Goal: Task Accomplishment & Management: Complete application form

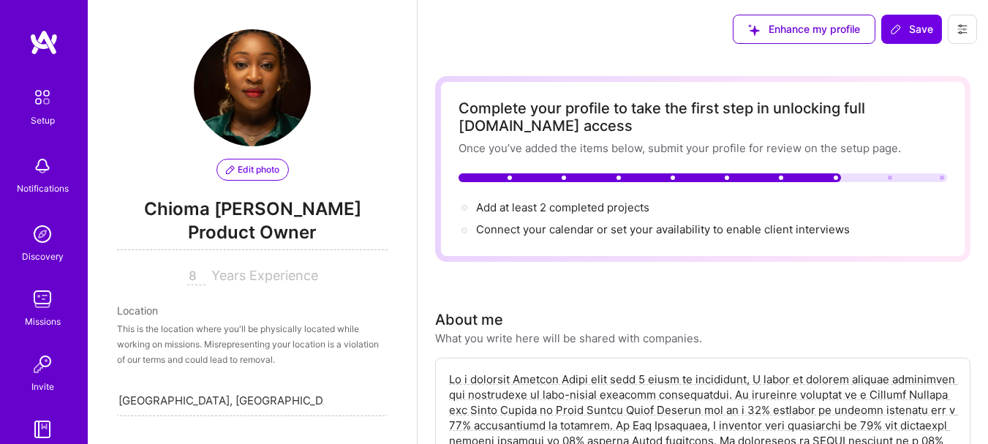
select select "US"
select select "Right Now"
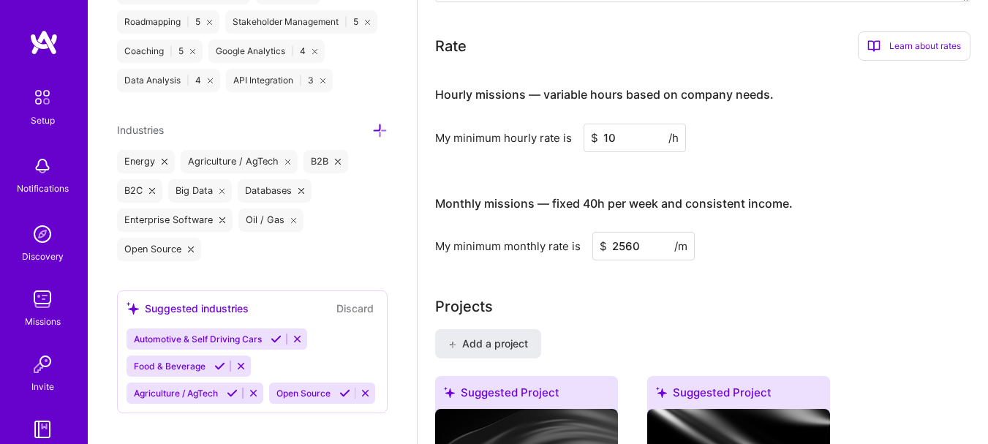
scroll to position [882, 0]
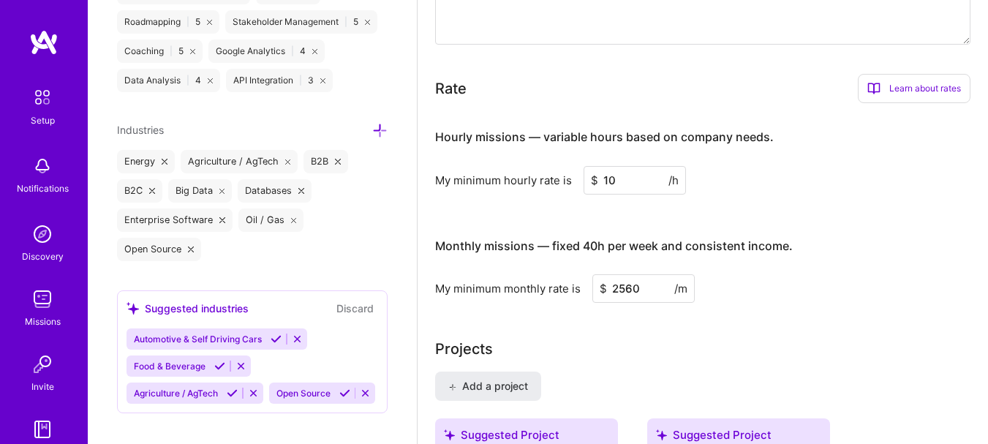
drag, startPoint x: 920, startPoint y: 87, endPoint x: 980, endPoint y: 168, distance: 101.0
click at [922, 78] on div "Learn about rates" at bounding box center [914, 88] width 113 height 29
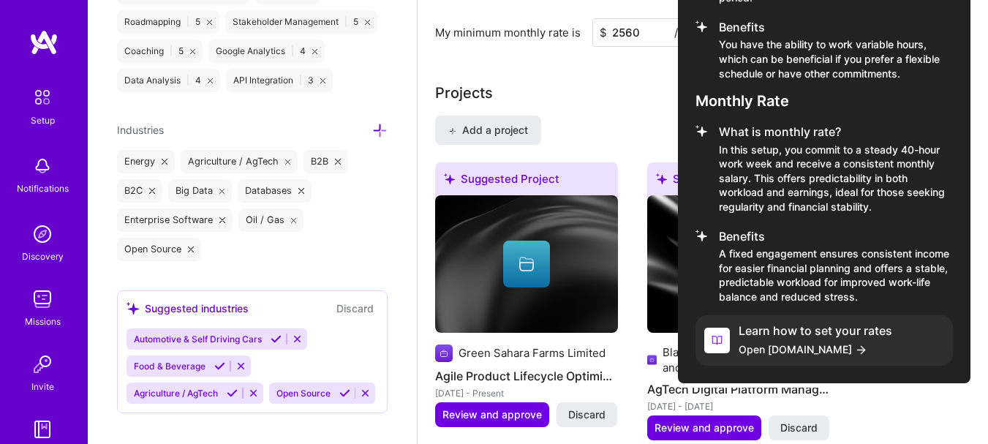
scroll to position [1175, 0]
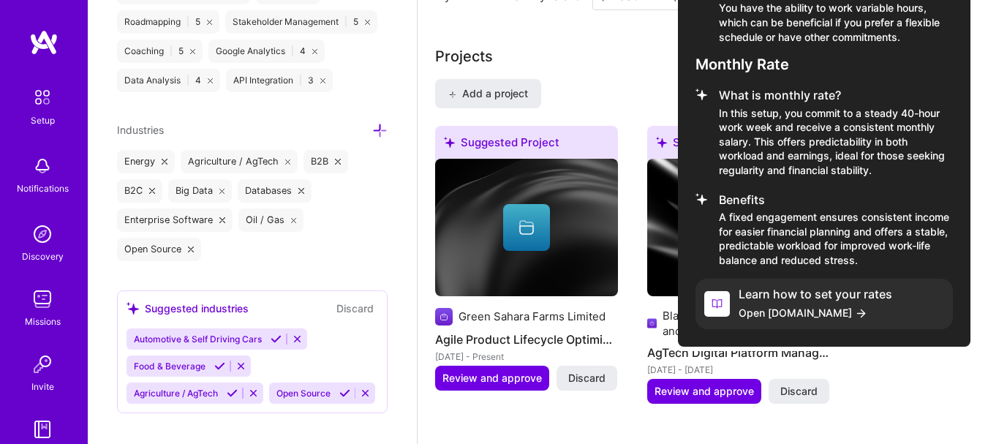
click at [797, 309] on span "Open A.Guide" at bounding box center [816, 312] width 154 height 15
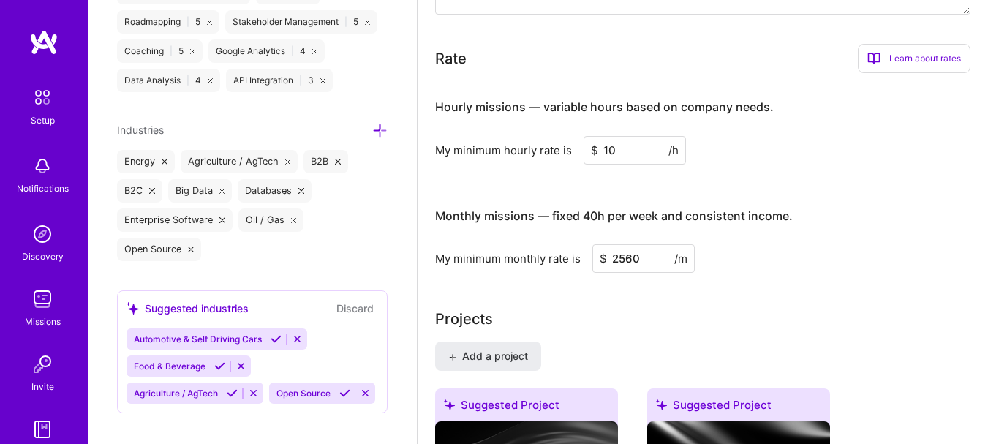
scroll to position [882, 0]
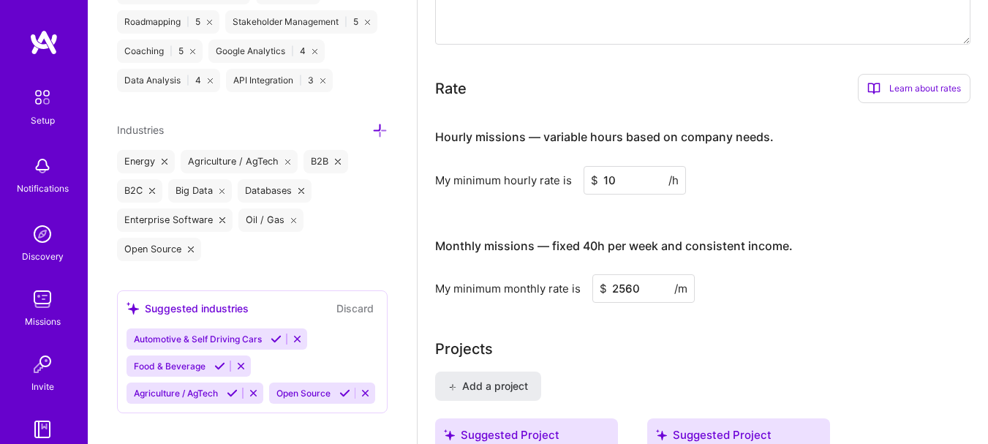
click at [627, 183] on input "10" at bounding box center [635, 180] width 102 height 29
type input "16"
click at [886, 236] on h3 "Monthly missions — fixed 40h per week and consistent income." at bounding box center [703, 246] width 536 height 45
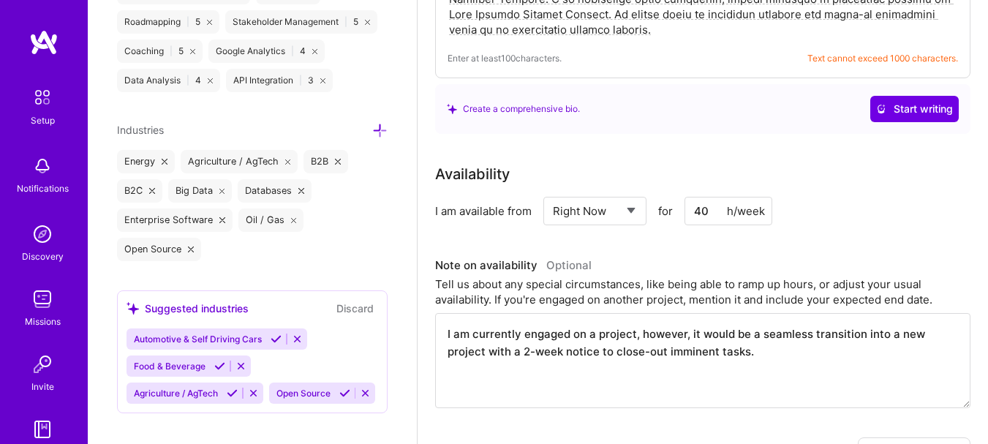
scroll to position [370, 0]
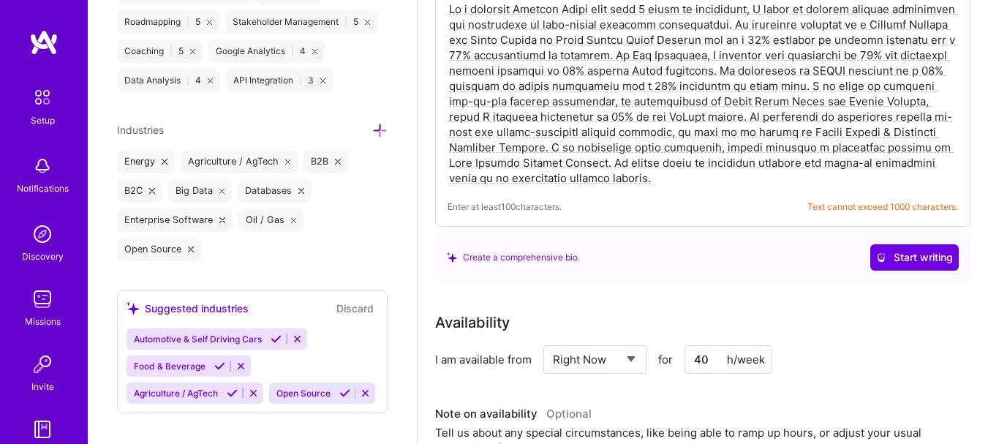
click at [821, 168] on textarea at bounding box center [703, 93] width 511 height 187
click at [854, 204] on span "Text cannot exceed 1000 characters." at bounding box center [883, 206] width 151 height 15
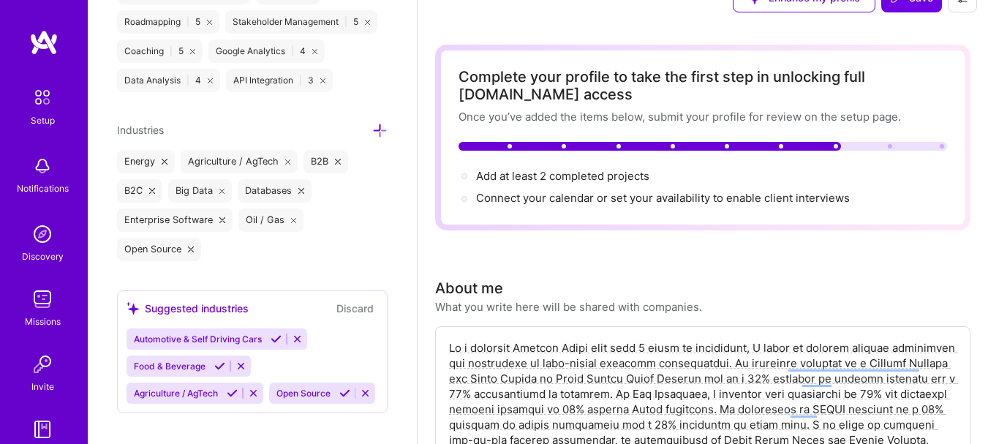
scroll to position [4, 0]
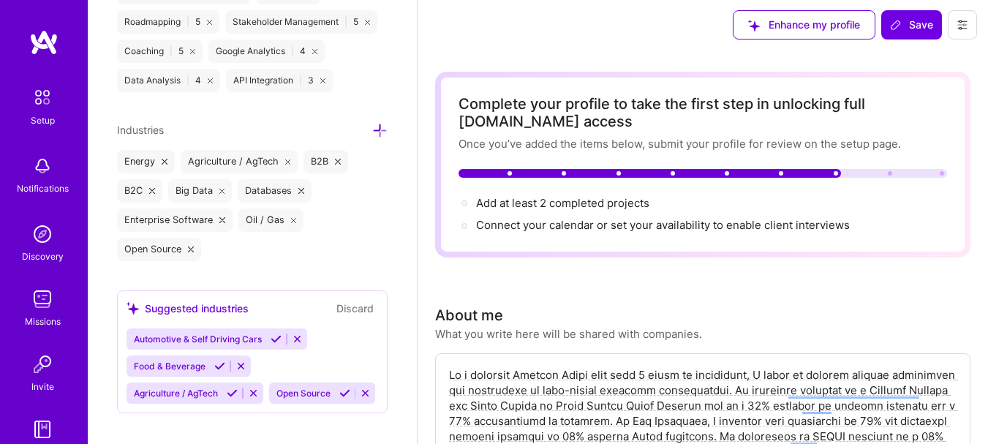
click at [679, 225] on span "Connect your calendar or set your availability to enable client interviews →" at bounding box center [663, 225] width 374 height 14
click at [593, 222] on span "Connect your calendar or set your availability to enable client interviews →" at bounding box center [663, 225] width 374 height 14
click at [503, 224] on span "Connect your calendar or set your availability to enable client interviews →" at bounding box center [663, 225] width 374 height 14
click at [846, 225] on span "Connect your calendar or set your availability to enable client interviews →" at bounding box center [663, 225] width 374 height 14
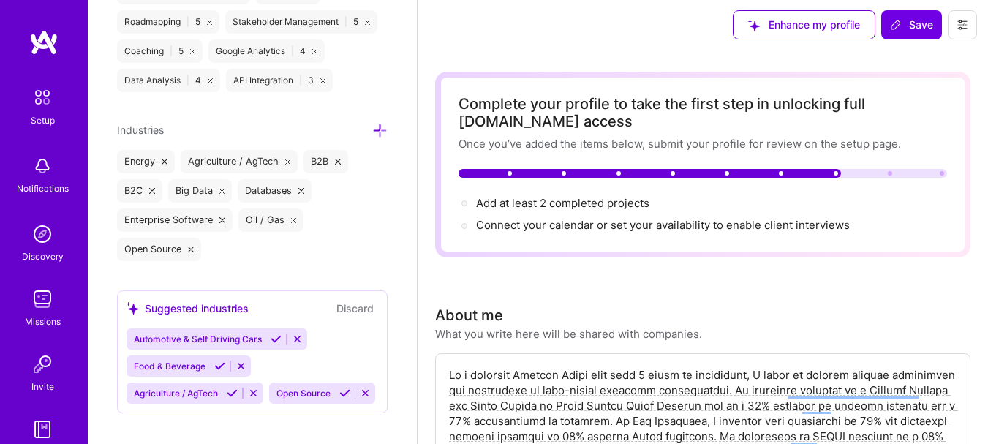
click at [846, 225] on span "Connect your calendar or set your availability to enable client interviews →" at bounding box center [663, 225] width 374 height 14
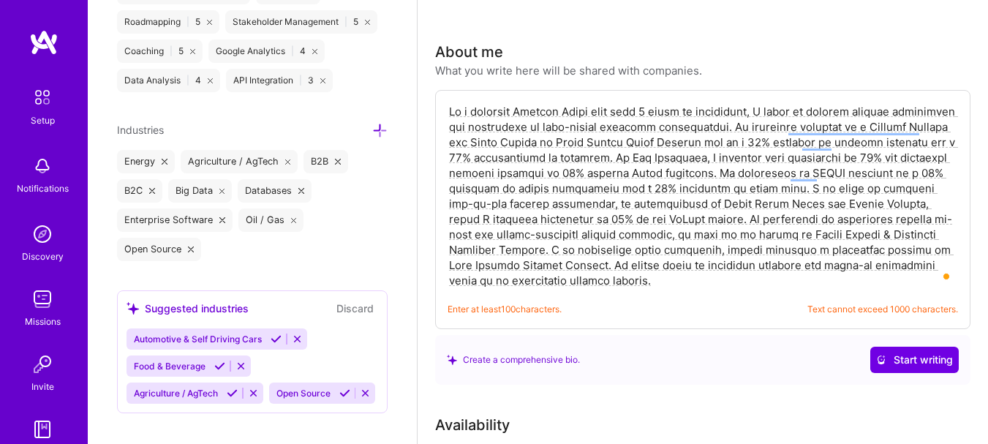
scroll to position [219, 0]
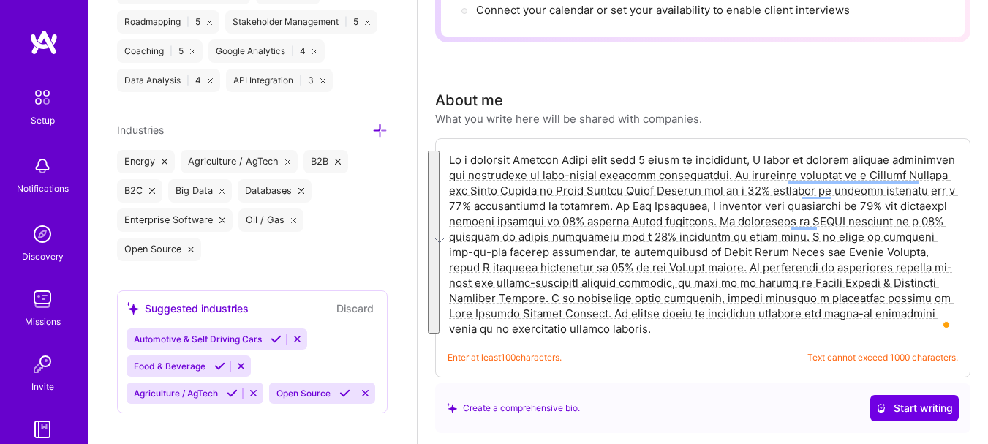
drag, startPoint x: 796, startPoint y: 331, endPoint x: 440, endPoint y: 162, distance: 394.0
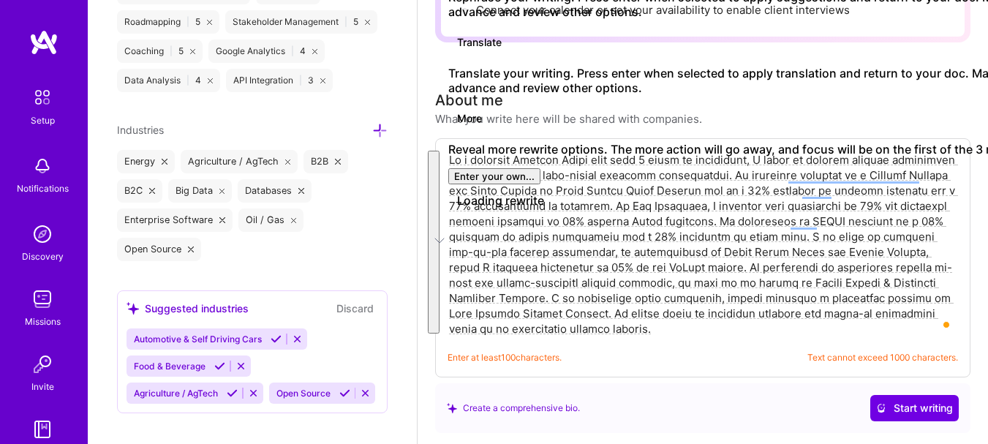
paste textarea "Customer-focused Product Professional with 7+ years of experience, including Pr…"
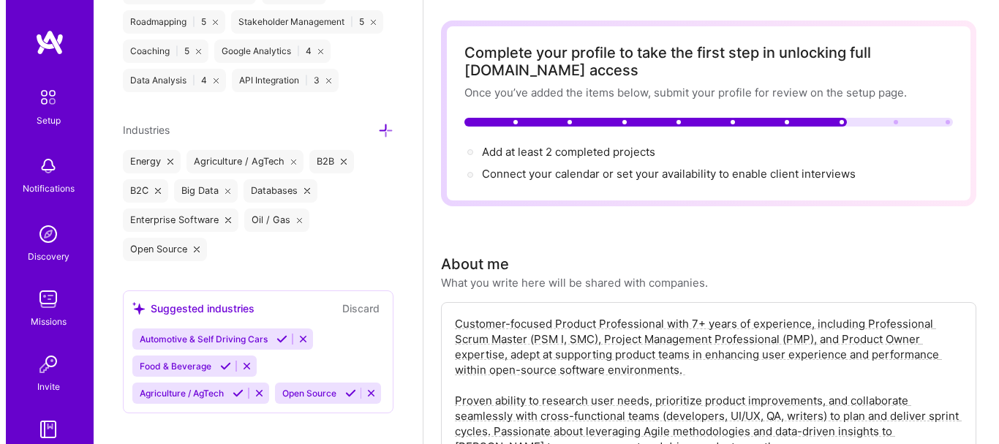
scroll to position [0, 0]
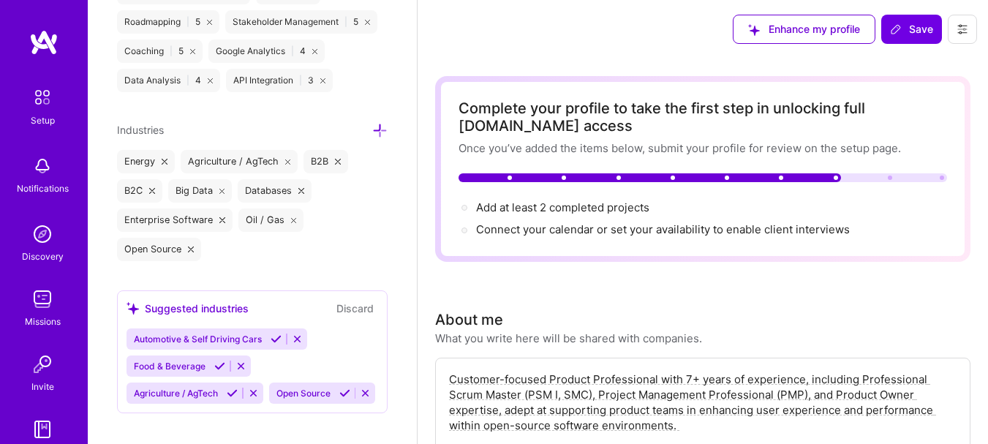
type textarea "Customer-focused Product Professional with 7+ years of experience, including Pr…"
click at [802, 228] on span "Connect your calendar or set your availability to enable client interviews →" at bounding box center [663, 229] width 374 height 14
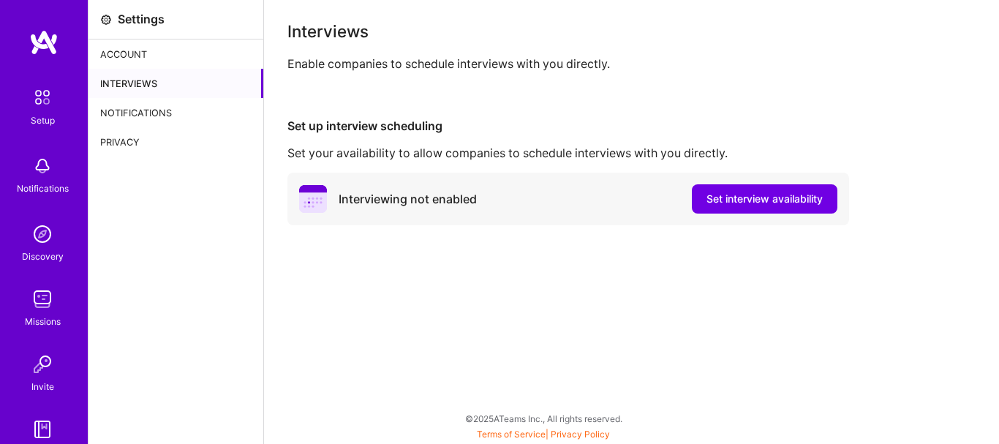
click at [796, 200] on span "Set interview availability" at bounding box center [765, 199] width 116 height 15
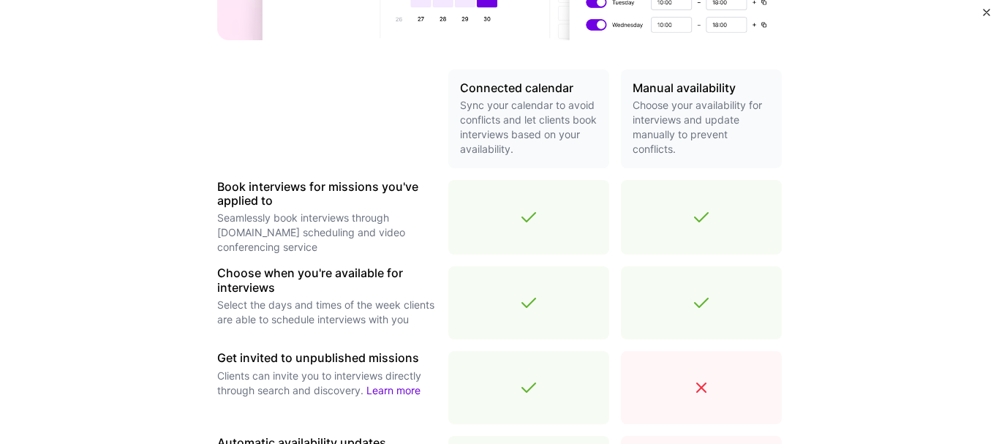
scroll to position [439, 0]
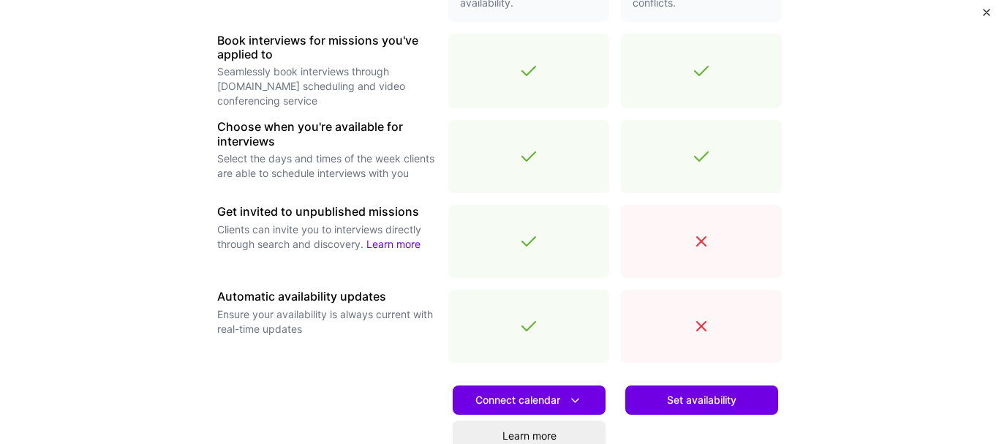
click at [542, 405] on span "Connect calendar" at bounding box center [530, 400] width 108 height 15
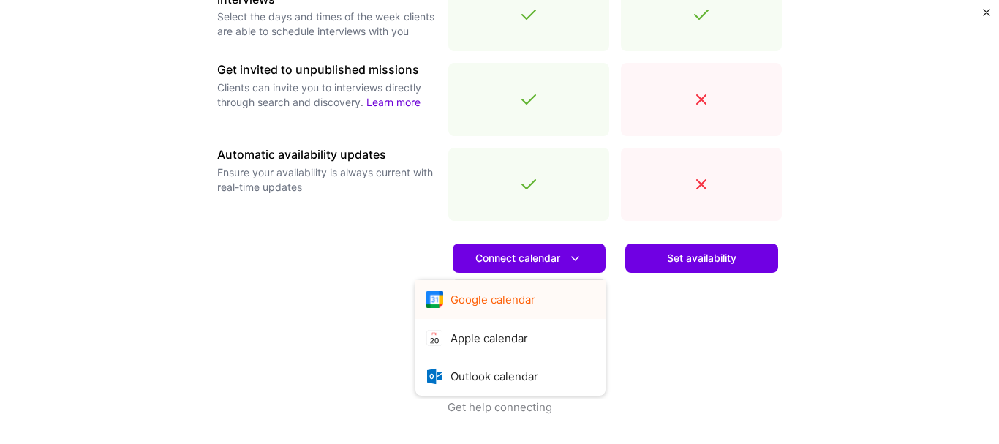
click at [524, 297] on button "Google calendar" at bounding box center [511, 299] width 190 height 39
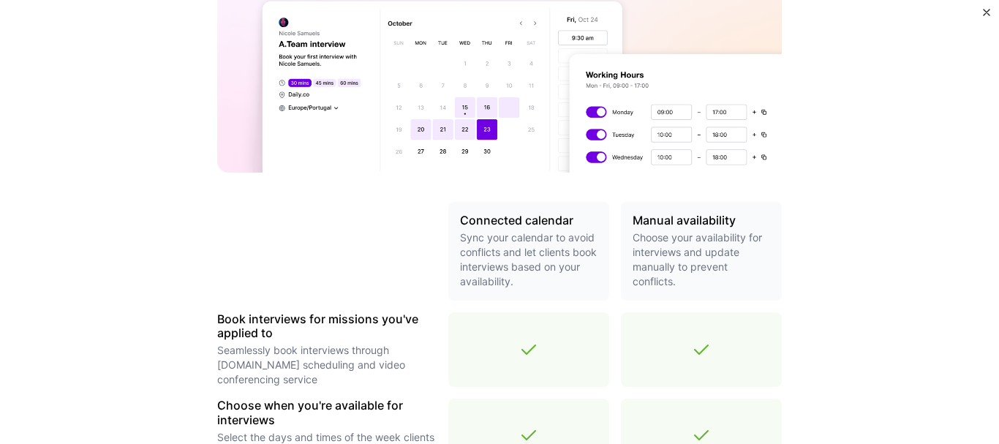
scroll to position [142, 0]
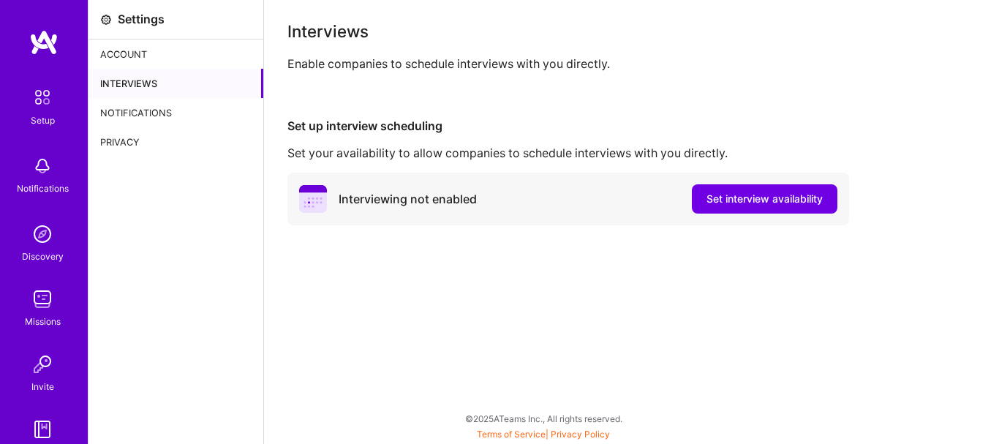
click at [778, 207] on button "Set interview availability" at bounding box center [765, 198] width 146 height 29
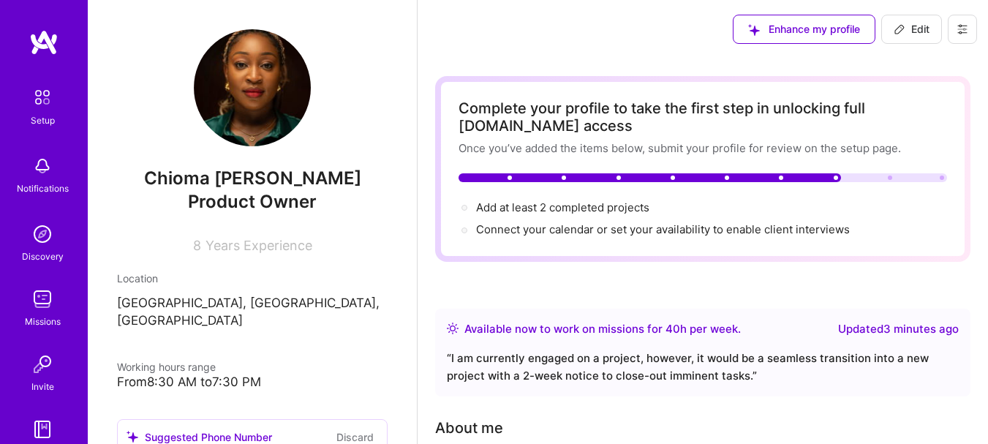
click at [755, 235] on span "Connect your calendar or set your availability to enable client interviews →" at bounding box center [663, 229] width 374 height 14
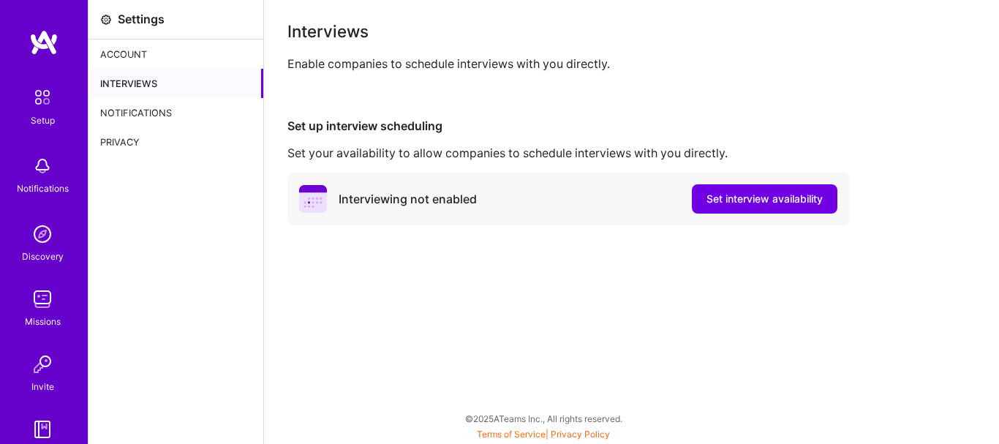
click at [749, 192] on span "Set interview availability" at bounding box center [765, 199] width 116 height 15
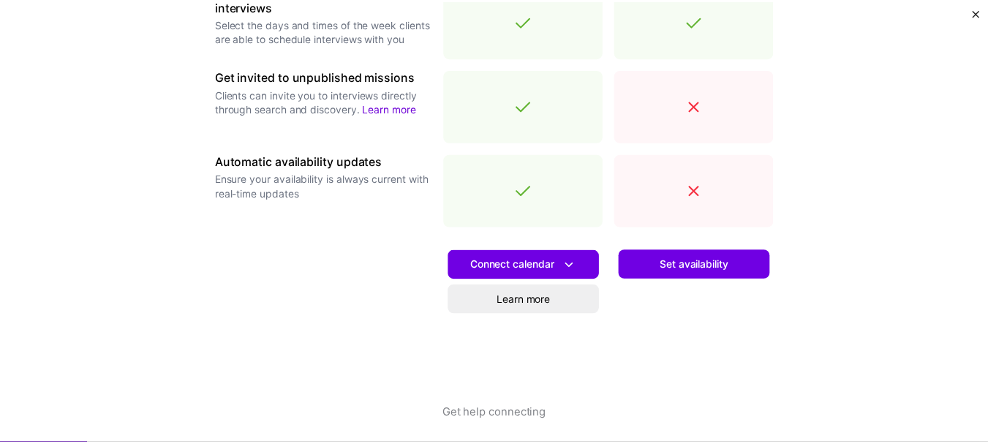
scroll to position [581, 0]
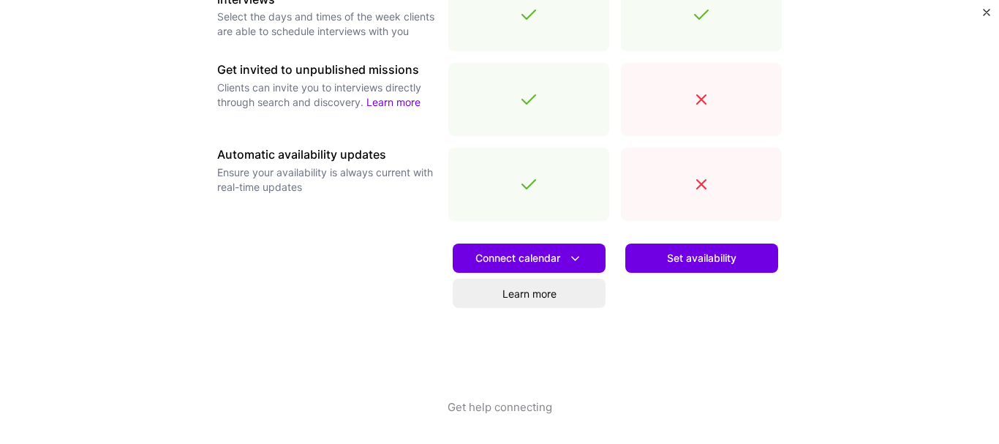
click at [484, 243] on div "Connect calendar Learn more" at bounding box center [528, 316] width 161 height 167
click at [489, 262] on span "Connect calendar" at bounding box center [530, 258] width 108 height 15
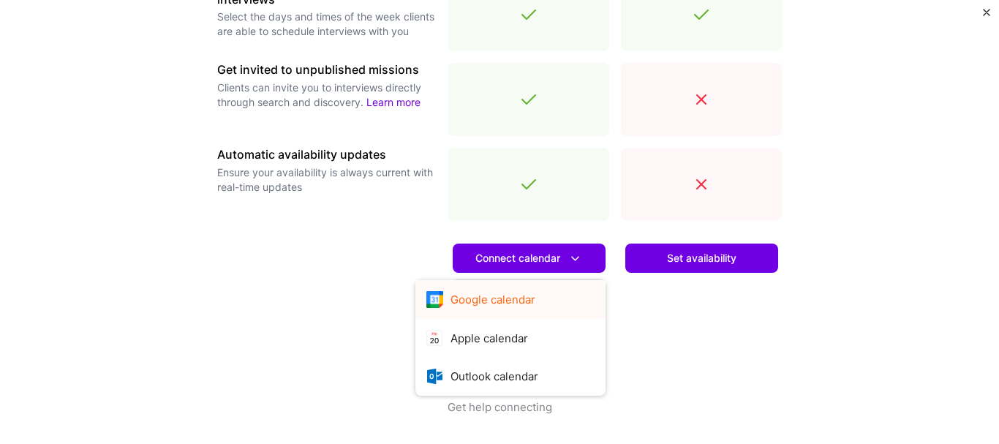
click at [478, 301] on button "Google calendar" at bounding box center [511, 299] width 190 height 39
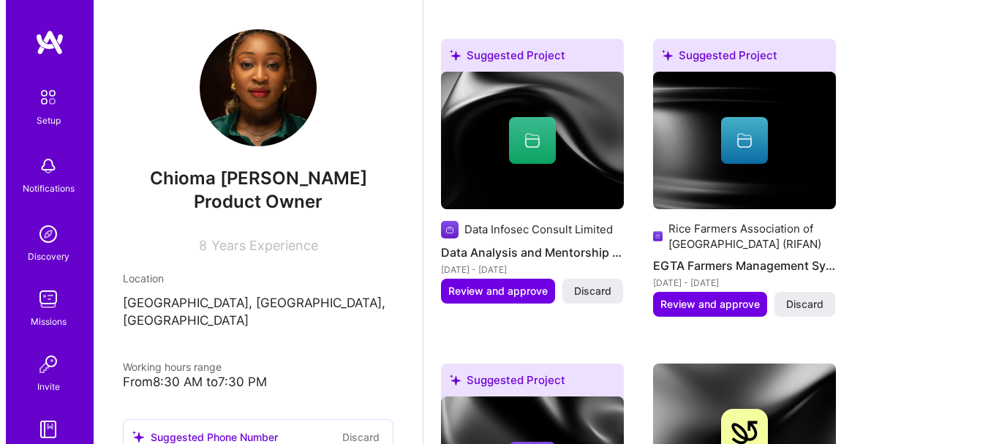
scroll to position [951, 0]
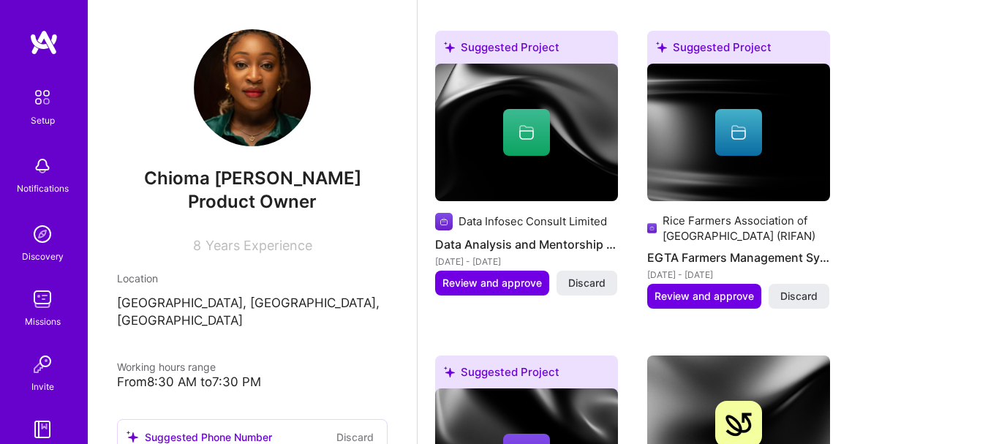
click at [675, 300] on span "Review and approve" at bounding box center [704, 296] width 99 height 15
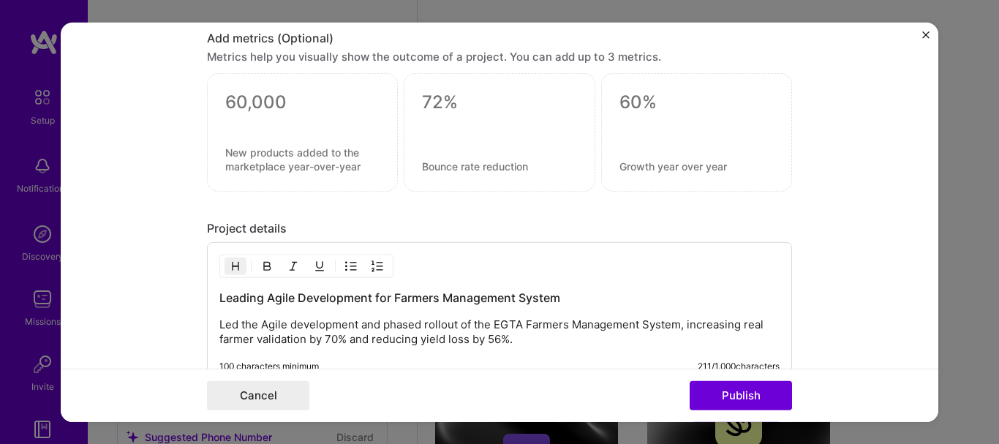
scroll to position [1228, 0]
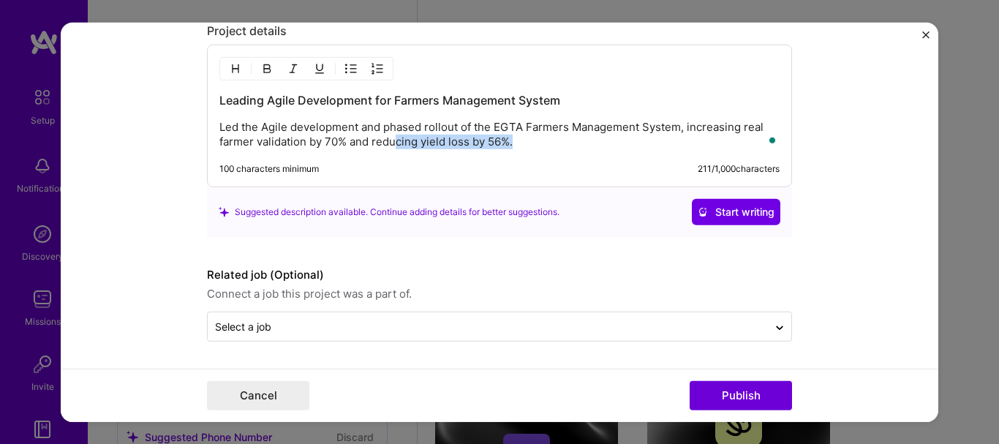
drag, startPoint x: 528, startPoint y: 147, endPoint x: 390, endPoint y: 144, distance: 138.3
click at [390, 144] on p "Led the Agile development and phased rollout of the EGTA Farmers Management Sys…" at bounding box center [499, 134] width 560 height 29
click at [624, 141] on p "Led the Agile development and phased rollout of the EGTA Farmers Management Sys…" at bounding box center [499, 134] width 560 height 29
click at [583, 163] on div "100 characters minimum 211 / 1,000 characters" at bounding box center [499, 169] width 560 height 12
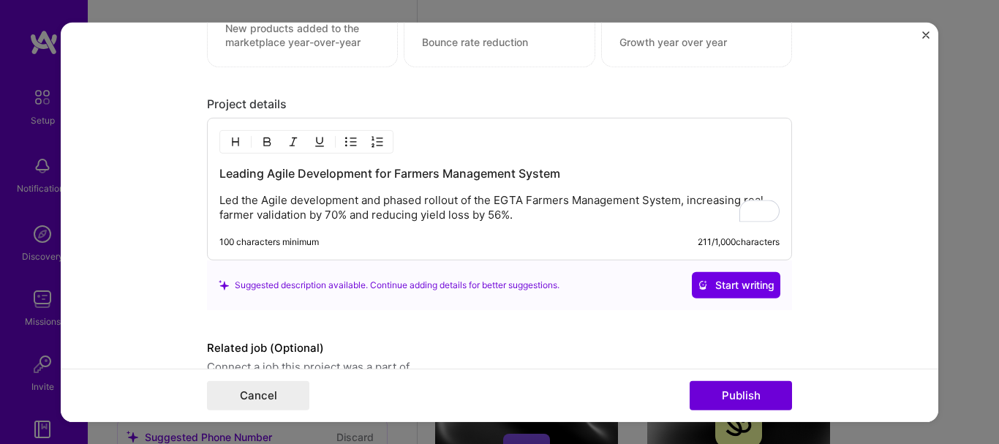
scroll to position [1154, 0]
drag, startPoint x: 518, startPoint y: 216, endPoint x: 367, endPoint y: 217, distance: 151.4
click at [367, 217] on p "Led the Agile development and phased rollout of the EGTA Farmers Management Sys…" at bounding box center [499, 207] width 560 height 29
copy p "reducing yield loss by 56%."
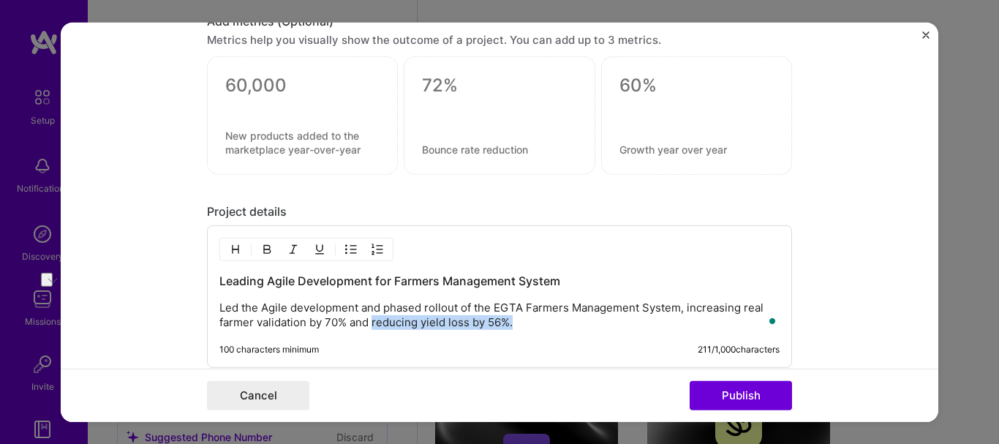
scroll to position [935, 0]
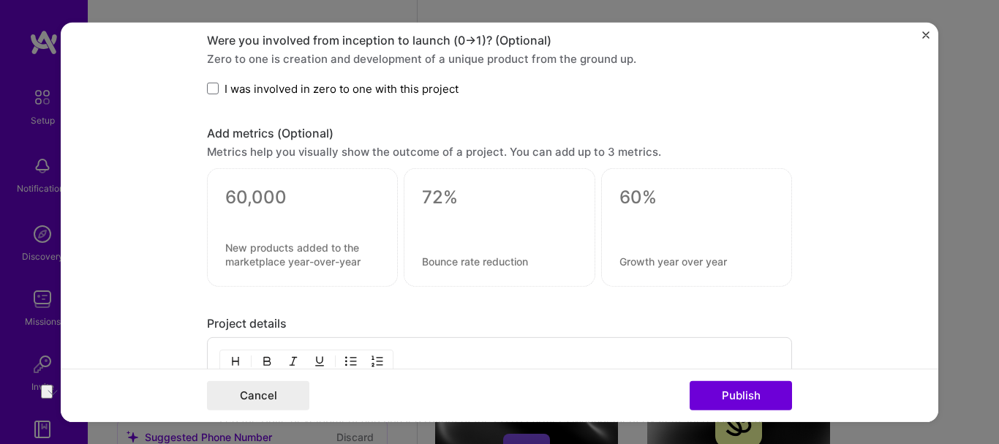
click at [647, 249] on div at bounding box center [696, 227] width 191 height 119
click at [648, 260] on textarea at bounding box center [697, 262] width 154 height 14
paste textarea
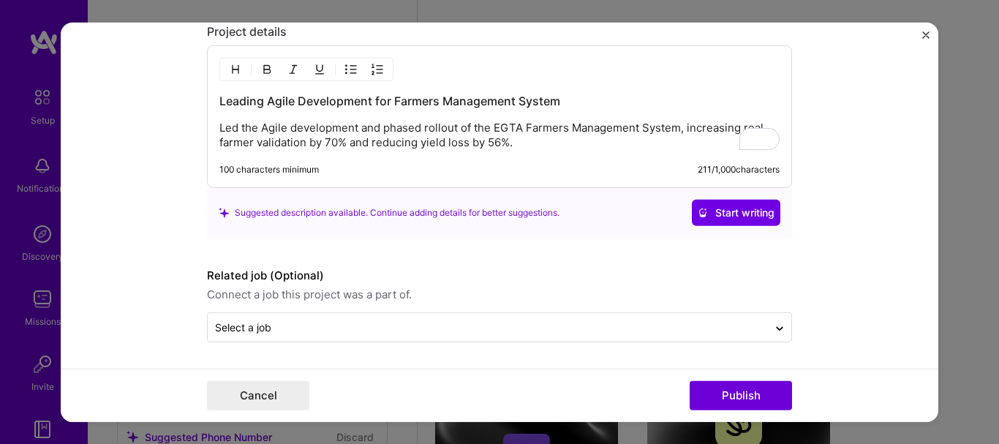
scroll to position [1228, 0]
drag, startPoint x: 517, startPoint y: 143, endPoint x: 370, endPoint y: 141, distance: 147.1
click at [370, 141] on p "Led the Agile development and phased rollout of the EGTA Farmers Management Sys…" at bounding box center [499, 134] width 560 height 29
click at [384, 145] on p "Led the Agile development and phased rollout of the EGTA Farmers Management Sys…" at bounding box center [499, 134] width 560 height 29
drag, startPoint x: 514, startPoint y: 146, endPoint x: 369, endPoint y: 143, distance: 145.6
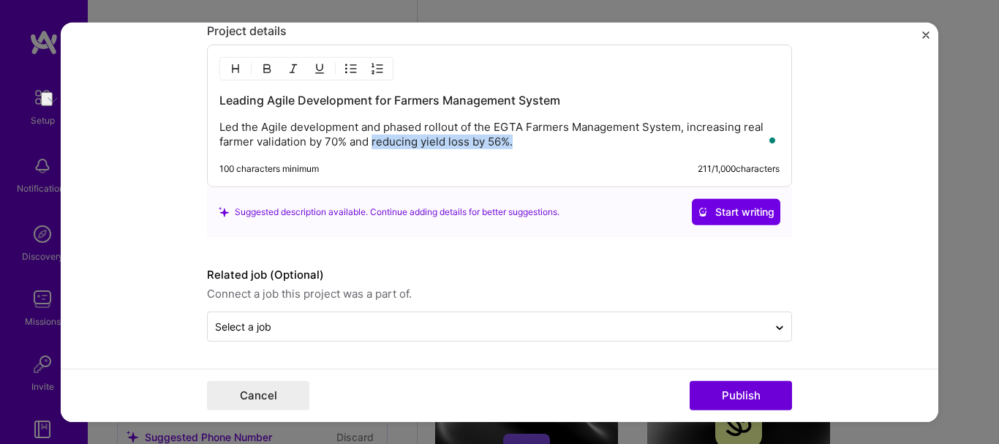
click at [369, 143] on p "Led the Agile development and phased rollout of the EGTA Farmers Management Sys…" at bounding box center [499, 134] width 560 height 29
copy p "reducing yield loss by 56%."
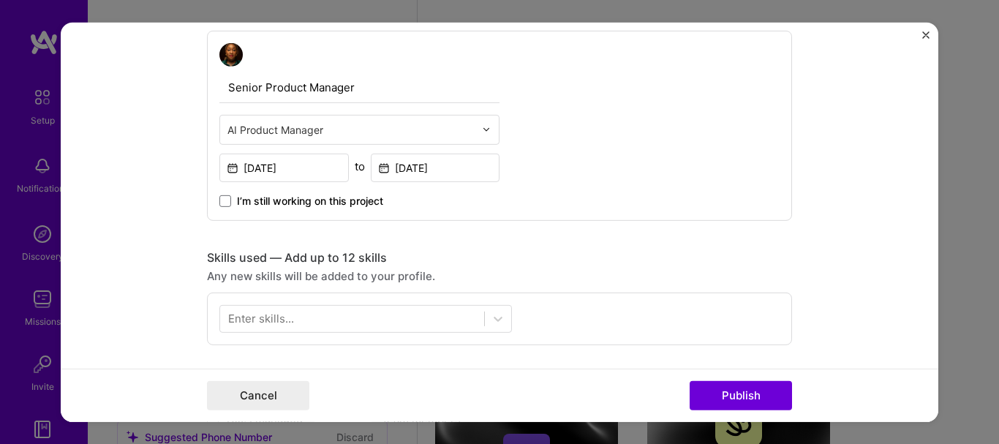
scroll to position [0, 0]
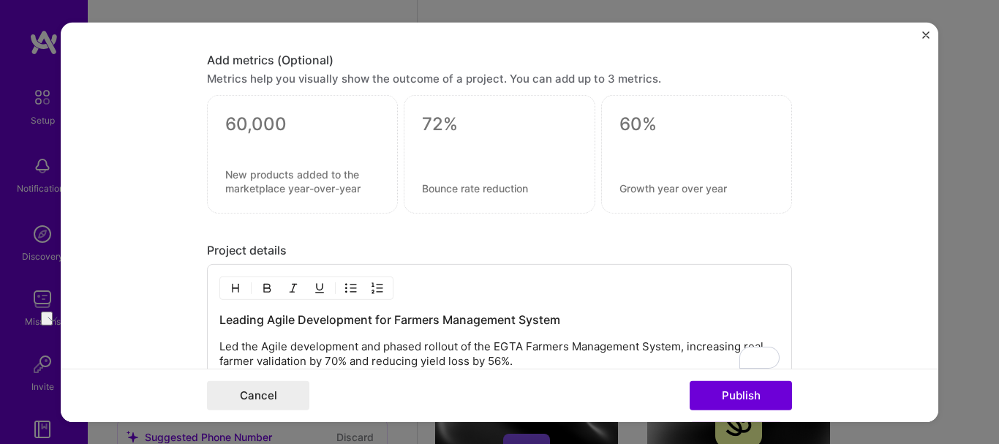
click at [675, 195] on div at bounding box center [696, 154] width 191 height 119
paste textarea "reducing yield loss by 56%."
click at [620, 190] on textarea "reducing yield loss by 56%." at bounding box center [697, 188] width 154 height 14
click at [756, 182] on textarea "Reducing yield loss by 56%." at bounding box center [697, 188] width 154 height 14
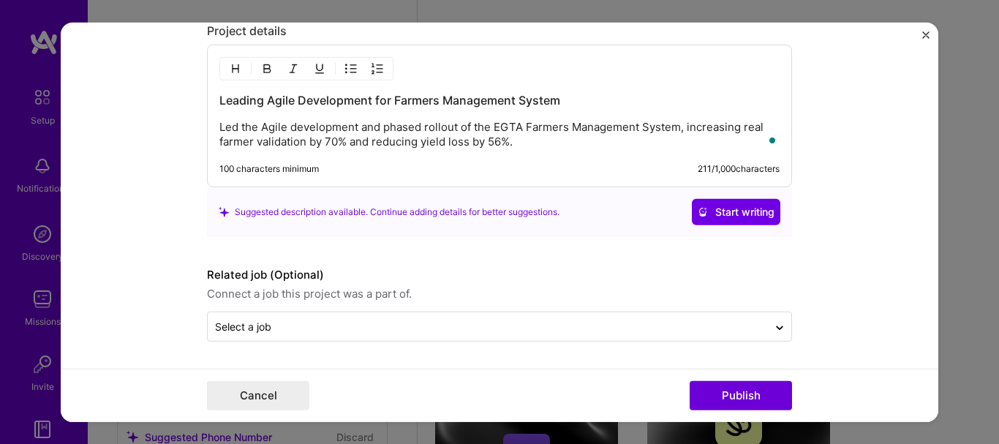
type textarea "Reducing yield loss by 56%"
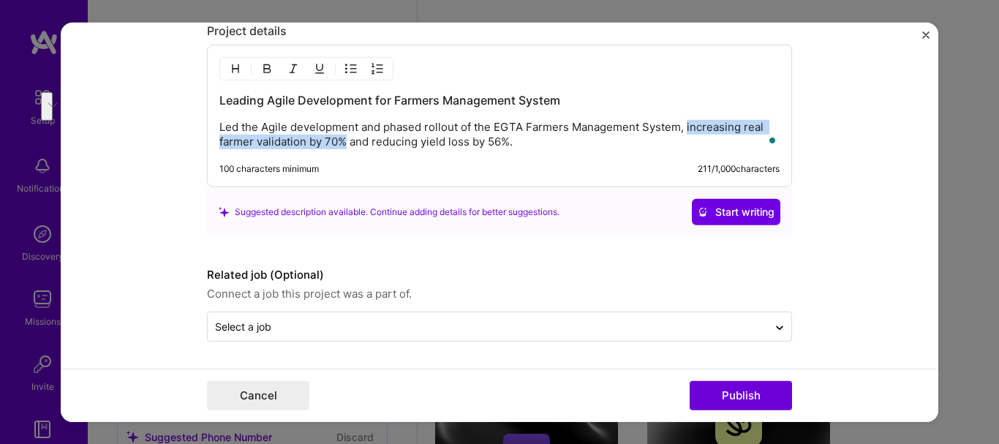
drag, startPoint x: 682, startPoint y: 127, endPoint x: 339, endPoint y: 140, distance: 342.7
click at [339, 140] on p "Led the Agile development and phased rollout of the EGTA Farmers Management Sys…" at bounding box center [499, 134] width 560 height 29
copy p "increasing real farmer validation by 70%"
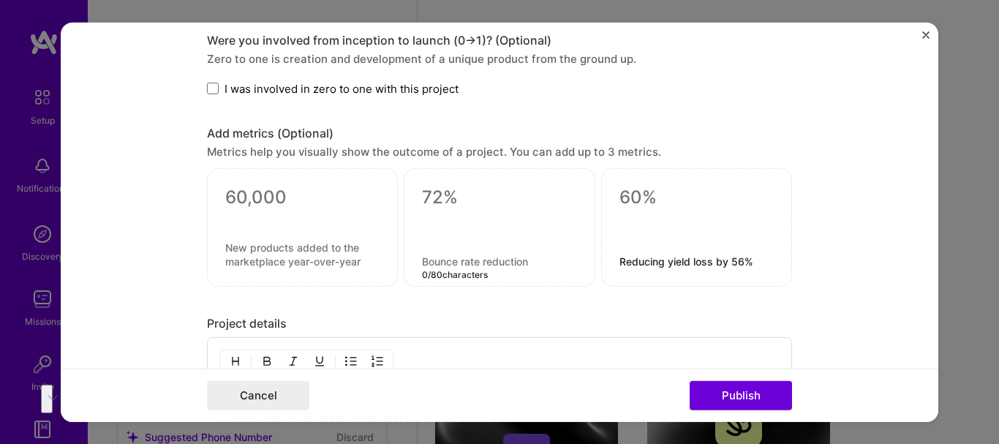
click at [476, 261] on textarea at bounding box center [499, 262] width 154 height 14
paste textarea "increasing real farmer validation by 70%"
type textarea "increasing real farmer validation by 70%"
click at [631, 195] on textarea at bounding box center [697, 198] width 154 height 22
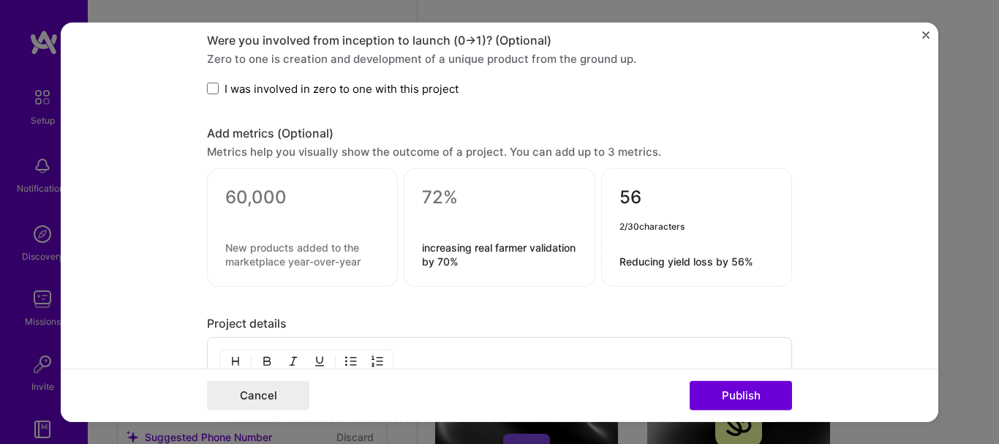
type textarea "56"
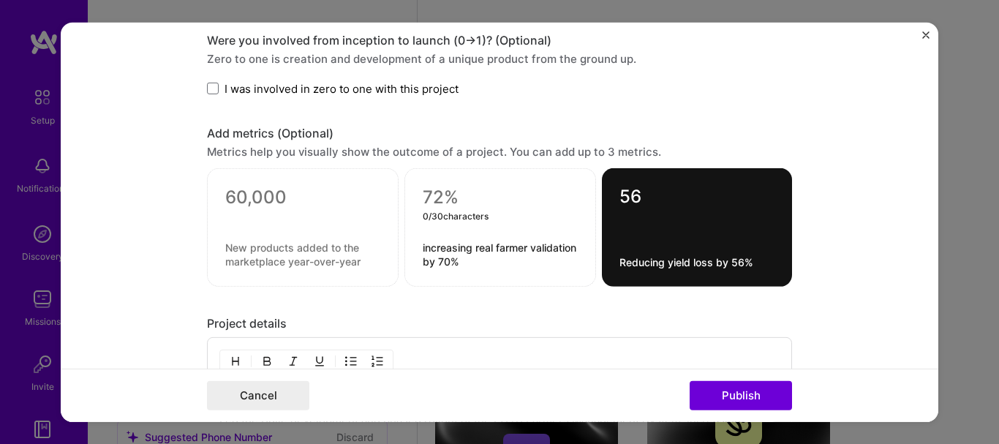
click at [452, 193] on textarea at bounding box center [500, 198] width 155 height 22
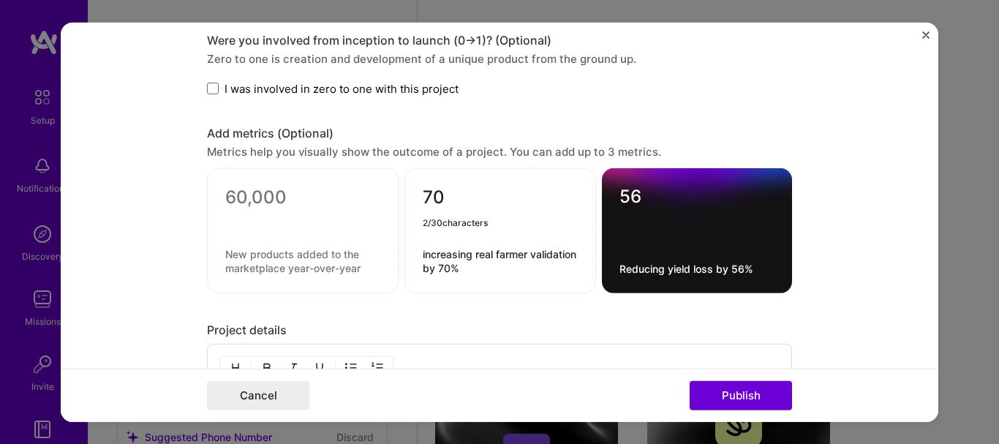
type textarea "70"
click at [521, 278] on div "70 2 / 30 characters increasing real farmer validation by 70%" at bounding box center [501, 230] width 192 height 125
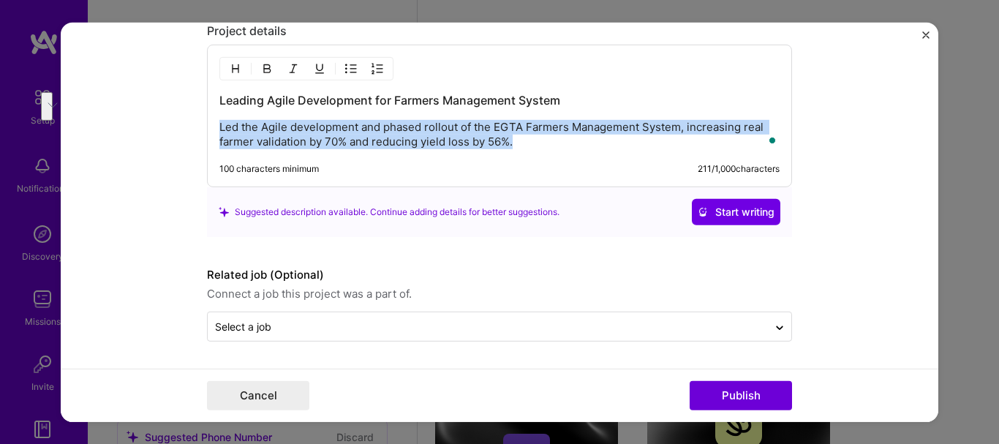
drag, startPoint x: 534, startPoint y: 140, endPoint x: 181, endPoint y: 130, distance: 353.5
click at [181, 130] on form "Editing suggested project This project is suggested based on your LinkedIn, res…" at bounding box center [500, 221] width 878 height 399
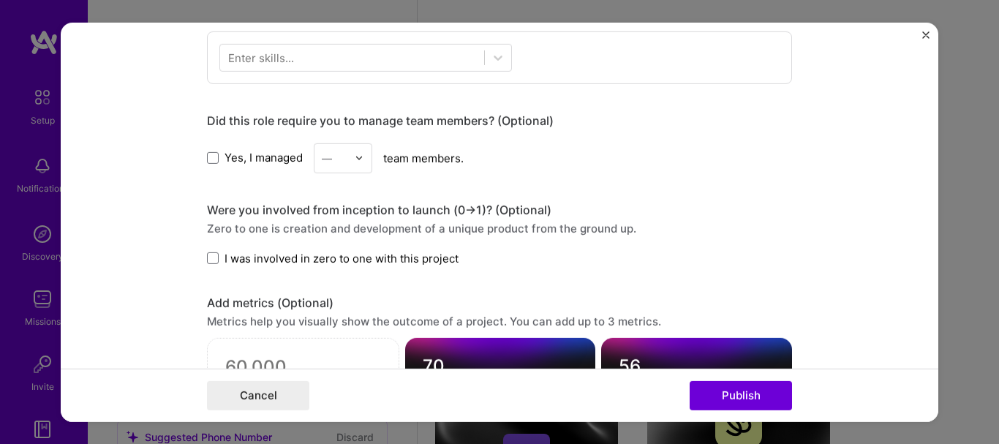
scroll to position [764, 0]
click at [211, 258] on span at bounding box center [213, 259] width 12 height 12
click at [0, 0] on input "I was involved in zero to one with this project" at bounding box center [0, 0] width 0 height 0
click at [207, 160] on span at bounding box center [213, 159] width 12 height 12
click at [0, 0] on input "Yes, I managed" at bounding box center [0, 0] width 0 height 0
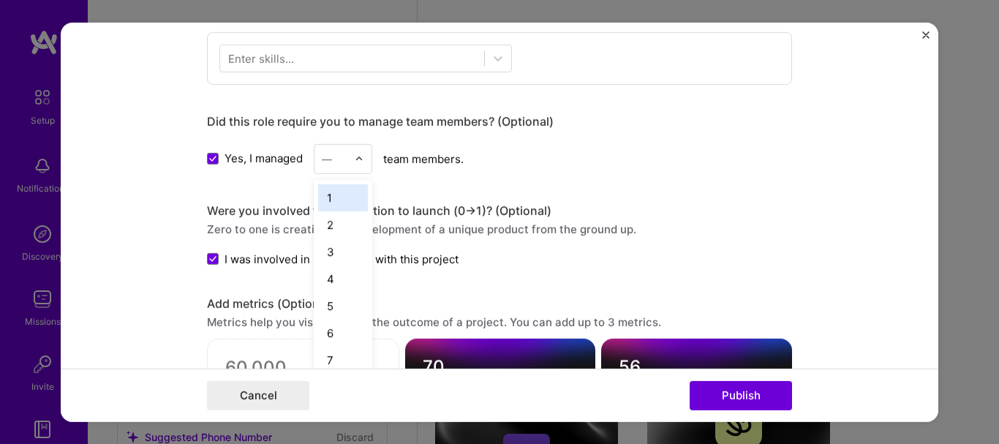
click at [335, 168] on div at bounding box center [335, 158] width 26 height 18
click at [334, 342] on div "9" at bounding box center [343, 340] width 50 height 27
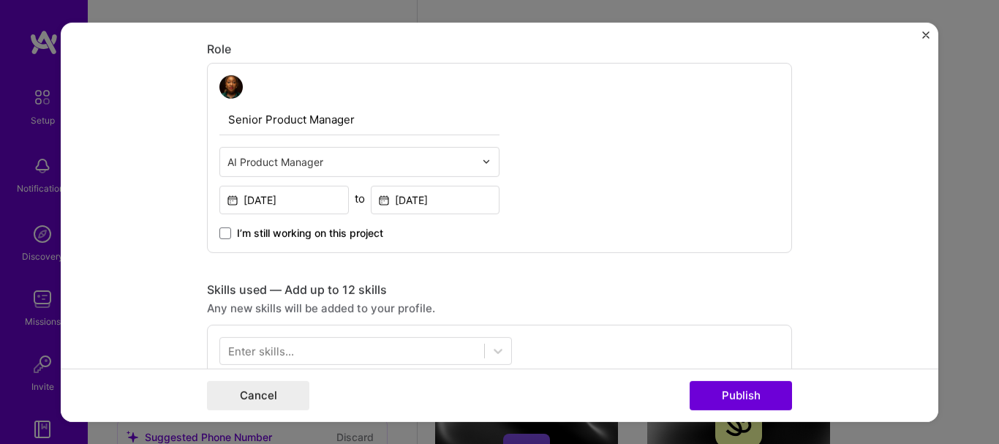
scroll to position [472, 0]
click at [223, 233] on span at bounding box center [225, 233] width 12 height 12
click at [0, 0] on input "I’m still working on this project" at bounding box center [0, 0] width 0 height 0
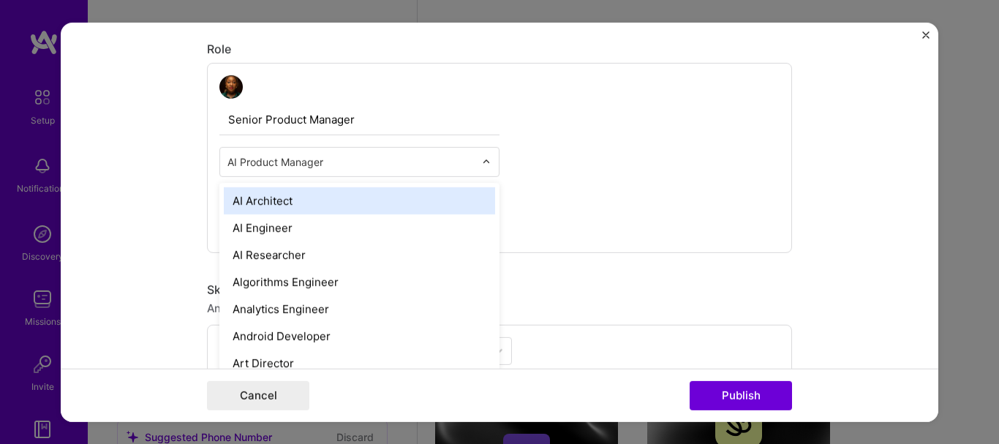
click at [484, 170] on div at bounding box center [490, 161] width 17 height 29
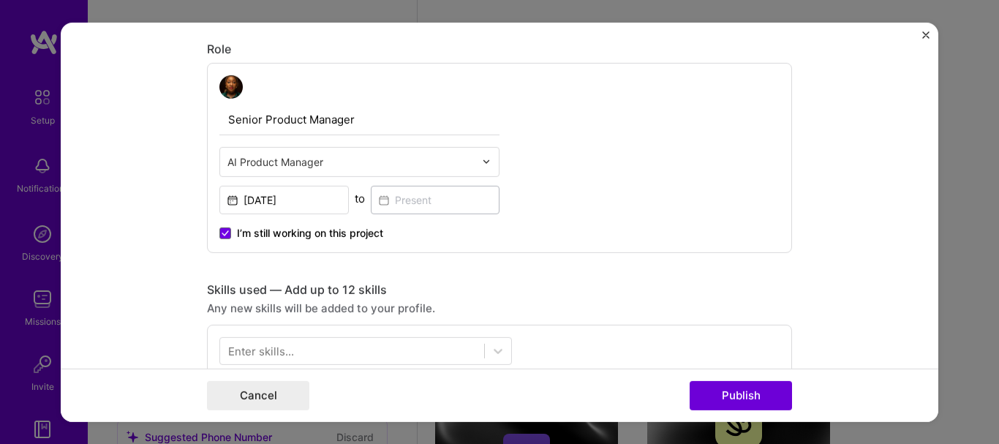
click at [484, 170] on div at bounding box center [490, 161] width 17 height 29
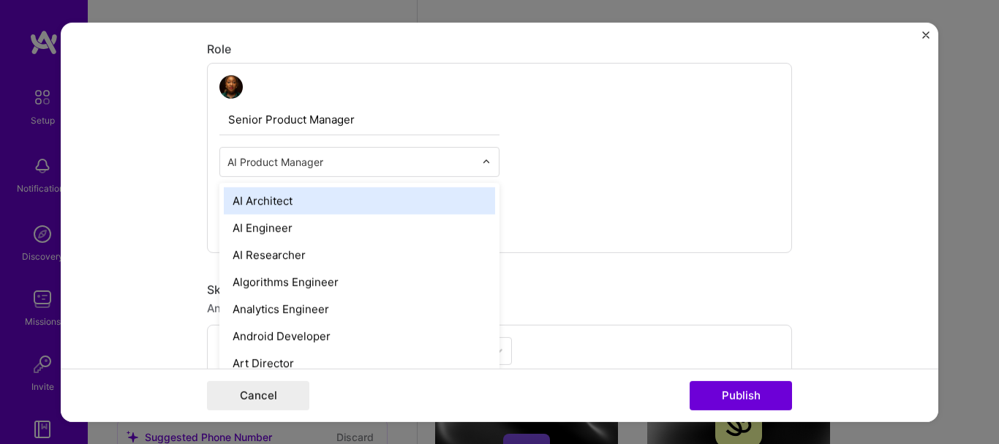
click at [484, 170] on div at bounding box center [490, 161] width 17 height 29
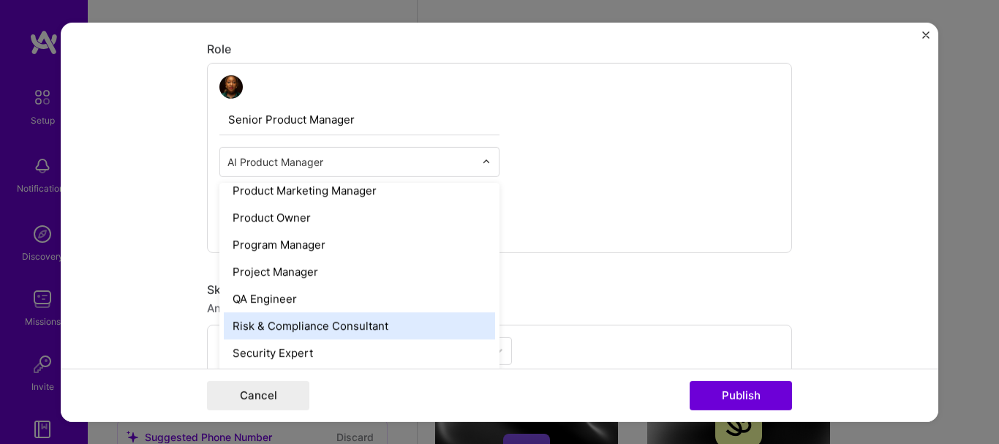
scroll to position [1317, 0]
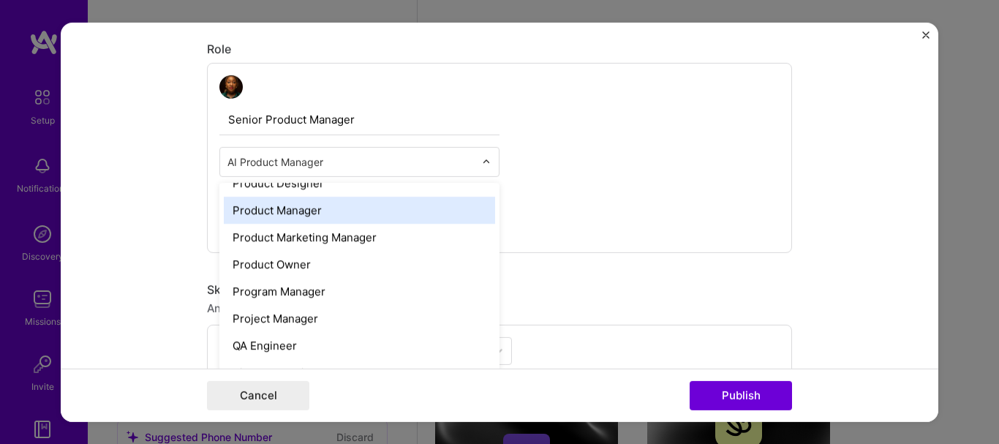
click at [348, 210] on div "Product Manager" at bounding box center [359, 209] width 271 height 27
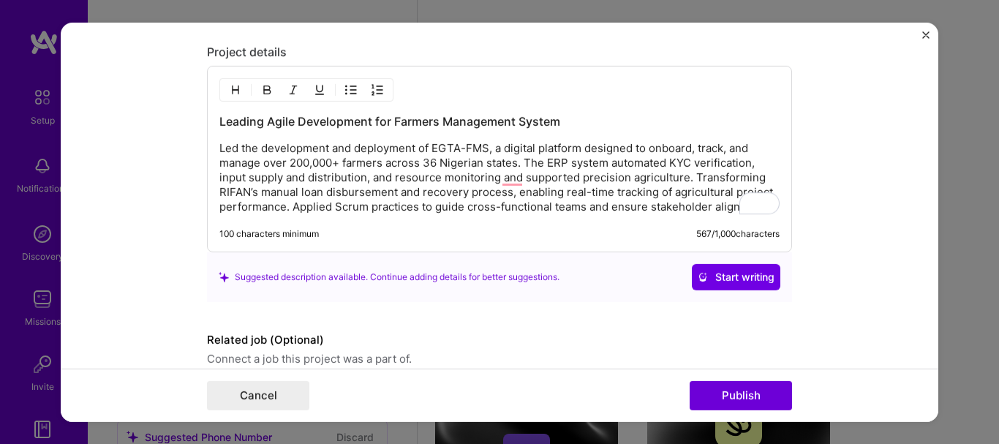
scroll to position [1277, 0]
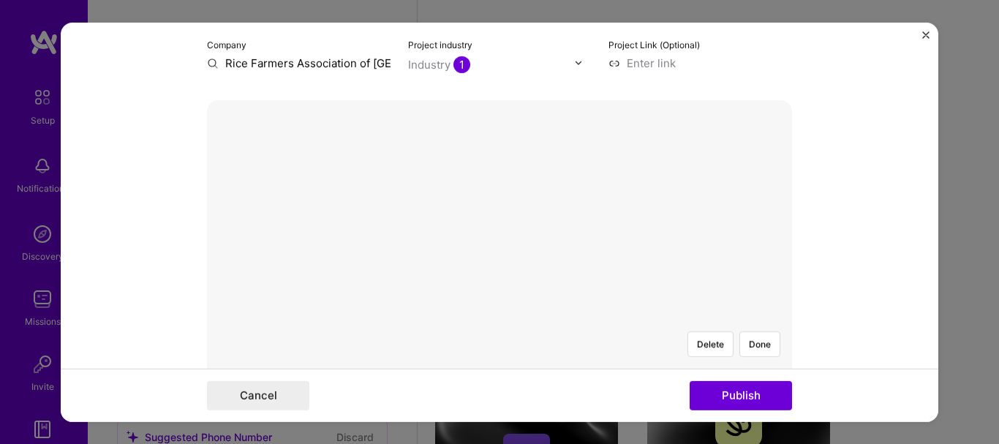
click at [500, 319] on div at bounding box center [500, 319] width 0 height 0
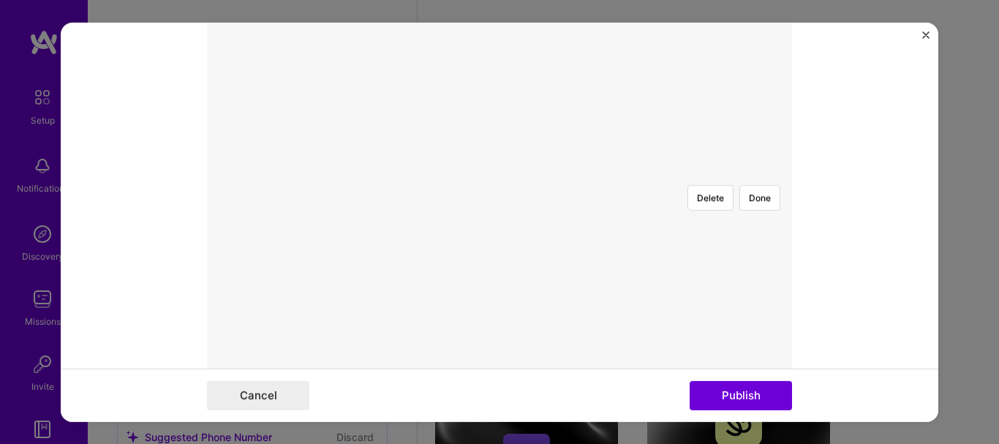
click at [500, 173] on div at bounding box center [500, 173] width 0 height 0
click at [500, 173] on img at bounding box center [500, 173] width 0 height 0
click at [530, 218] on div at bounding box center [711, 332] width 422 height 318
click at [764, 184] on button "Done" at bounding box center [760, 197] width 41 height 26
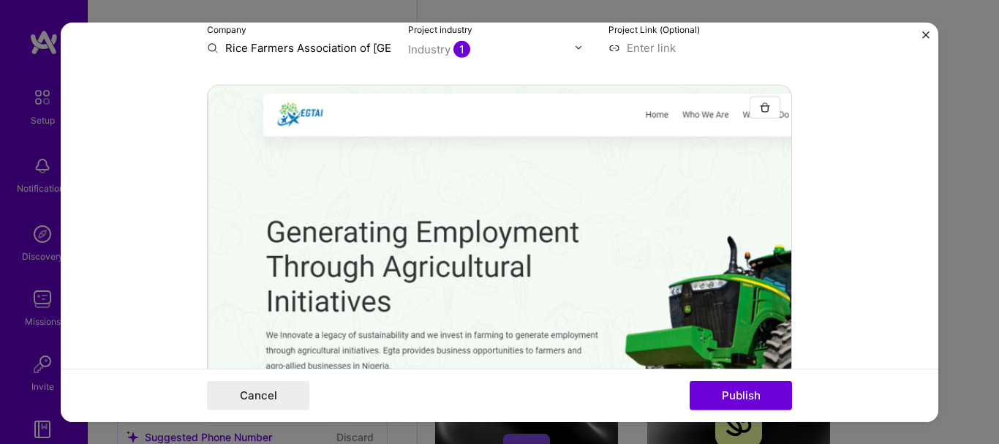
scroll to position [172, 0]
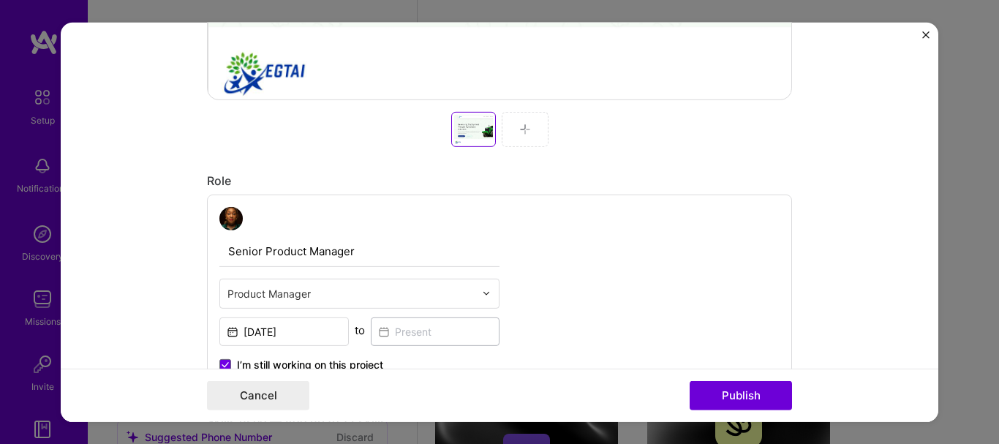
click at [519, 130] on img at bounding box center [525, 129] width 12 height 12
click at [803, 174] on form "Editing suggested project This project is suggested based on your LinkedIn, res…" at bounding box center [500, 221] width 878 height 399
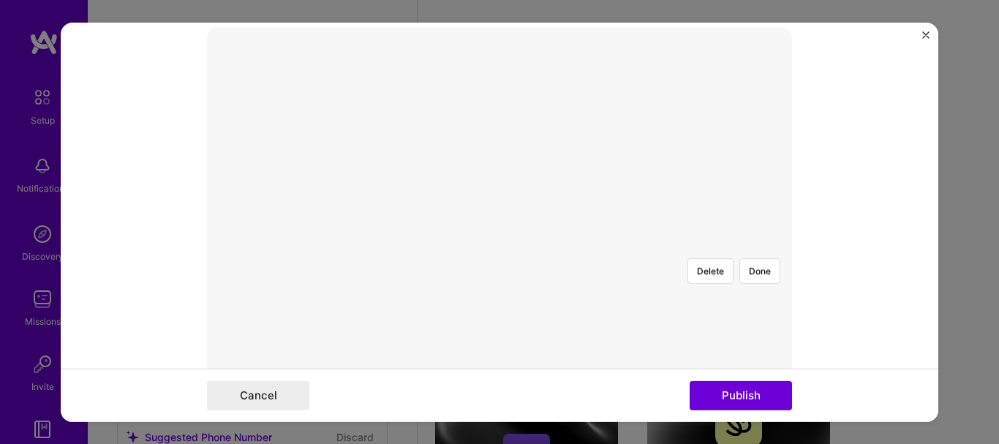
click at [500, 246] on div at bounding box center [709, 403] width 418 height 315
click at [510, 246] on div at bounding box center [719, 403] width 418 height 315
click at [179, 90] on form "Editing suggested project This project is suggested based on your LinkedIn, res…" at bounding box center [500, 221] width 878 height 399
click at [764, 258] on button "Done" at bounding box center [760, 271] width 41 height 26
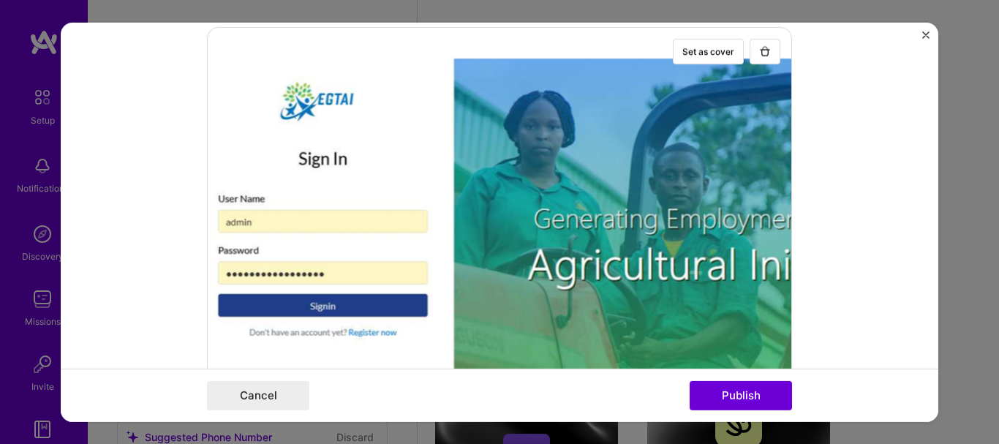
click at [830, 173] on form "Editing suggested project This project is suggested based on your LinkedIn, res…" at bounding box center [500, 221] width 878 height 399
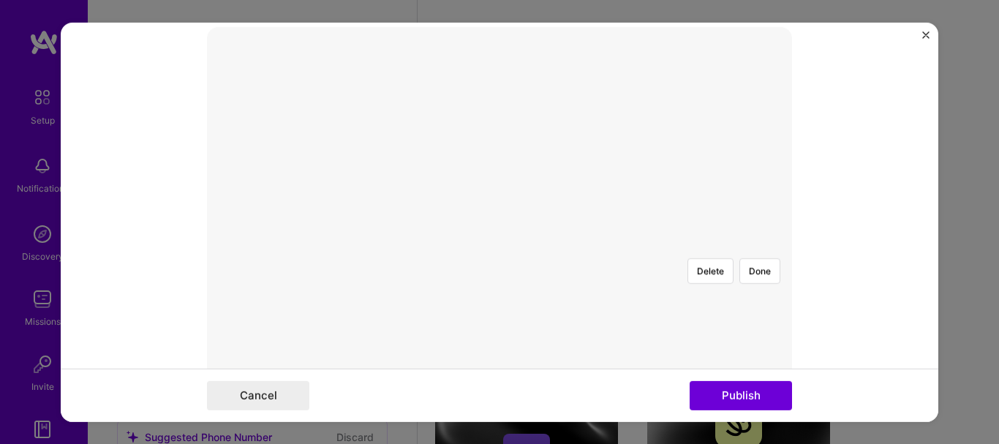
click at [500, 246] on div at bounding box center [705, 400] width 410 height 308
click at [545, 246] on div at bounding box center [750, 400] width 410 height 308
click at [763, 258] on button "Done" at bounding box center [760, 271] width 41 height 26
click at [501, 246] on div at bounding box center [709, 403] width 418 height 315
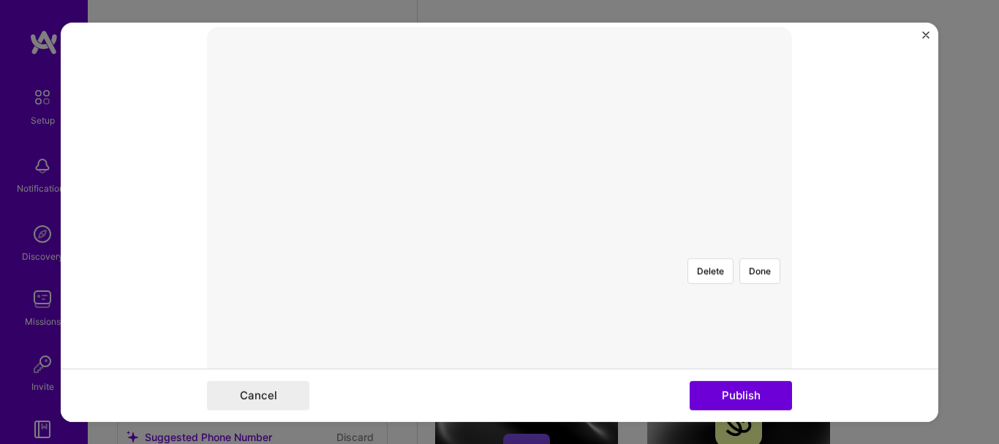
click at [500, 246] on div at bounding box center [709, 403] width 418 height 315
click at [513, 246] on div at bounding box center [722, 403] width 418 height 315
click at [759, 258] on button "Done" at bounding box center [760, 271] width 41 height 26
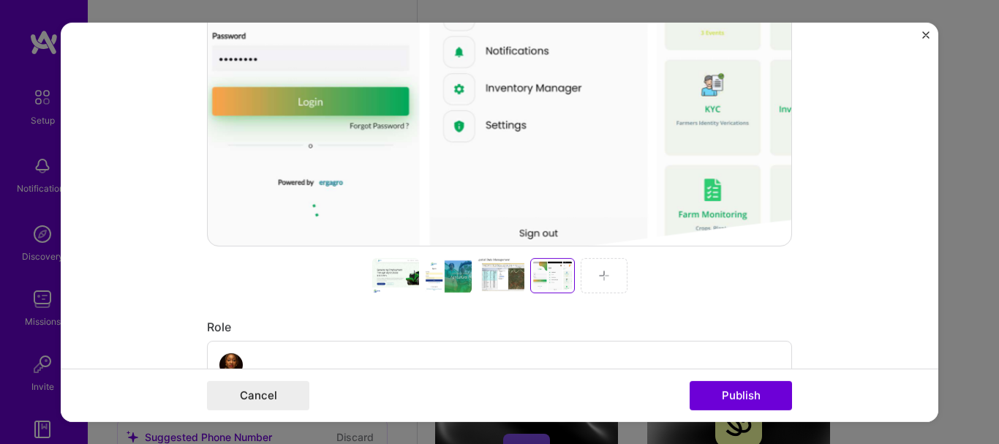
scroll to position [545, 0]
click at [385, 284] on div at bounding box center [395, 275] width 47 height 35
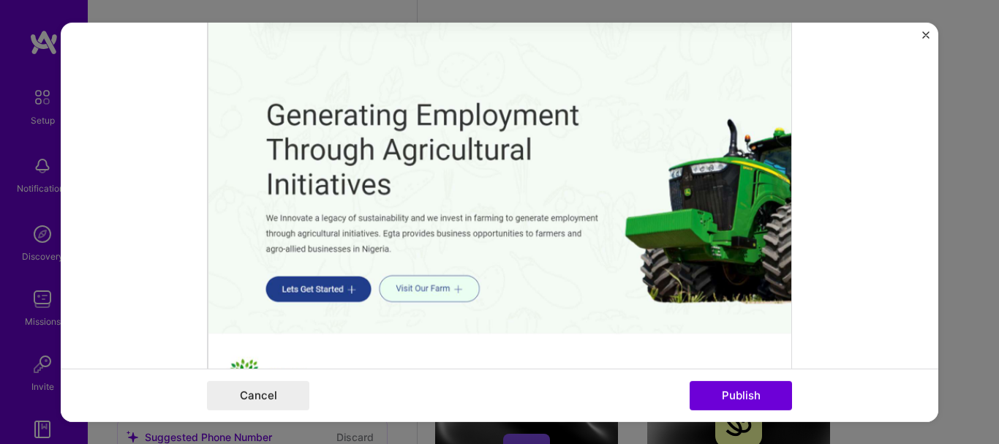
scroll to position [179, 0]
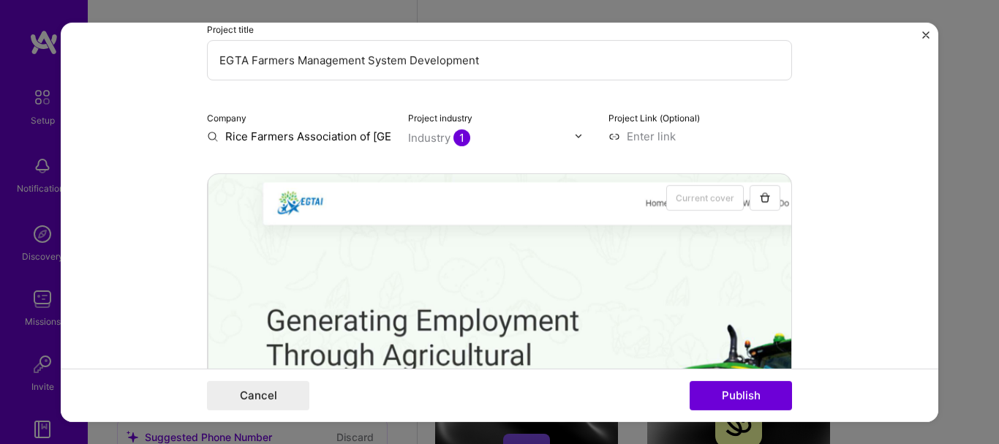
click at [577, 140] on img at bounding box center [578, 136] width 9 height 9
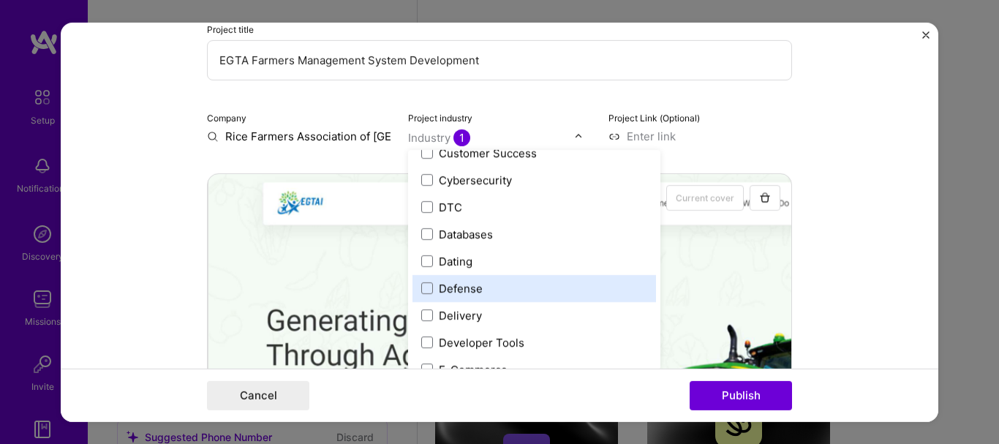
scroll to position [1171, 0]
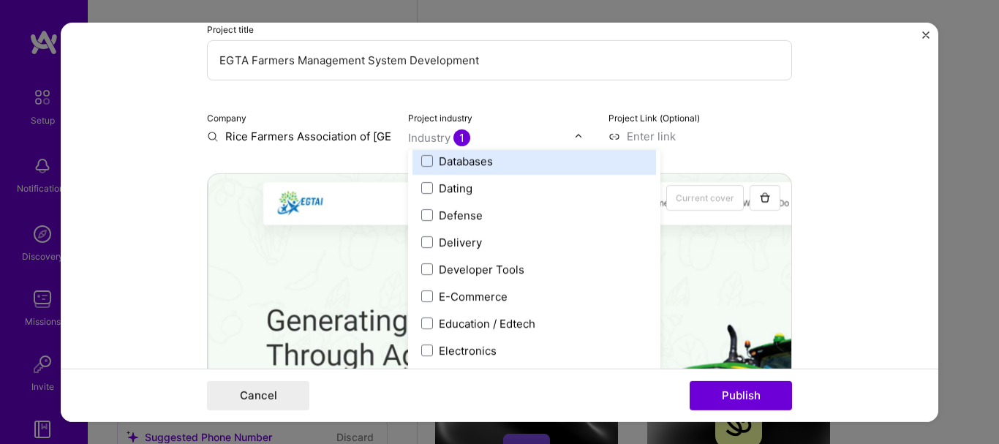
click at [518, 165] on label "Databases" at bounding box center [534, 160] width 226 height 15
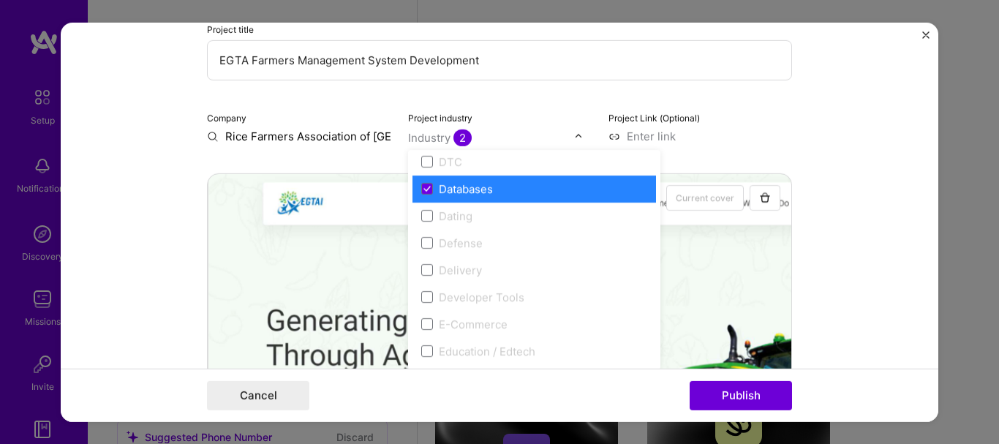
scroll to position [1024, 0]
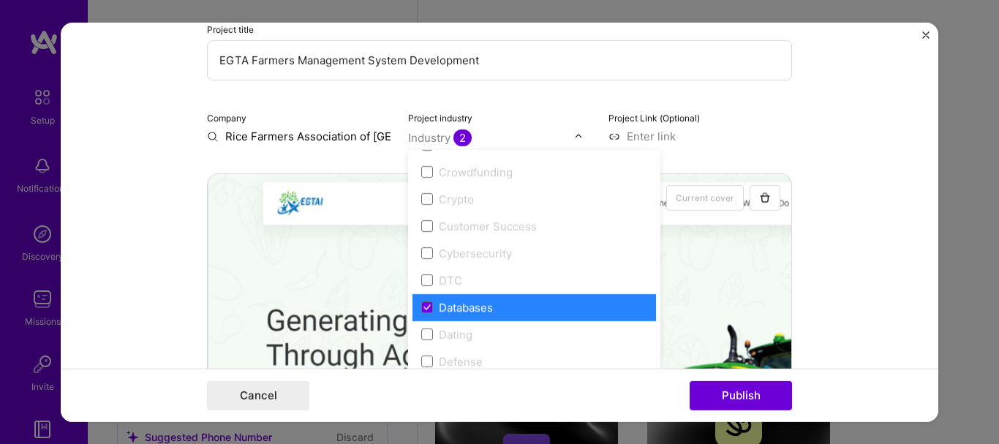
click at [478, 307] on div "Databases" at bounding box center [466, 306] width 54 height 15
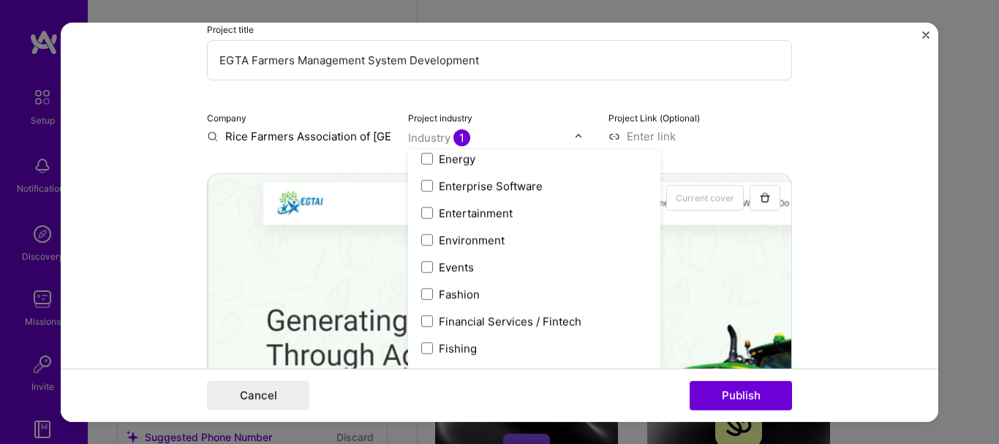
scroll to position [1390, 0]
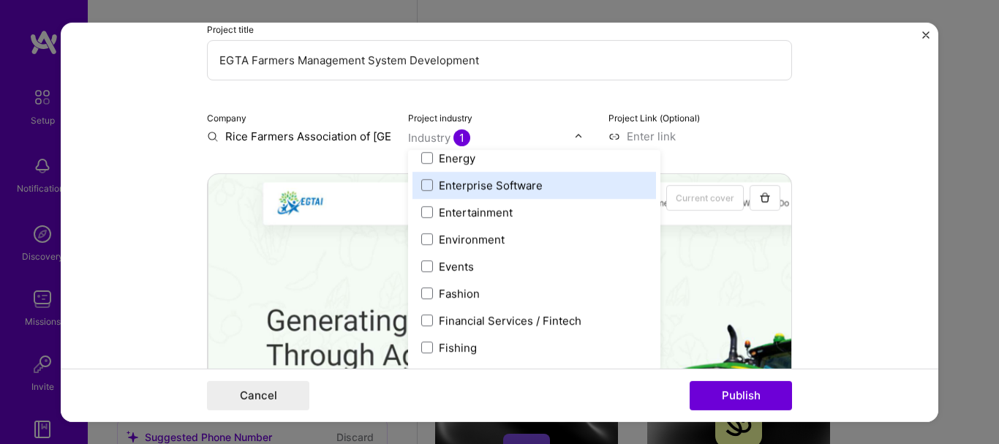
click at [509, 192] on div "Enterprise Software" at bounding box center [491, 184] width 104 height 15
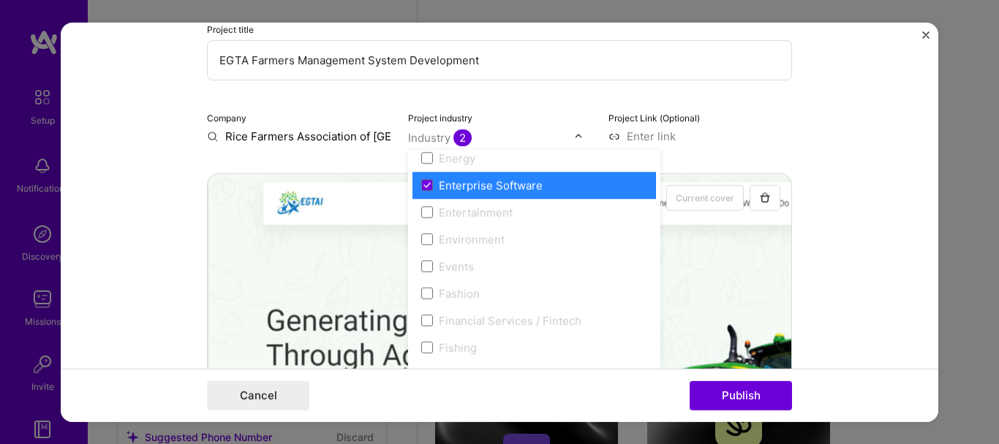
click at [789, 146] on form "Editing suggested project This project is suggested based on your LinkedIn, res…" at bounding box center [500, 221] width 878 height 399
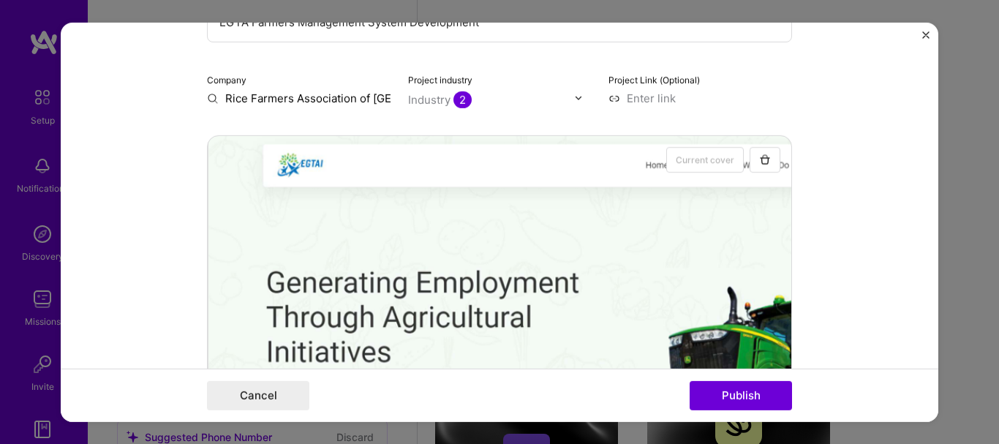
scroll to position [33, 0]
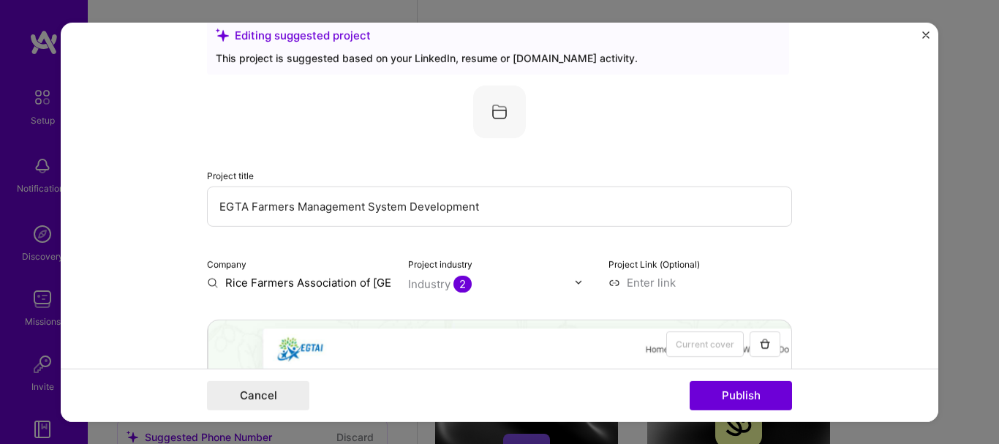
click at [639, 280] on input at bounding box center [701, 281] width 184 height 15
paste input "https://www.notion.so/Digitizing-Agricultural-Lending-with-EGTA-Farmers-Managem…"
type input "https://www.notion.so/Digitizing-Agricultural-Lending-with-EGTA-Farmers-Managem…"
click at [868, 253] on form "Editing suggested project This project is suggested based on your LinkedIn, res…" at bounding box center [500, 221] width 878 height 399
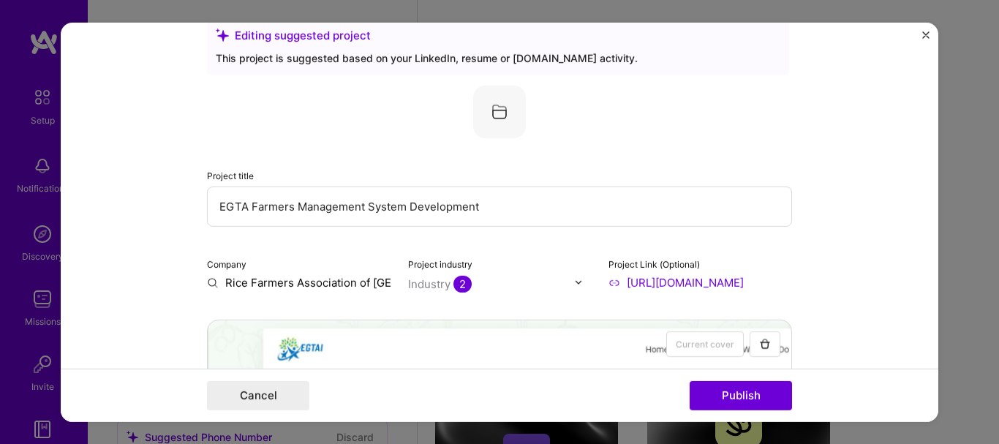
scroll to position [0, 0]
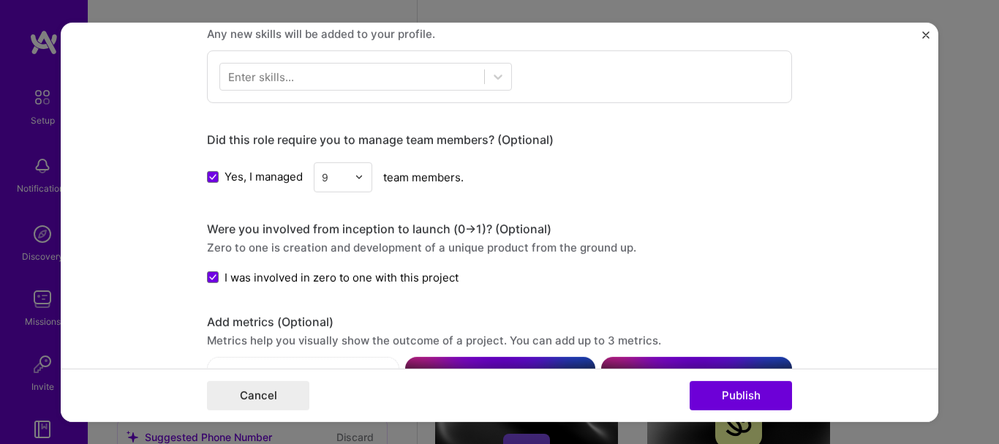
click at [421, 73] on div at bounding box center [352, 76] width 264 height 24
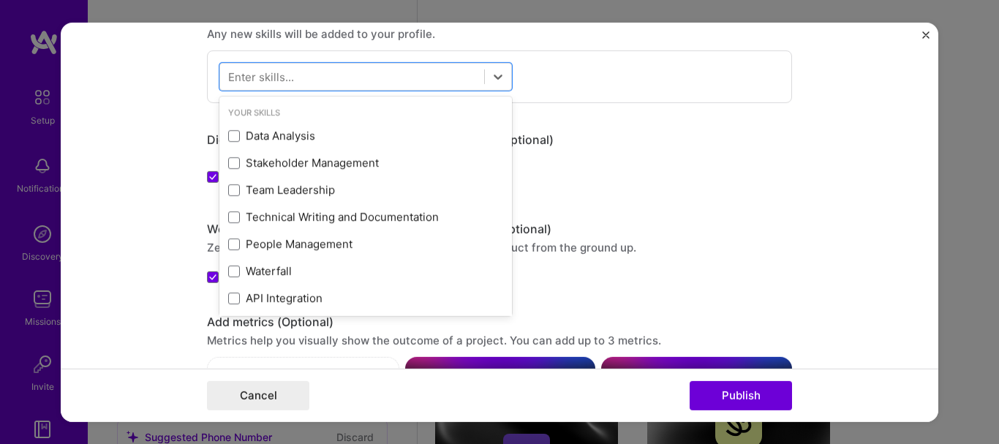
click at [228, 162] on span at bounding box center [234, 163] width 12 height 12
click at [0, 0] on input "checkbox" at bounding box center [0, 0] width 0 height 0
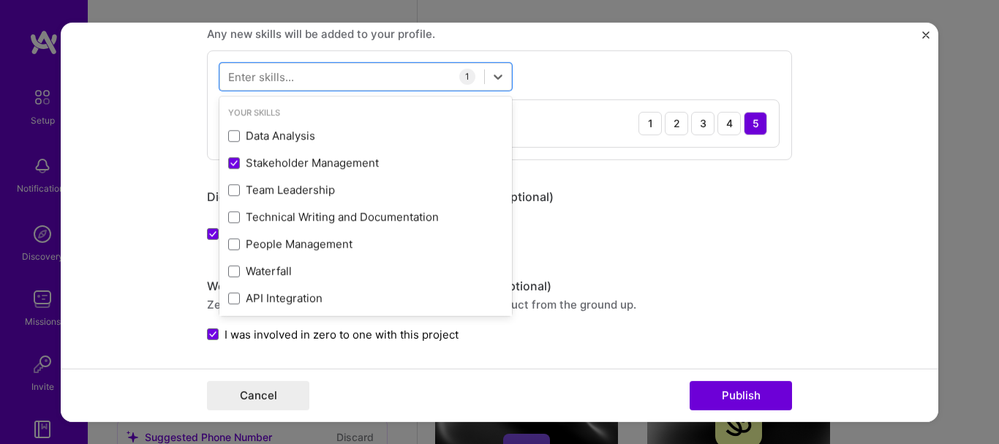
click at [228, 196] on div "Team Leadership" at bounding box center [365, 189] width 275 height 15
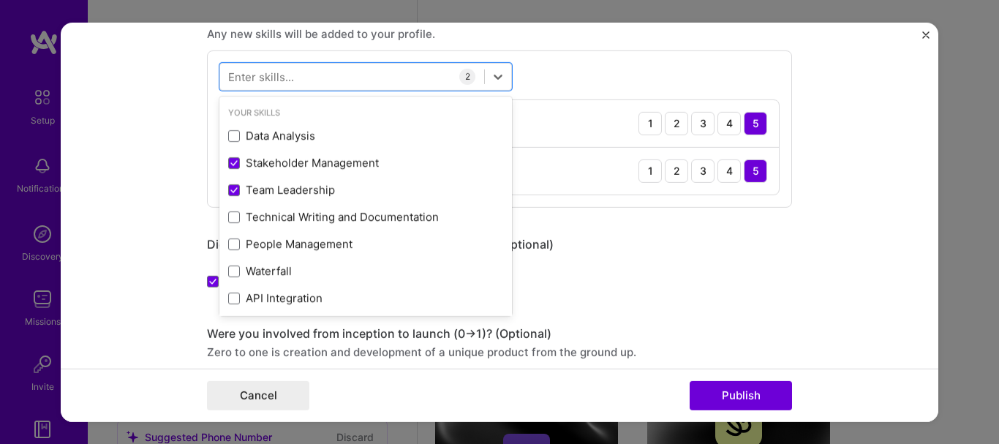
click at [228, 221] on span at bounding box center [234, 217] width 12 height 12
click at [0, 0] on input "checkbox" at bounding box center [0, 0] width 0 height 0
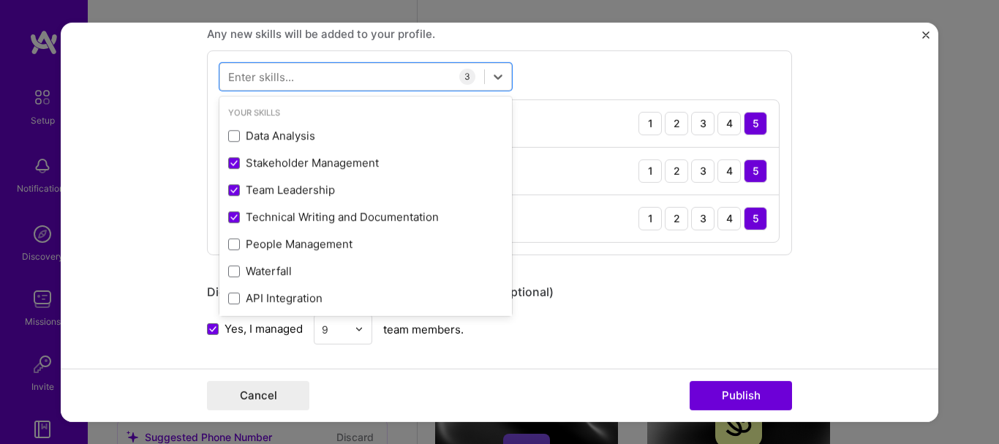
click at [228, 274] on span at bounding box center [234, 272] width 12 height 12
click at [0, 0] on input "checkbox" at bounding box center [0, 0] width 0 height 0
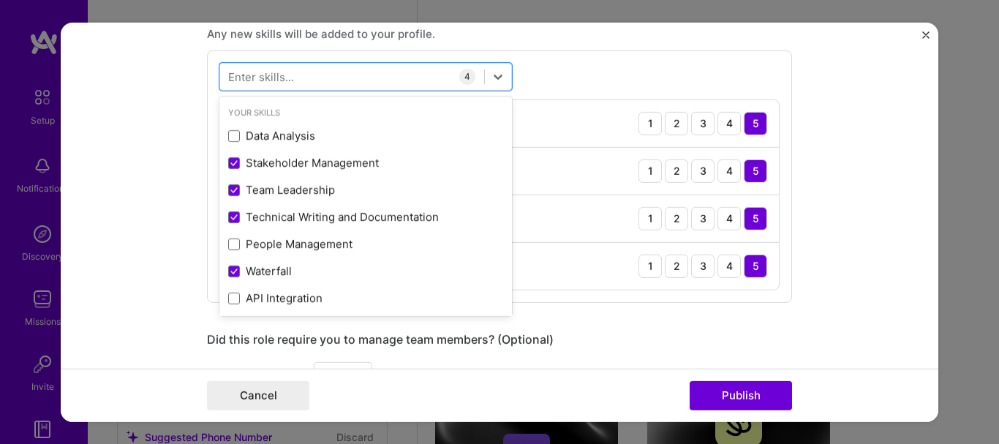
click at [229, 278] on div "Waterfall" at bounding box center [365, 270] width 275 height 15
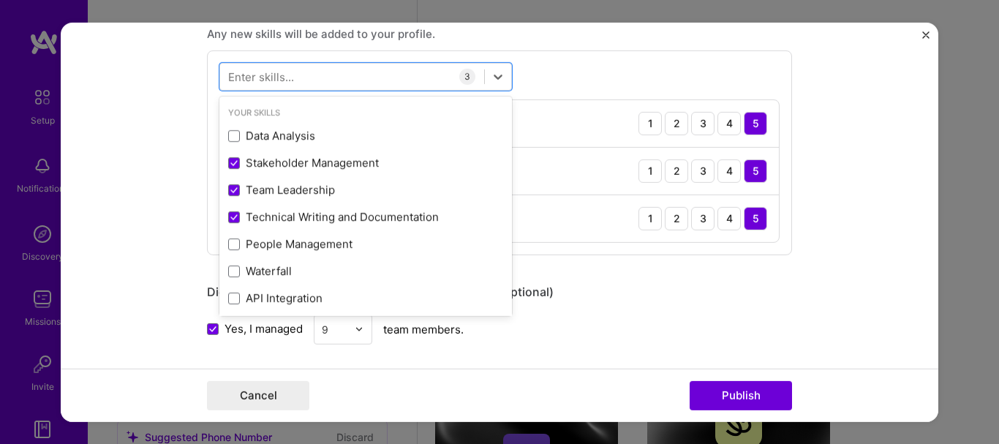
click at [229, 297] on span at bounding box center [234, 299] width 12 height 12
click at [0, 0] on input "checkbox" at bounding box center [0, 0] width 0 height 0
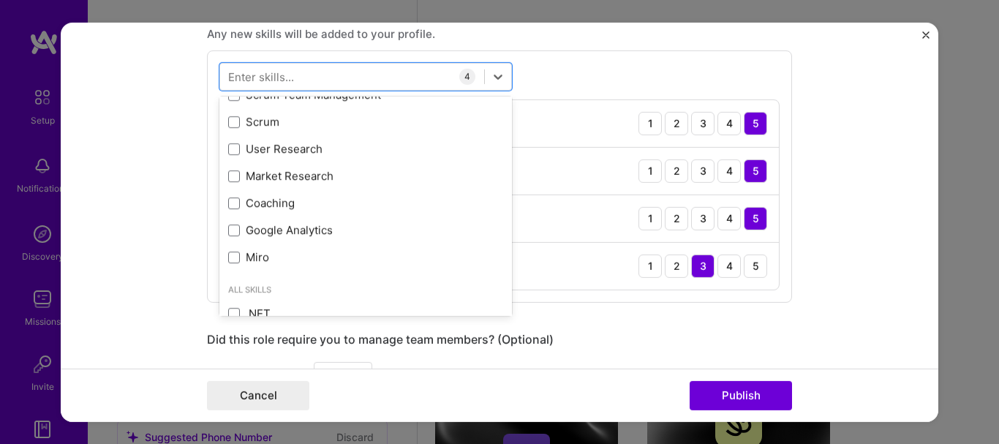
click at [228, 177] on span at bounding box center [234, 176] width 12 height 12
click at [0, 0] on input "checkbox" at bounding box center [0, 0] width 0 height 0
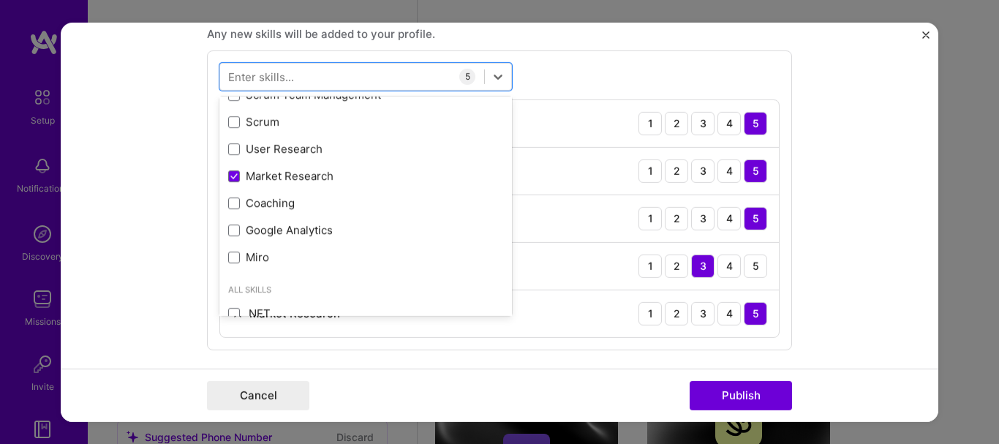
click at [229, 150] on span at bounding box center [234, 149] width 12 height 12
click at [0, 0] on input "checkbox" at bounding box center [0, 0] width 0 height 0
click at [222, 236] on div "Google Analytics" at bounding box center [365, 230] width 293 height 27
click at [230, 206] on span at bounding box center [234, 204] width 12 height 12
click at [0, 0] on input "checkbox" at bounding box center [0, 0] width 0 height 0
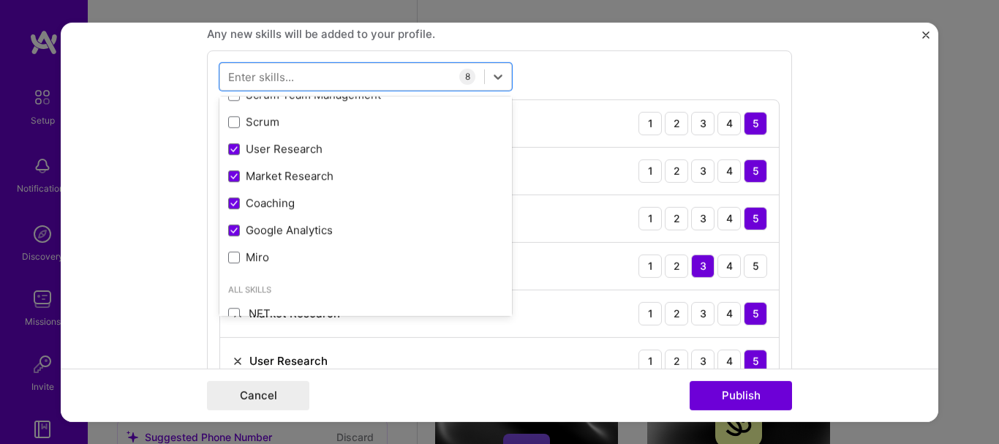
click at [230, 228] on icon at bounding box center [233, 231] width 7 height 6
click at [0, 0] on input "checkbox" at bounding box center [0, 0] width 0 height 0
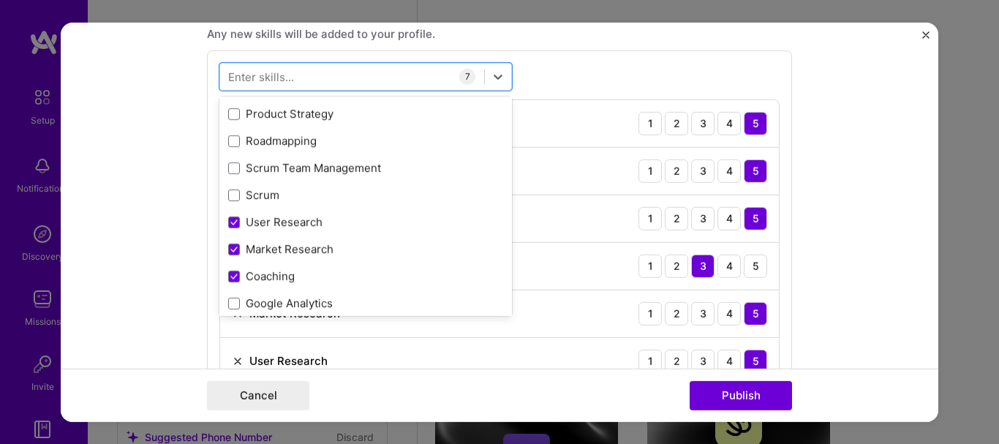
click at [229, 193] on span at bounding box center [234, 195] width 12 height 12
click at [0, 0] on input "checkbox" at bounding box center [0, 0] width 0 height 0
click at [228, 162] on span at bounding box center [234, 168] width 12 height 12
click at [0, 0] on input "checkbox" at bounding box center [0, 0] width 0 height 0
click at [231, 133] on div "Roadmapping" at bounding box center [365, 140] width 275 height 15
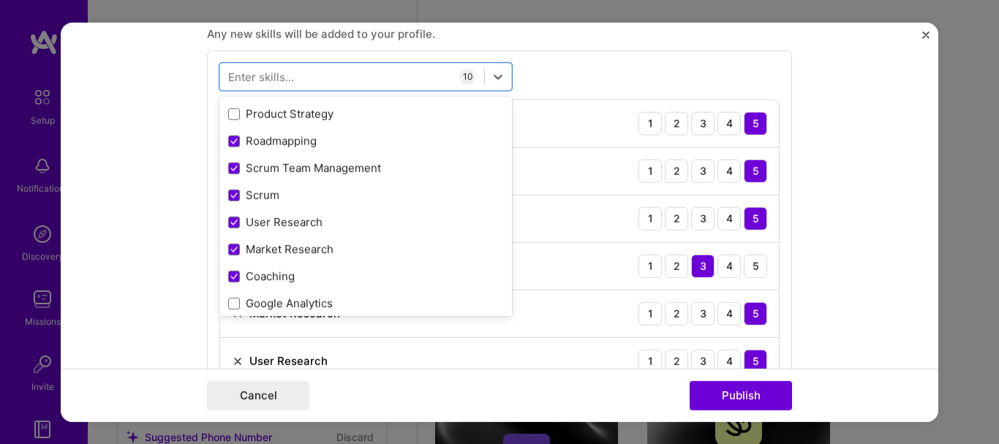
click at [231, 116] on span at bounding box center [234, 114] width 12 height 12
click at [0, 0] on input "checkbox" at bounding box center [0, 0] width 0 height 0
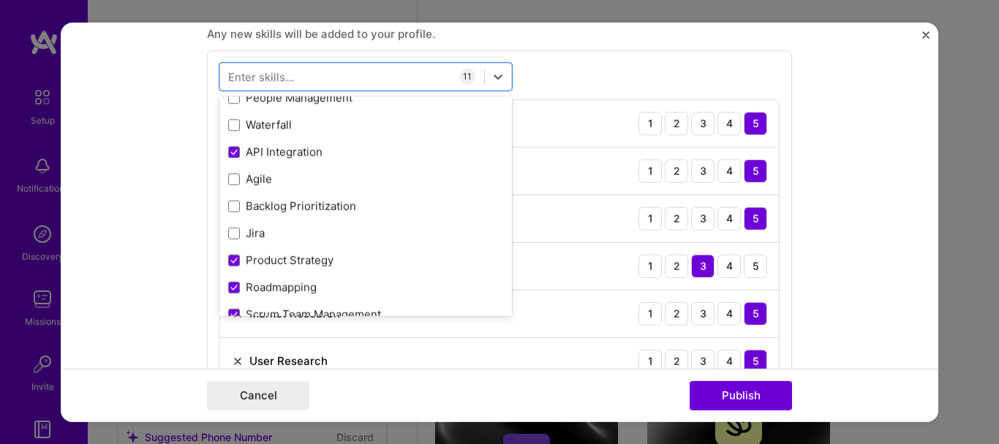
click at [236, 236] on div "Jira" at bounding box center [365, 232] width 275 height 15
click at [236, 205] on div "Backlog Prioritization" at bounding box center [365, 205] width 275 height 15
click at [230, 181] on span at bounding box center [234, 179] width 12 height 12
click at [0, 0] on input "checkbox" at bounding box center [0, 0] width 0 height 0
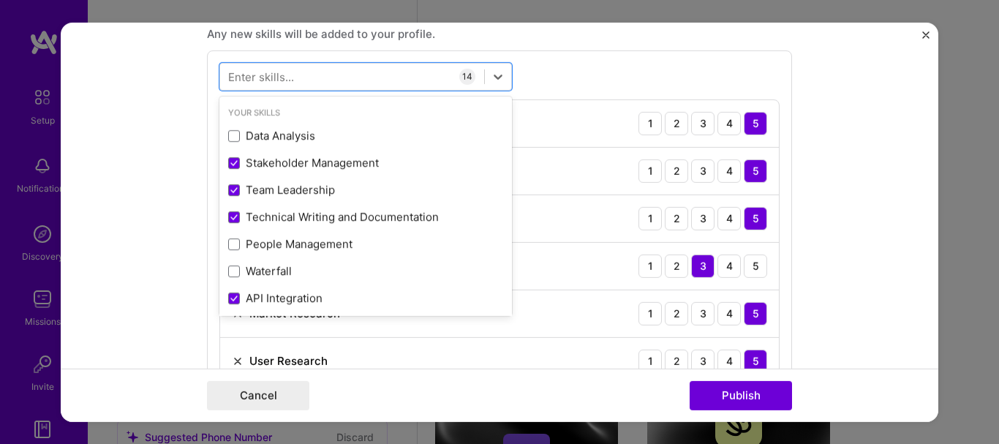
click at [230, 189] on icon at bounding box center [233, 190] width 7 height 6
click at [0, 0] on input "checkbox" at bounding box center [0, 0] width 0 height 0
click at [234, 217] on span at bounding box center [234, 217] width 12 height 12
click at [0, 0] on input "checkbox" at bounding box center [0, 0] width 0 height 0
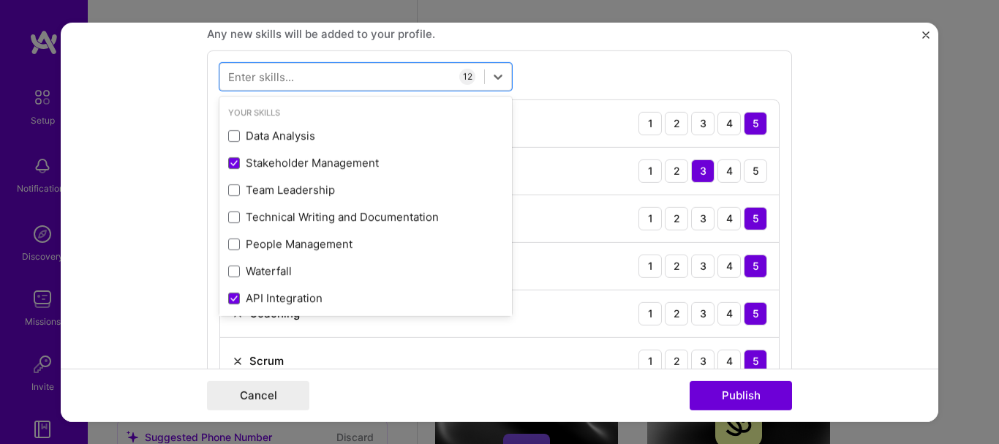
click at [903, 158] on form "Editing suggested project This project is suggested based on your LinkedIn, res…" at bounding box center [500, 221] width 878 height 399
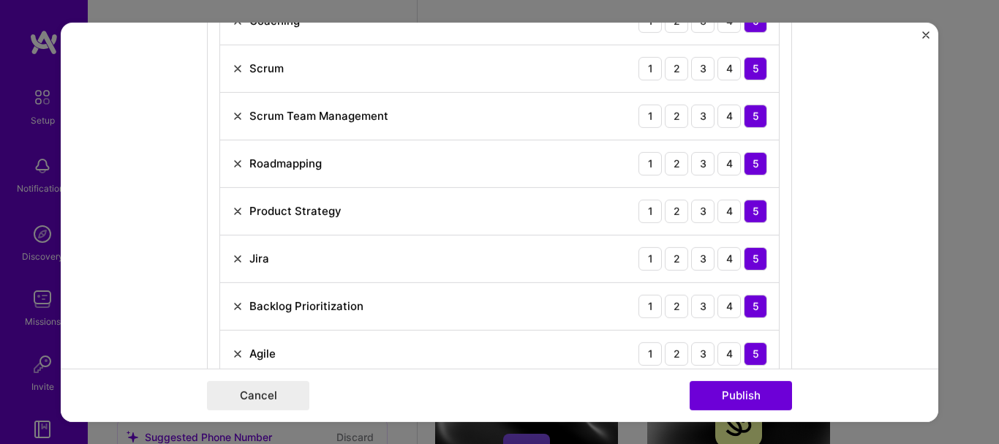
scroll to position [1463, 0]
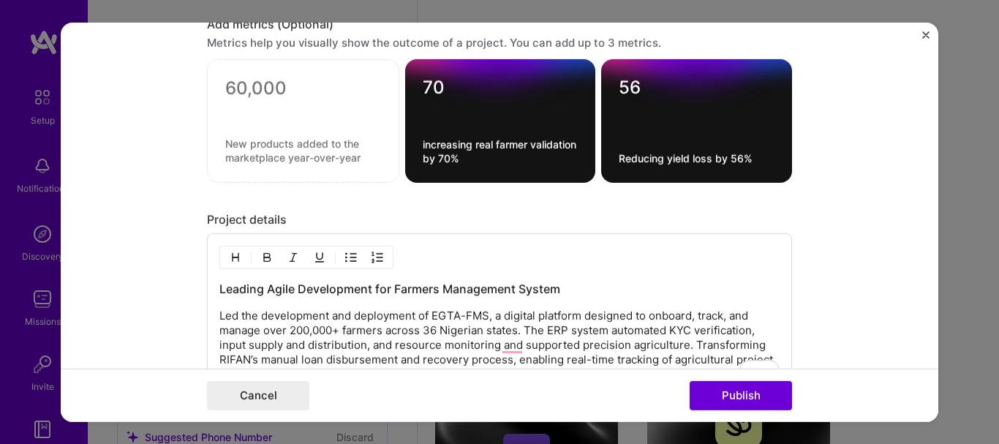
click at [764, 384] on button "Publish" at bounding box center [741, 395] width 102 height 29
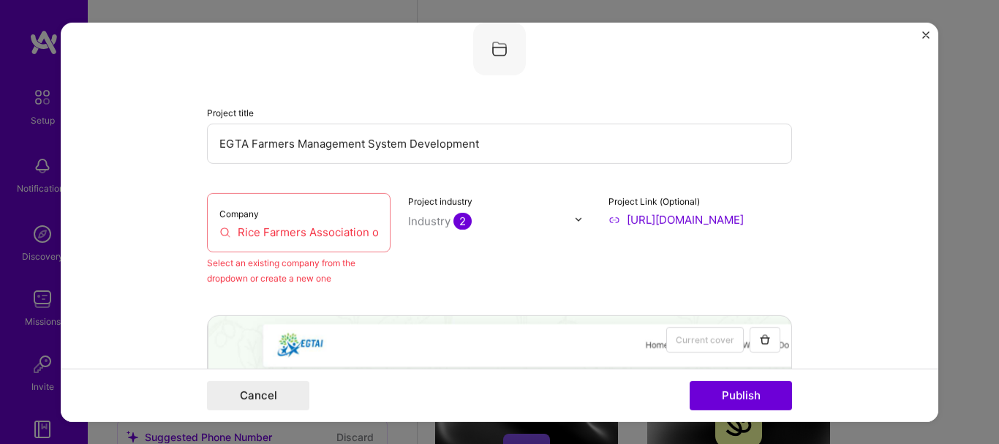
click at [323, 233] on input "Rice Farmers Association of Nigeria (RIFAN)" at bounding box center [298, 231] width 159 height 15
click at [219, 235] on input "Rice Farmers Association of Nigeria (RIFAN)" at bounding box center [298, 231] width 159 height 15
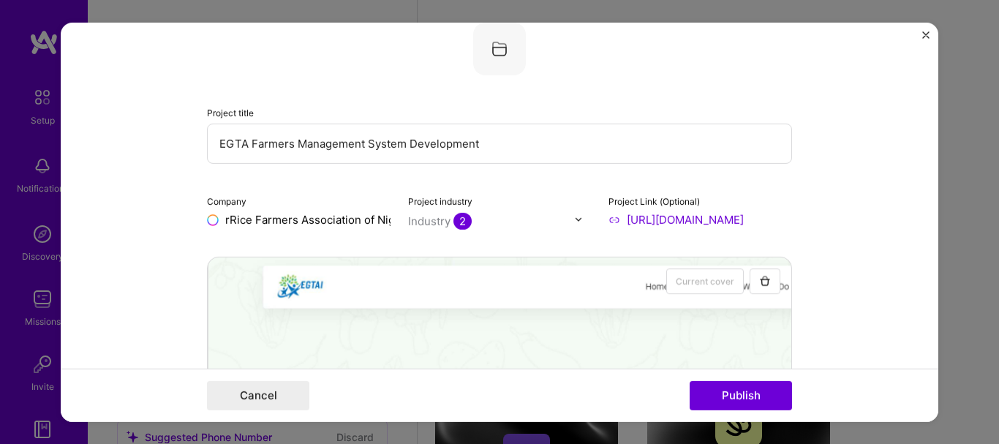
type input "Rice Farmers Association of Nigeria (RIFAN)"
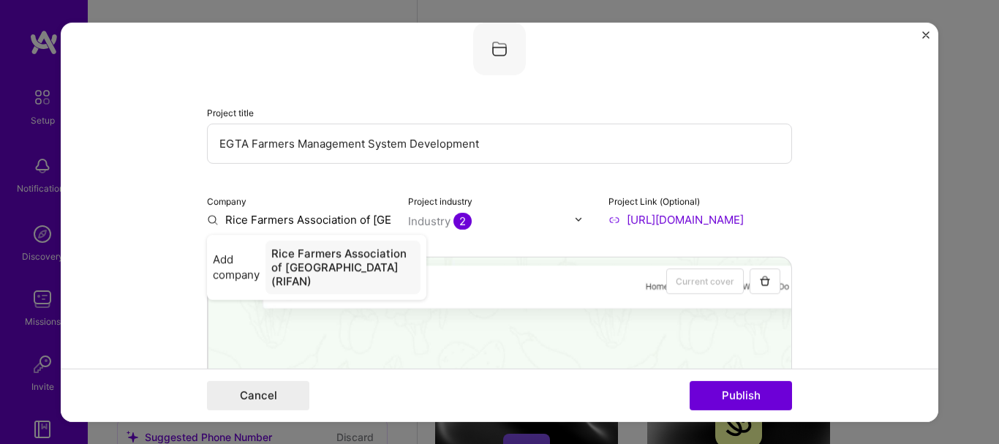
click at [241, 266] on span "Add company" at bounding box center [236, 267] width 47 height 31
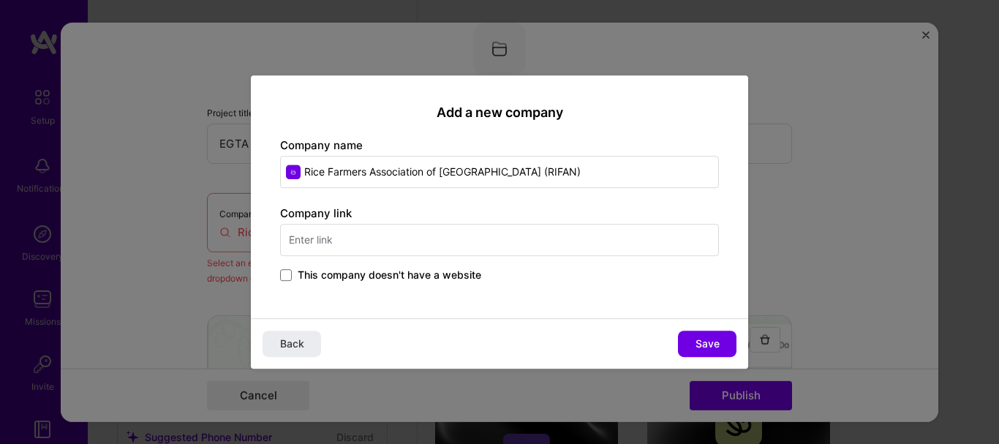
click at [286, 274] on span at bounding box center [286, 275] width 12 height 12
click at [0, 0] on input "This company doesn't have a website" at bounding box center [0, 0] width 0 height 0
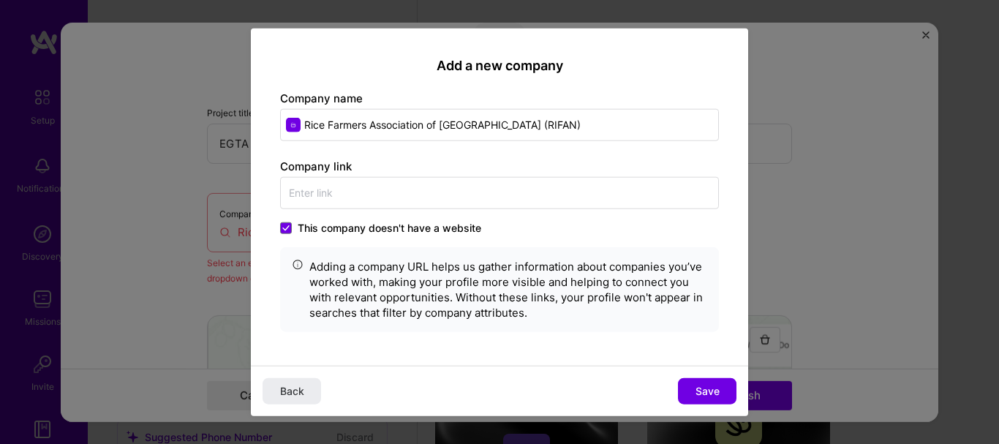
click at [711, 385] on span "Save" at bounding box center [708, 391] width 24 height 15
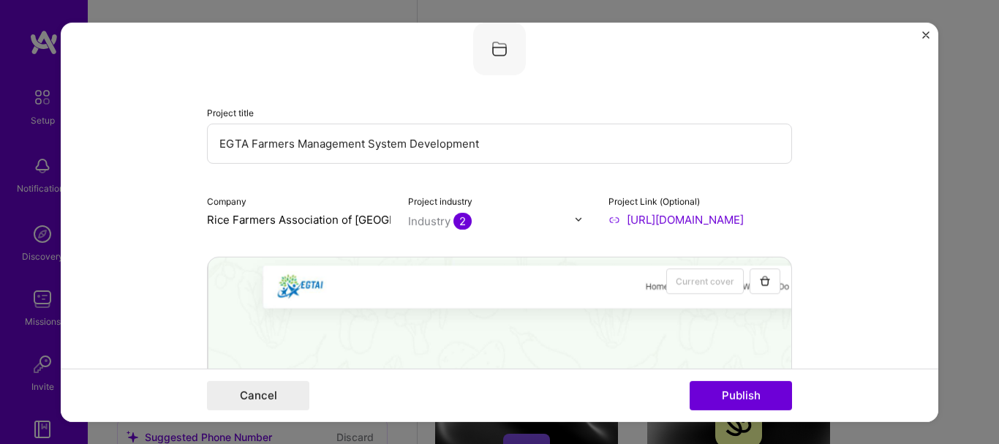
click at [710, 384] on button "Publish" at bounding box center [741, 395] width 102 height 29
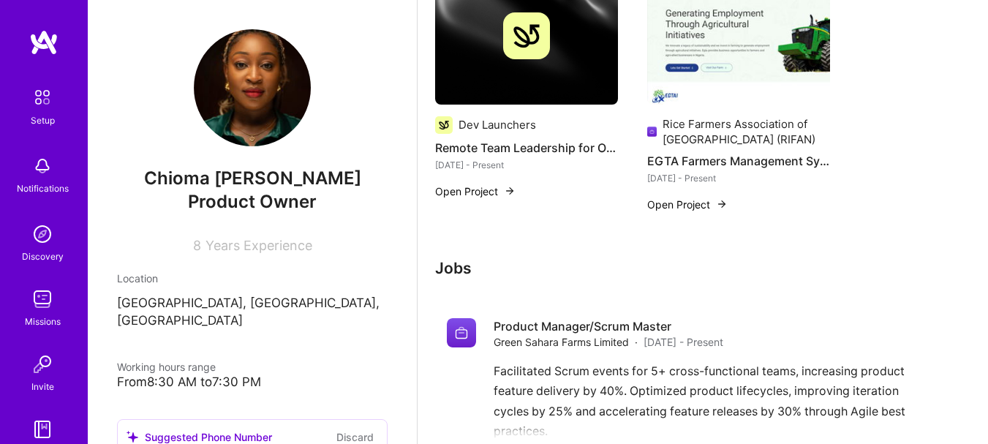
click at [477, 192] on button "Open Project" at bounding box center [475, 191] width 80 height 15
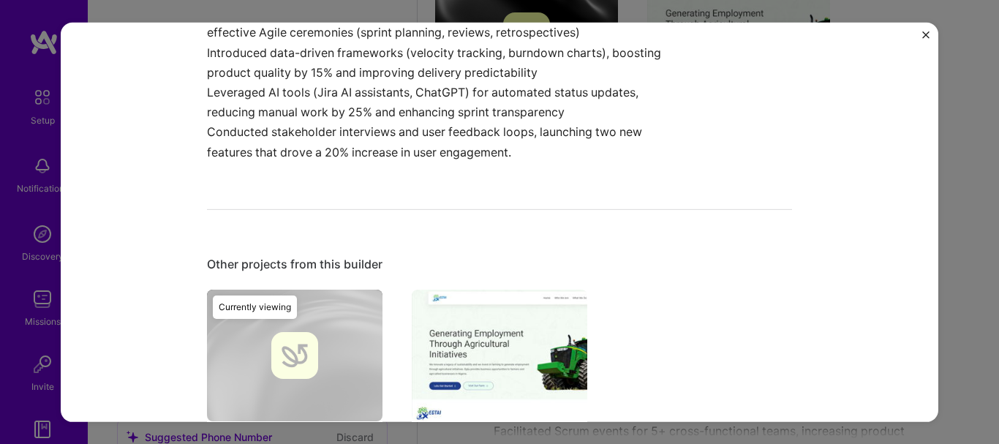
scroll to position [1105, 0]
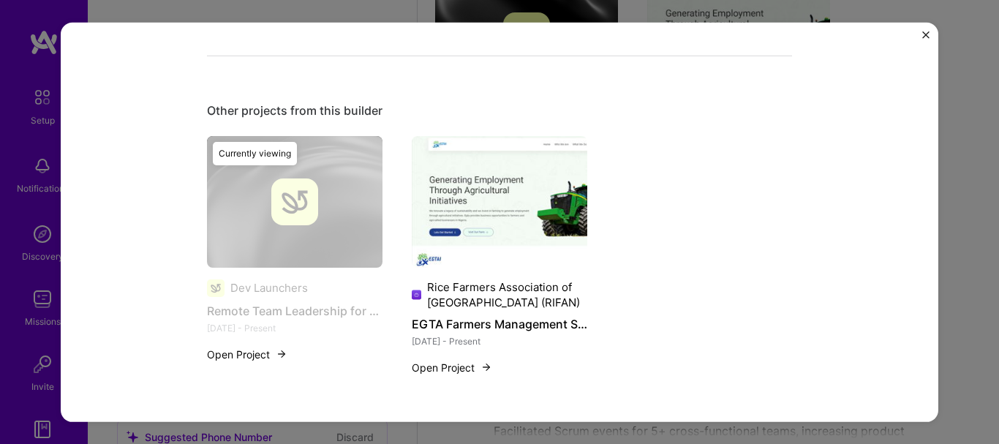
click at [251, 348] on button "Open Project" at bounding box center [247, 354] width 80 height 15
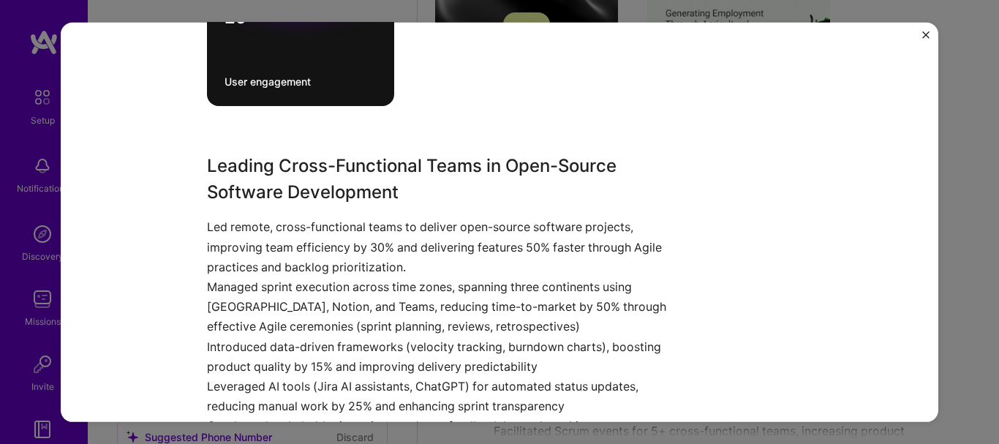
scroll to position [658, 0]
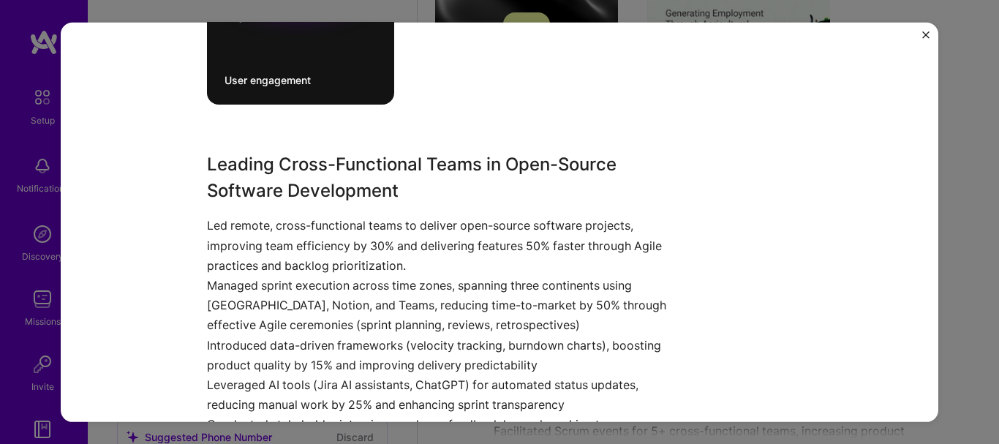
click at [403, 253] on p "Led remote, cross-functional teams to deliver open-source software projects, im…" at bounding box center [445, 246] width 476 height 60
click at [429, 243] on p "Led remote, cross-functional teams to deliver open-source software projects, im…" at bounding box center [445, 246] width 476 height 60
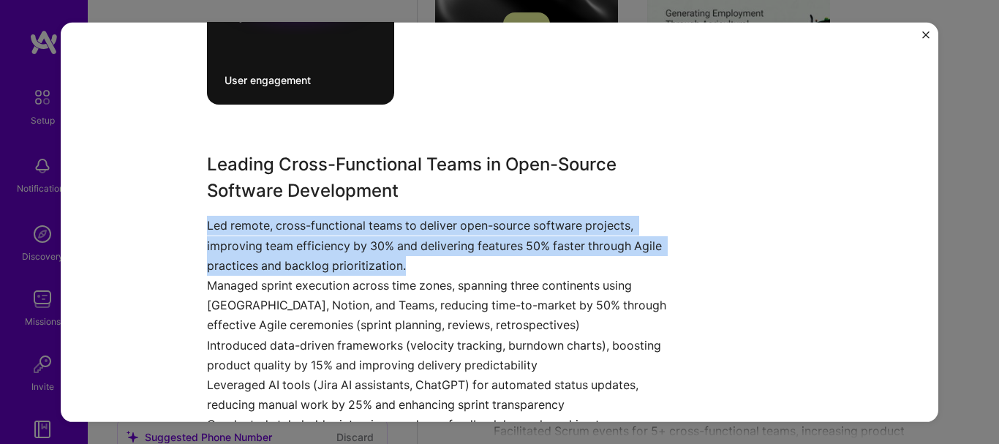
click at [429, 243] on p "Led remote, cross-functional teams to deliver open-source software projects, im…" at bounding box center [445, 246] width 476 height 60
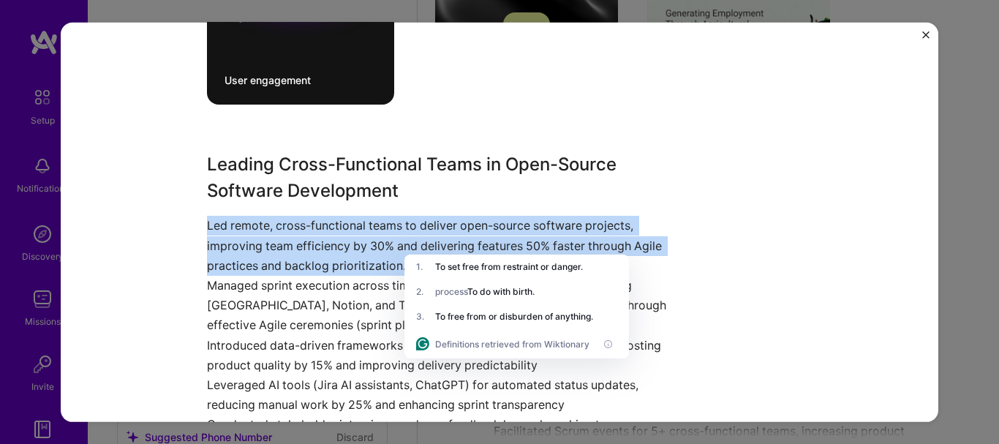
click at [764, 236] on div "Leading Cross-Functional Teams in Open-Source Software Development Led remote, …" at bounding box center [499, 302] width 585 height 303
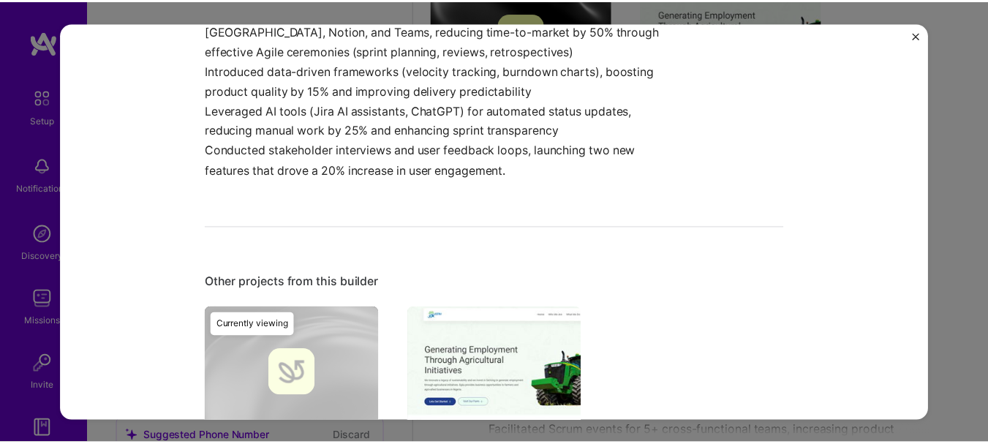
scroll to position [1105, 0]
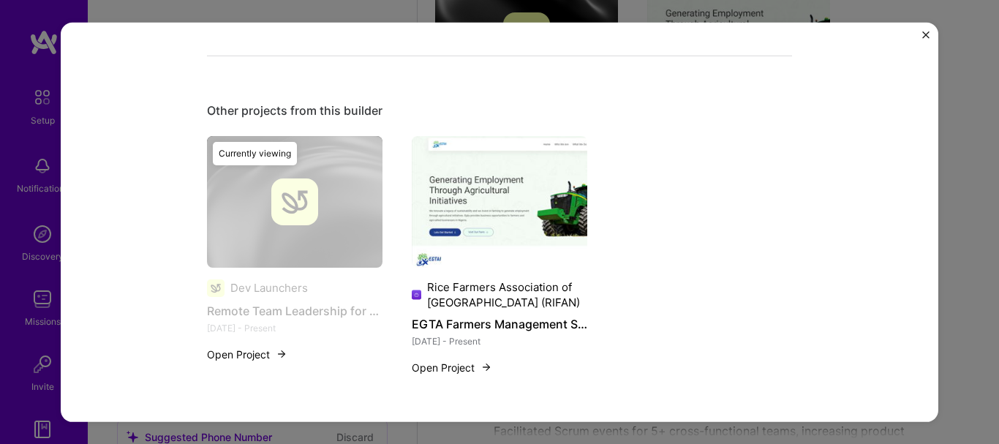
click at [928, 34] on img "Close" at bounding box center [926, 34] width 7 height 7
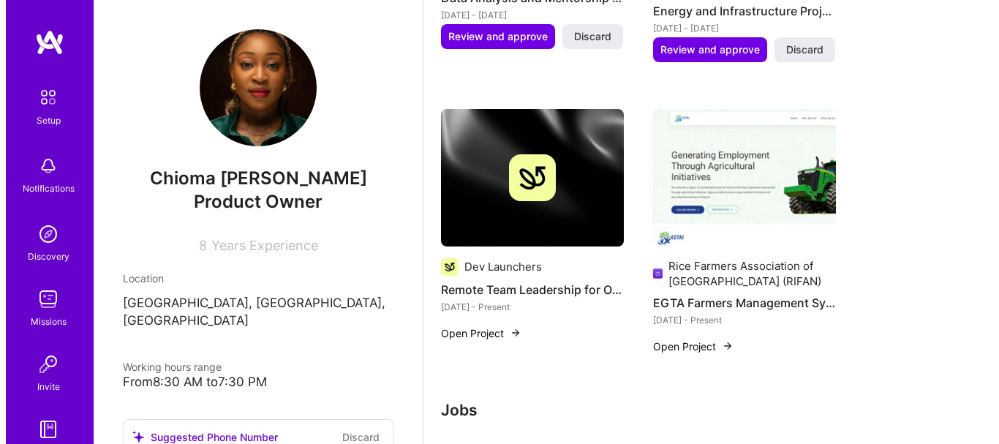
scroll to position [1171, 0]
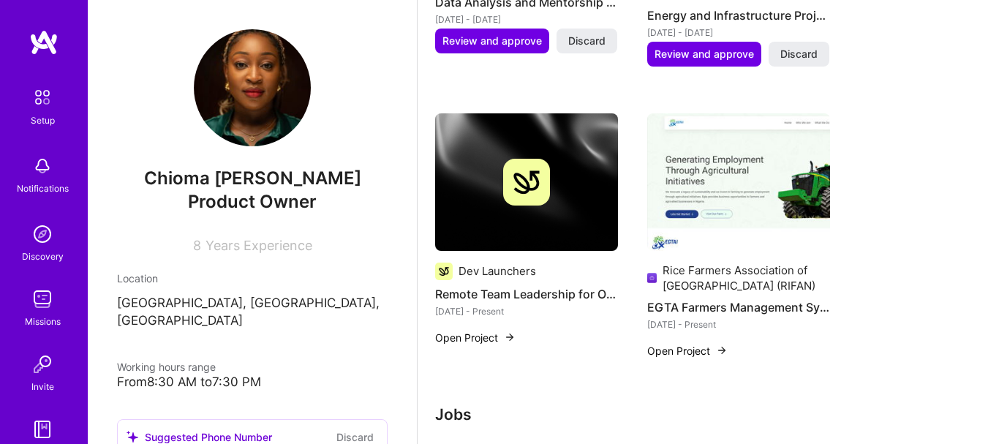
drag, startPoint x: 579, startPoint y: 141, endPoint x: 507, endPoint y: 258, distance: 137.6
click at [507, 258] on div "Dev Launchers Remote Team Leadership for Open-Source Projects Aug 2023 - Presen…" at bounding box center [526, 216] width 183 height 206
click at [507, 271] on div "Dev Launchers" at bounding box center [498, 270] width 78 height 15
click at [503, 305] on div "Aug 2023 - Present" at bounding box center [526, 311] width 183 height 15
click at [501, 328] on div "Dev Launchers Remote Team Leadership for Open-Source Projects Aug 2023 - Presen…" at bounding box center [526, 237] width 183 height 249
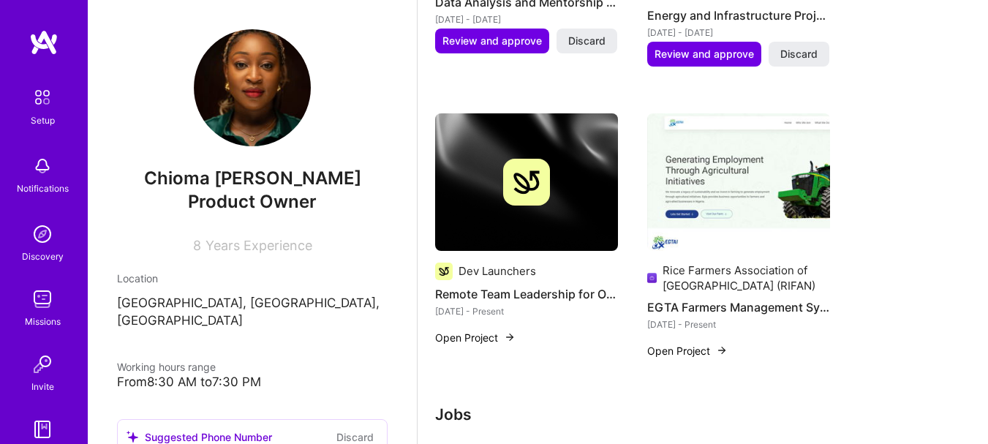
click at [501, 340] on button "Open Project" at bounding box center [475, 337] width 80 height 15
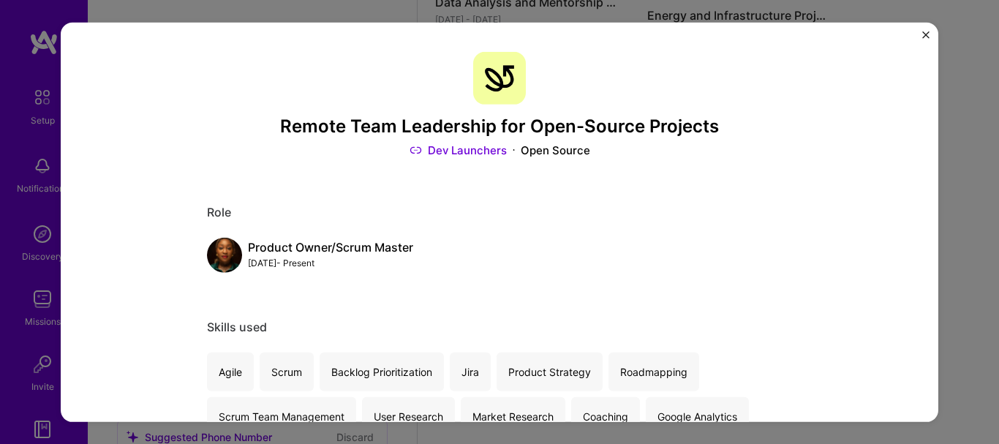
click at [304, 255] on div "Product Owner/Scrum Master" at bounding box center [330, 247] width 165 height 15
click at [292, 254] on div "Product Owner/Scrum Master" at bounding box center [330, 247] width 165 height 15
click at [495, 65] on img at bounding box center [499, 77] width 53 height 53
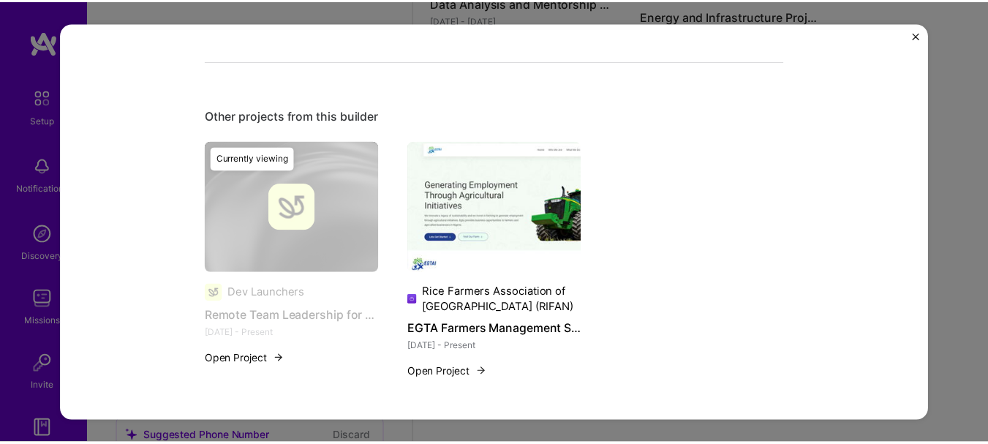
scroll to position [1105, 0]
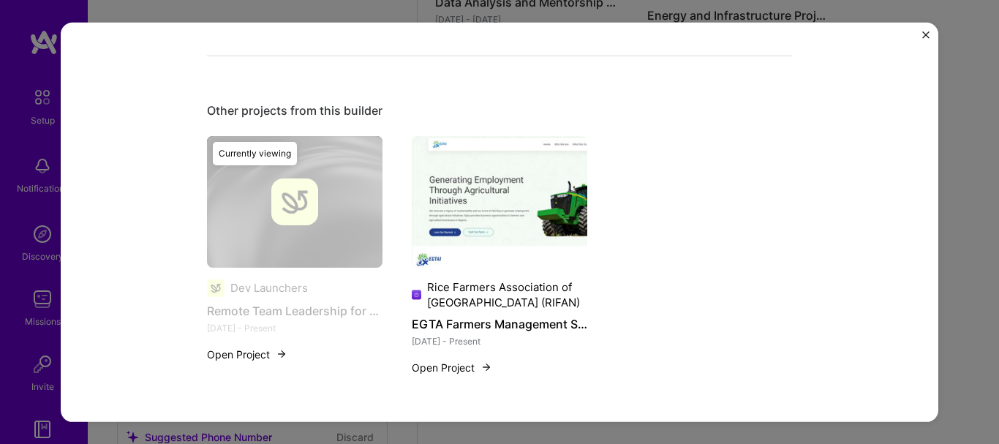
click at [296, 318] on div "Currently viewing" at bounding box center [295, 258] width 176 height 244
click at [922, 39] on div "Remote Team Leadership for Open-Source Projects Dev Launchers Open Source Role …" at bounding box center [500, 221] width 878 height 399
click at [927, 31] on img "Close" at bounding box center [926, 34] width 7 height 7
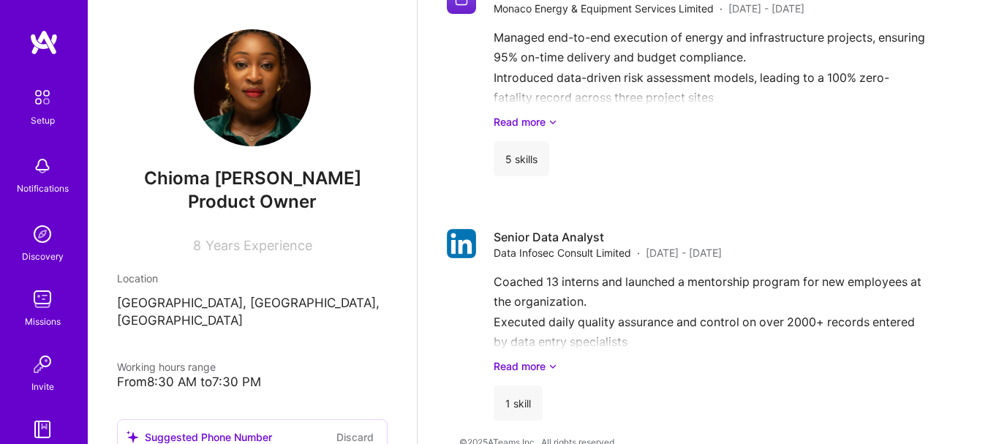
scroll to position [2407, 0]
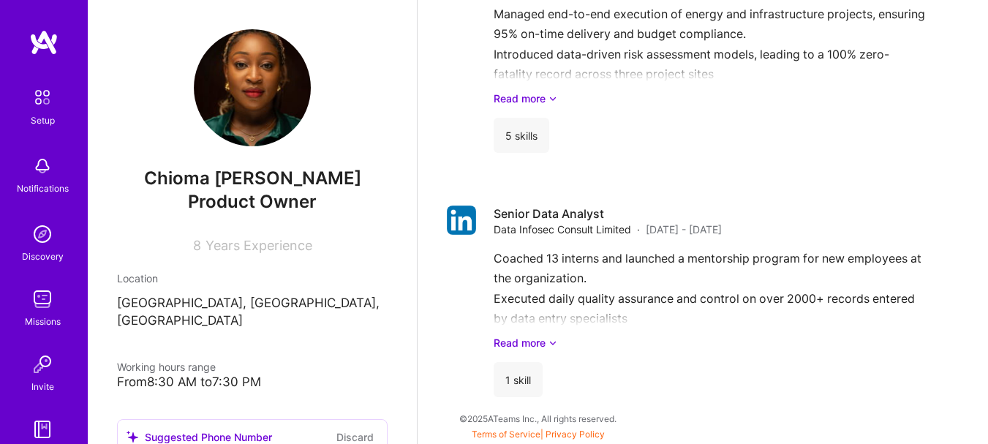
click at [384, 359] on div "Chioma Andrea Eze Product Owner 8 Years Experience Location Abuja, Federal Capi…" at bounding box center [252, 222] width 329 height 444
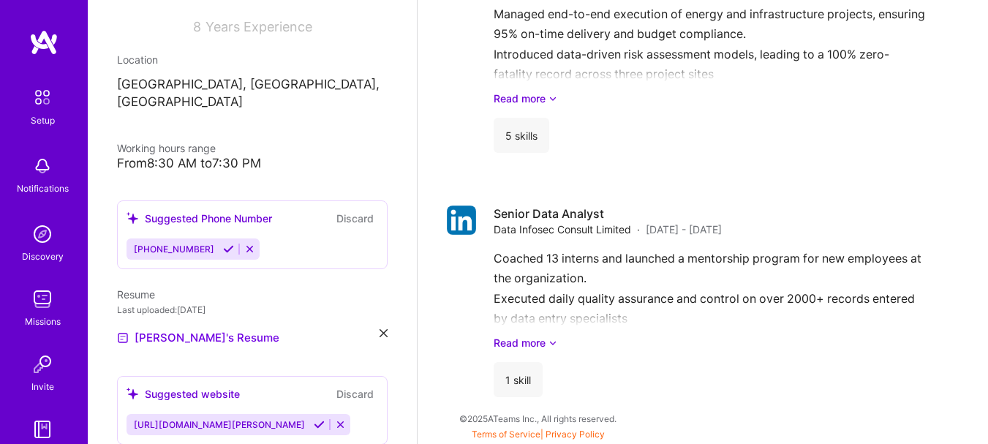
scroll to position [219, 0]
click at [223, 243] on icon at bounding box center [228, 248] width 11 height 11
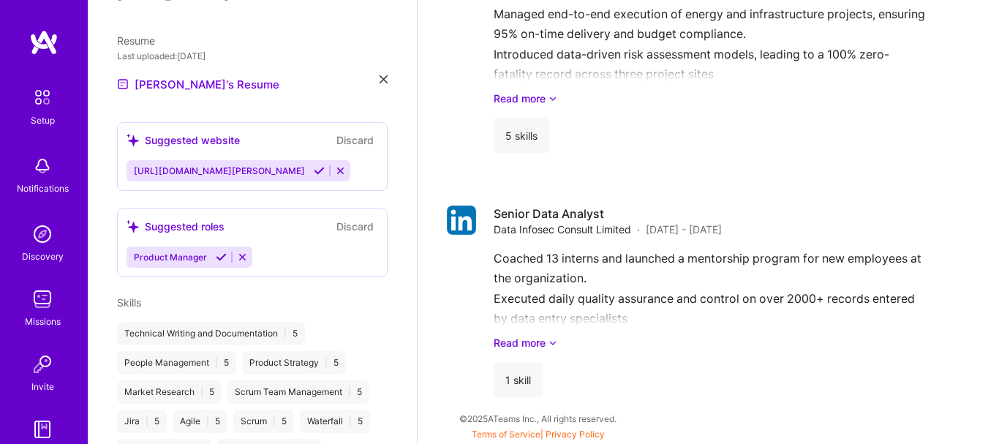
scroll to position [512, 0]
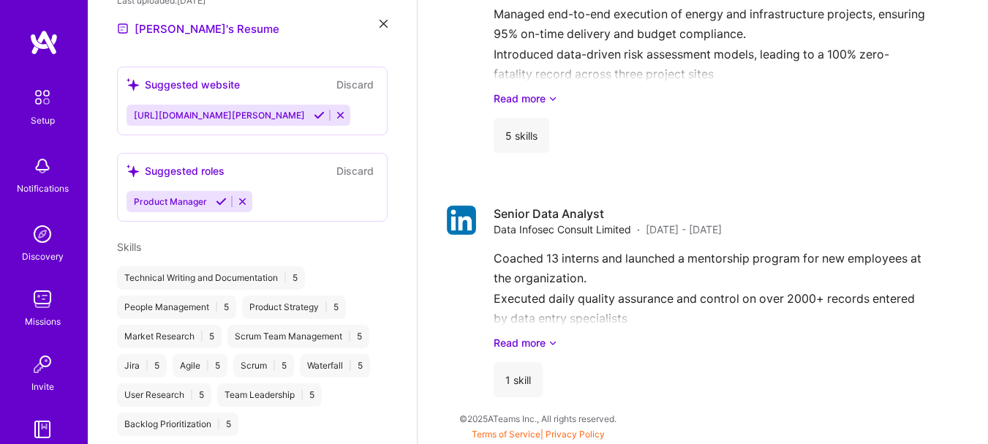
click at [325, 110] on icon at bounding box center [319, 115] width 11 height 11
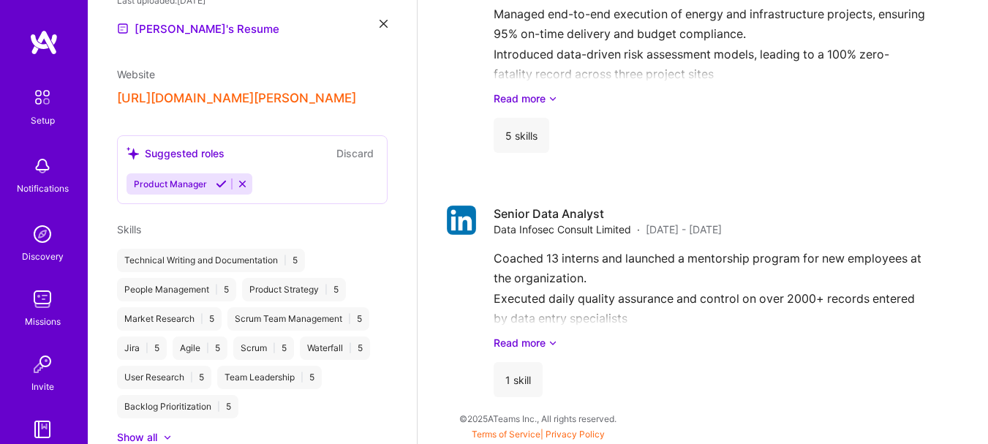
click at [218, 189] on icon at bounding box center [221, 184] width 11 height 11
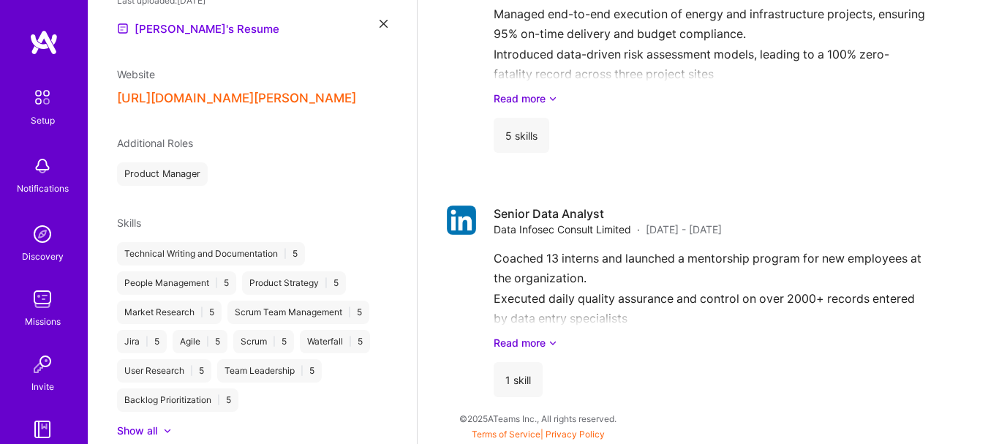
click at [186, 149] on span "Additional Roles" at bounding box center [155, 143] width 76 height 12
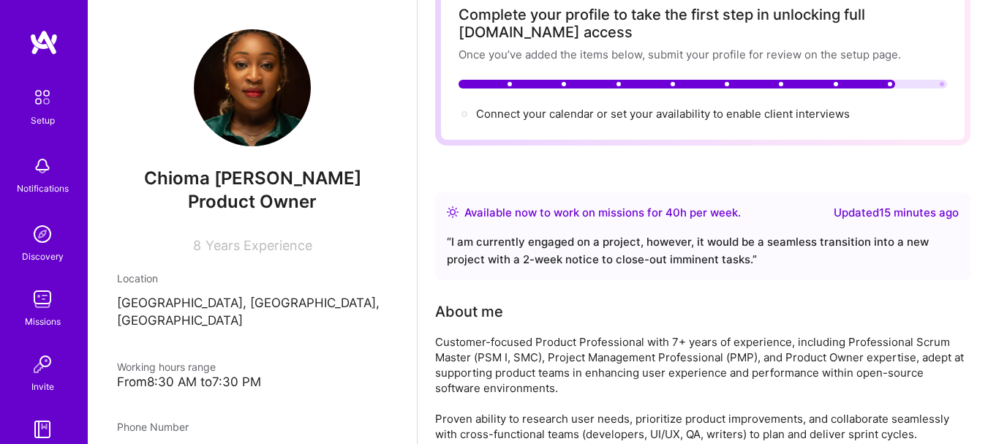
scroll to position [0, 0]
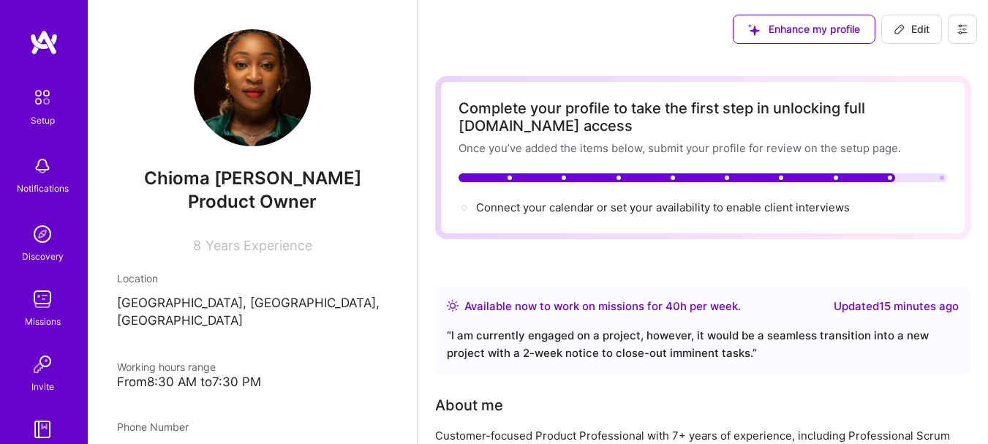
click at [974, 22] on button at bounding box center [962, 29] width 29 height 29
click at [449, 14] on div "Enhance my profile Edit" at bounding box center [703, 29] width 571 height 59
click at [887, 179] on div at bounding box center [677, 177] width 437 height 9
click at [920, 174] on div at bounding box center [703, 177] width 489 height 9
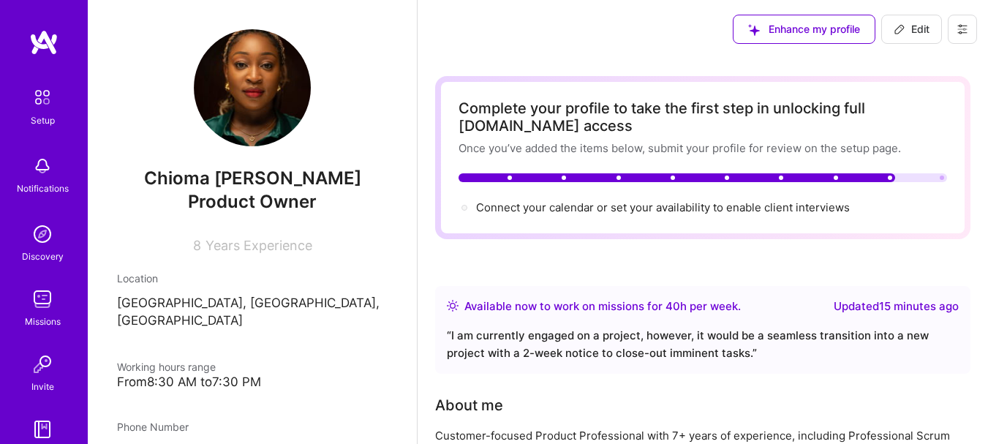
click at [920, 174] on div at bounding box center [703, 177] width 489 height 9
click at [709, 176] on div at bounding box center [677, 177] width 437 height 9
click at [661, 200] on div "Connect your calendar or set your availability to enable client interviews →" at bounding box center [663, 208] width 374 height 16
click at [661, 209] on span "Connect your calendar or set your availability to enable client interviews →" at bounding box center [663, 207] width 374 height 14
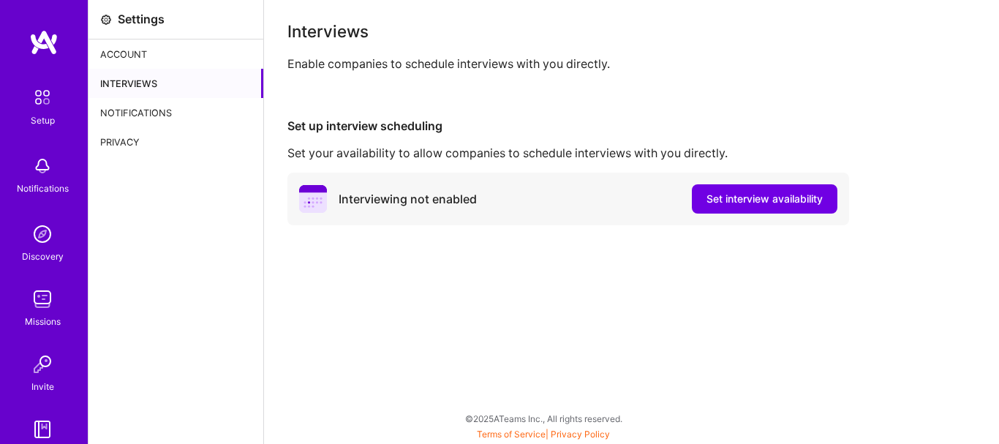
click at [127, 59] on div "Account" at bounding box center [176, 54] width 175 height 29
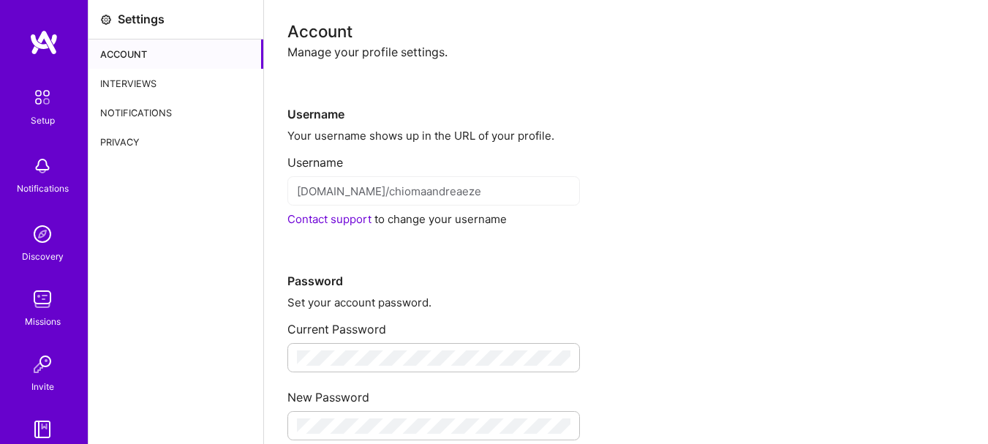
click at [126, 110] on div "Notifications" at bounding box center [176, 112] width 175 height 29
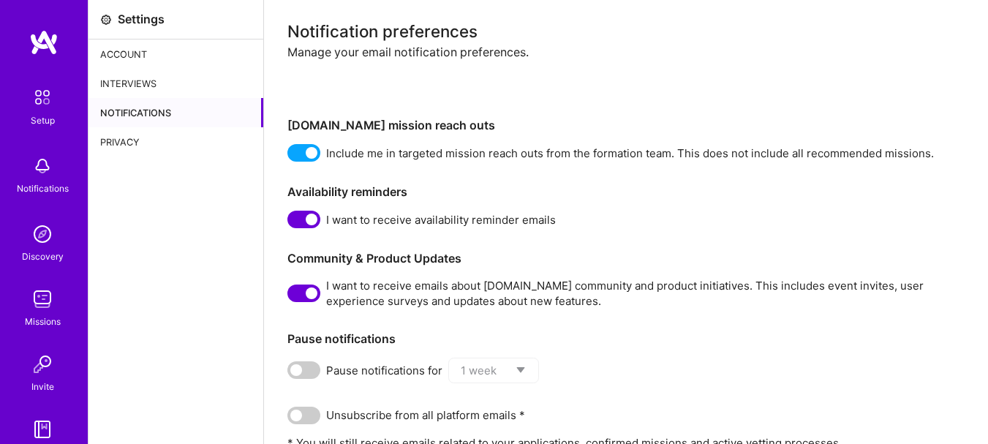
click at [52, 122] on link "Setup" at bounding box center [42, 105] width 91 height 46
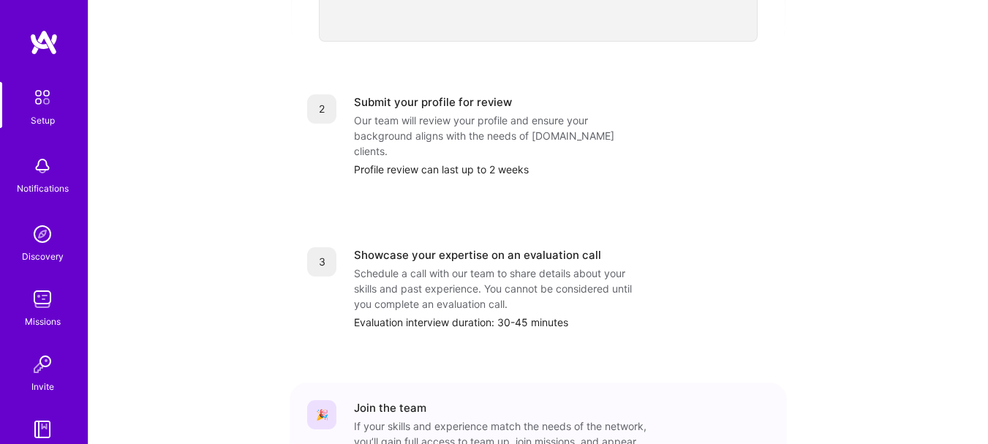
scroll to position [522, 0]
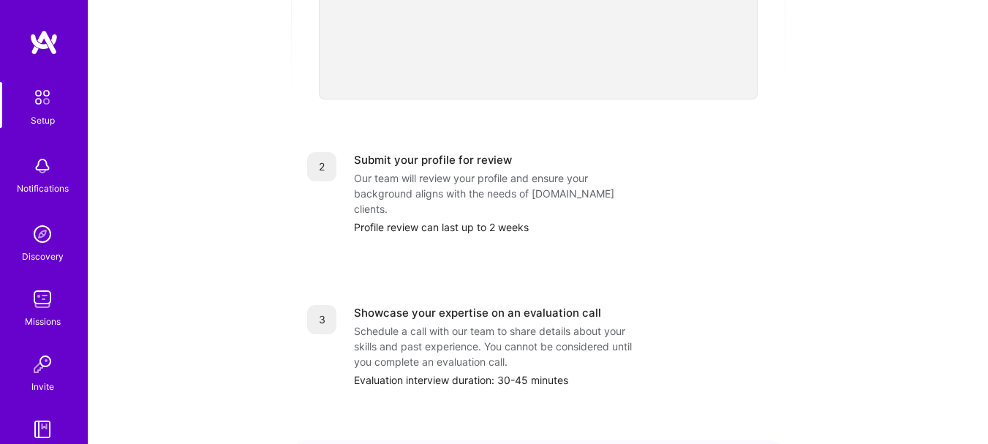
click at [413, 152] on div "Submit your profile for review" at bounding box center [433, 159] width 158 height 15
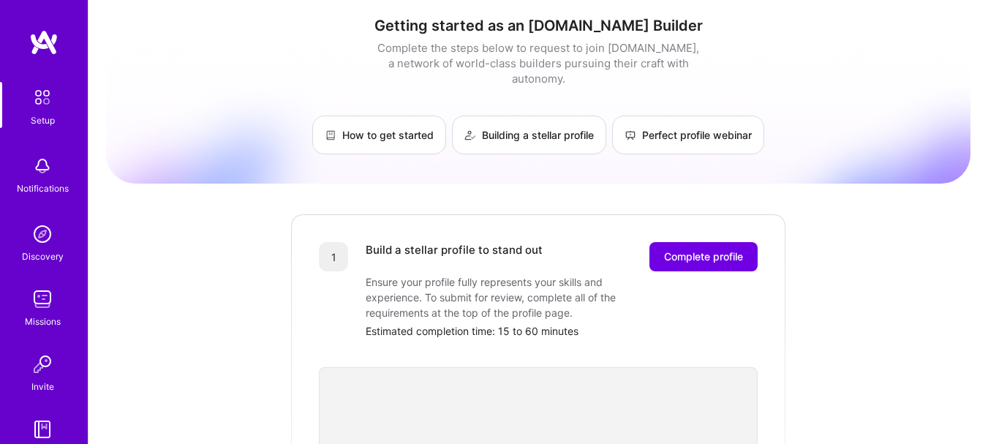
scroll to position [0, 0]
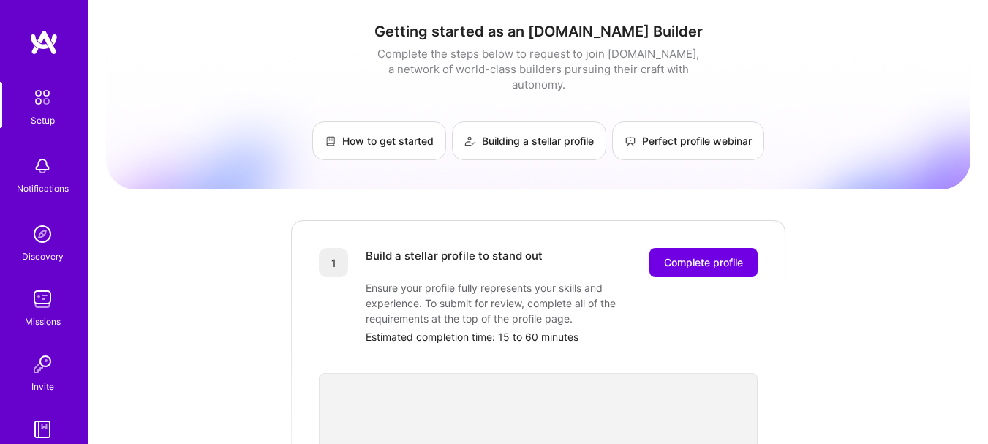
click at [707, 255] on span "Complete profile" at bounding box center [703, 262] width 79 height 15
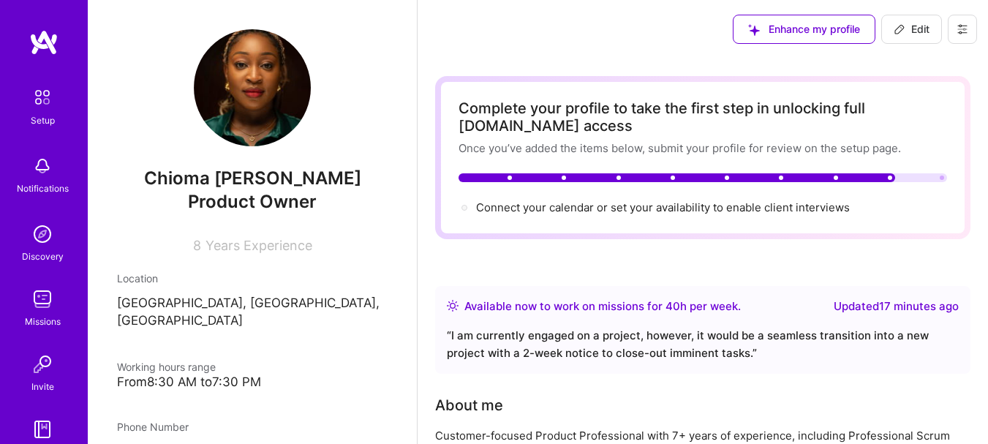
click at [898, 179] on div at bounding box center [703, 177] width 489 height 9
click at [705, 201] on span "Connect your calendar or set your availability to enable client interviews →" at bounding box center [663, 207] width 374 height 14
click at [895, 31] on icon at bounding box center [900, 29] width 12 height 12
select select "NG"
select select "Right Now"
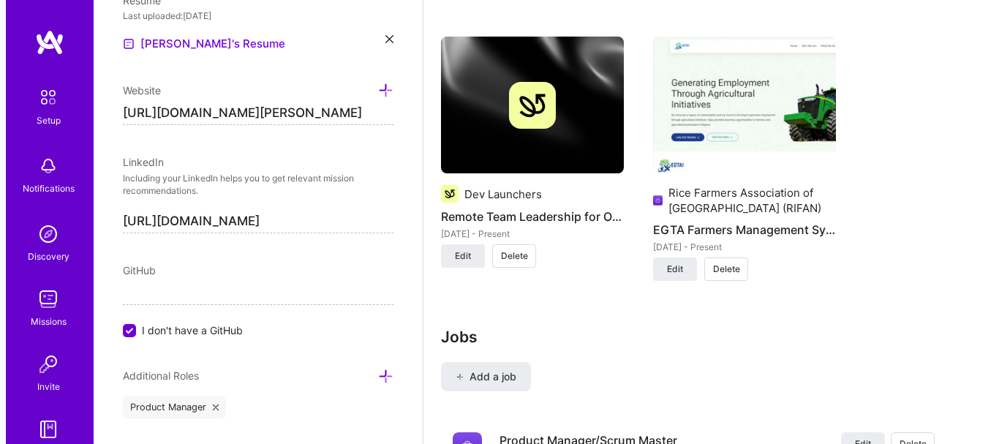
scroll to position [1902, 0]
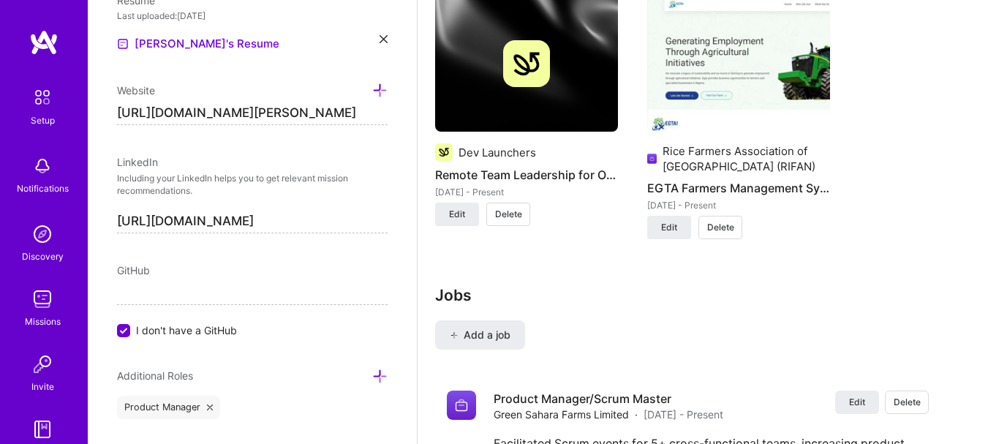
click at [449, 209] on span "Edit" at bounding box center [457, 214] width 16 height 13
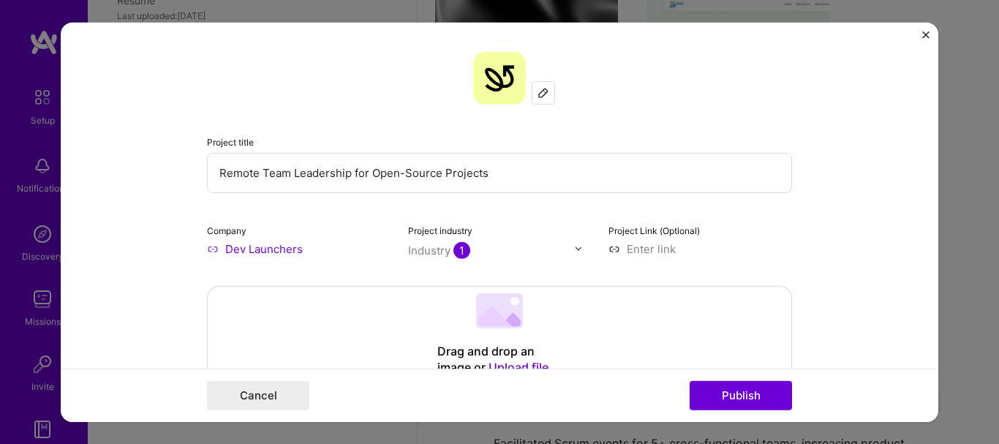
click at [568, 243] on input "text" at bounding box center [491, 249] width 167 height 15
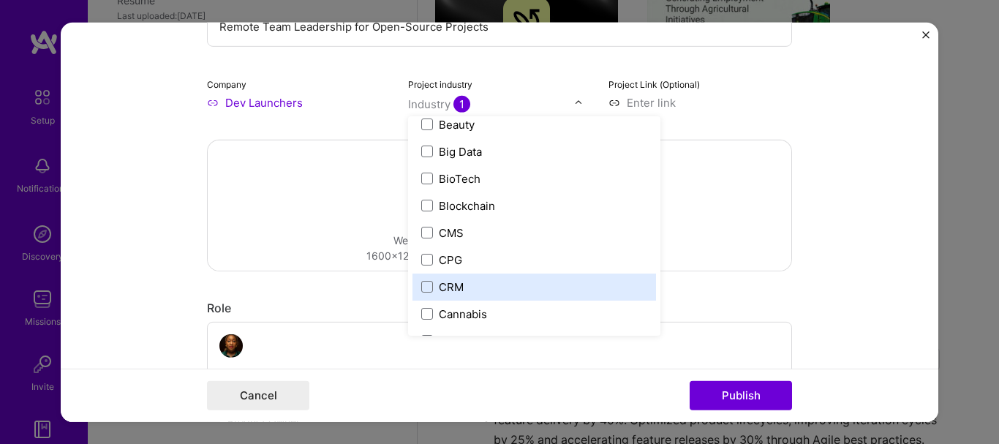
scroll to position [624, 0]
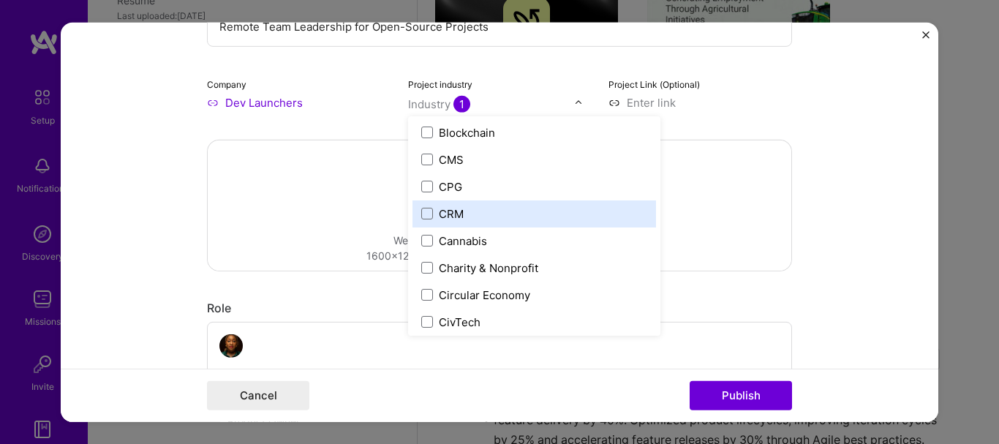
click at [536, 274] on label "Charity & Nonprofit" at bounding box center [534, 267] width 226 height 15
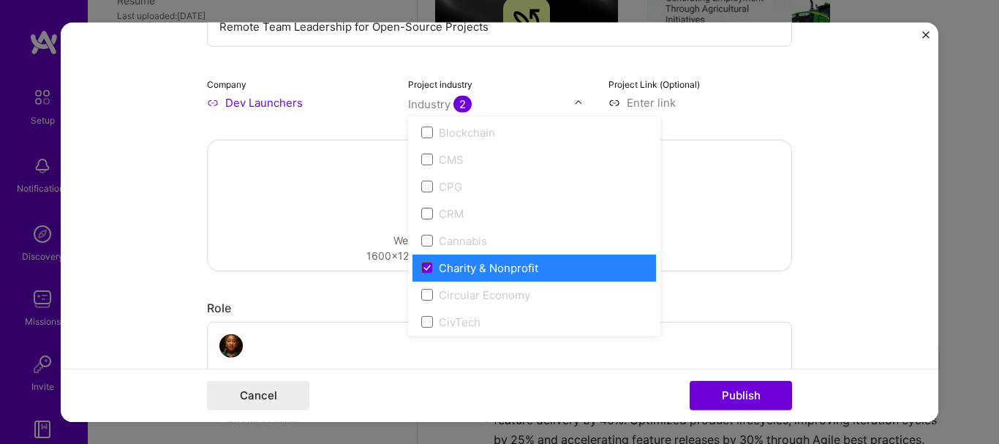
click at [797, 198] on form "Project title Remote Team Leadership for Open-Source Projects Company Dev Launc…" at bounding box center [500, 221] width 878 height 399
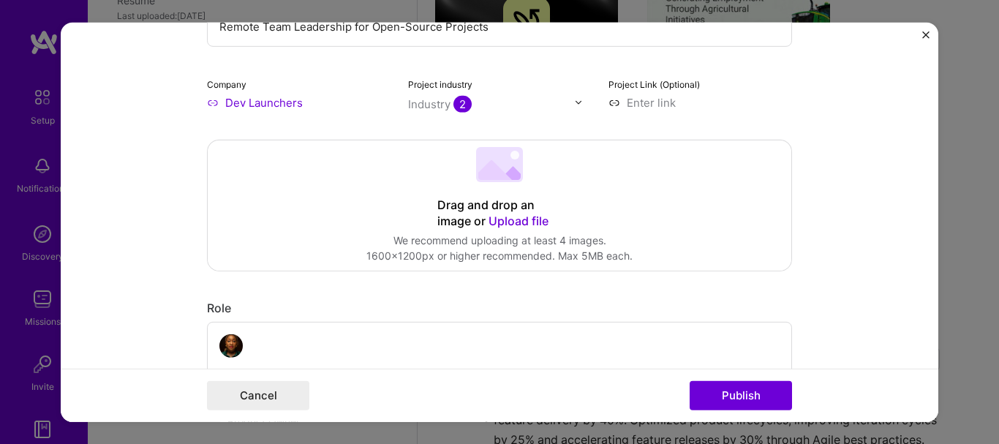
click at [654, 106] on input at bounding box center [701, 101] width 184 height 15
click at [660, 101] on input at bounding box center [701, 101] width 184 height 15
paste input "https://www.notion.so/Dev-Launchers-Open-Source-Product-Incubation-Remote-1fcd6…"
type input "https://www.notion.so/Dev-Launchers-Open-Source-Product-Incubation-Remote-1fcd6…"
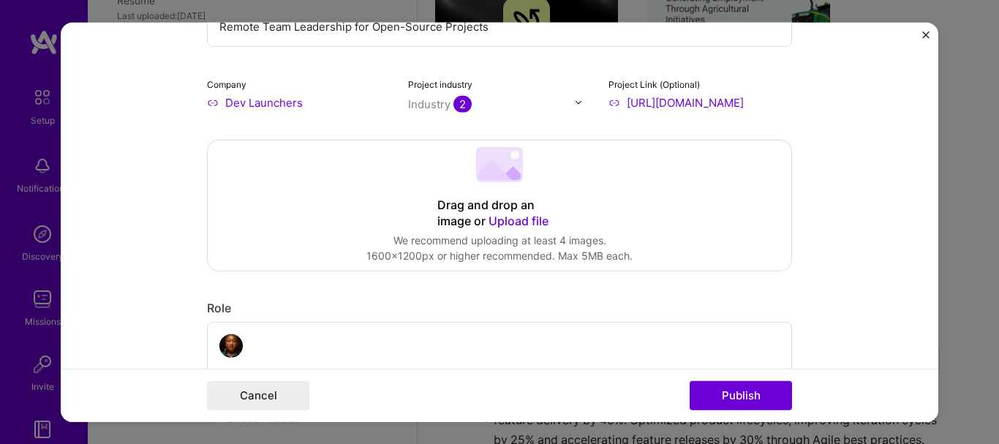
click at [695, 198] on div "Drag and drop an image or Upload file Upload file We recommend uploading at lea…" at bounding box center [500, 205] width 584 height 130
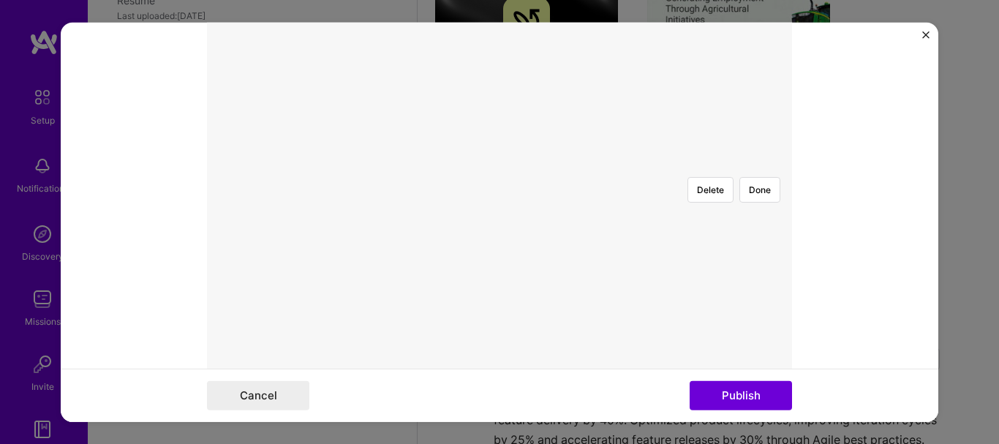
scroll to position [366, 0]
click at [671, 177] on div at bounding box center [794, 297] width 421 height 317
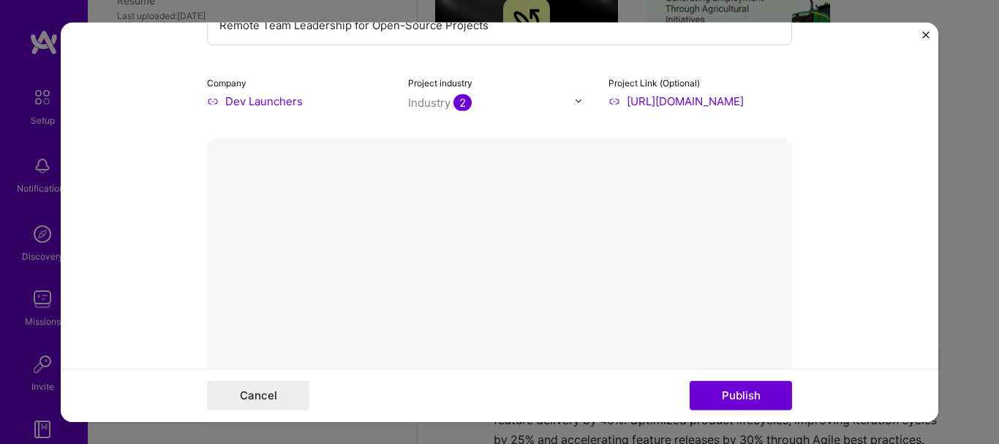
scroll to position [146, 0]
click at [762, 370] on button "Done" at bounding box center [760, 383] width 41 height 26
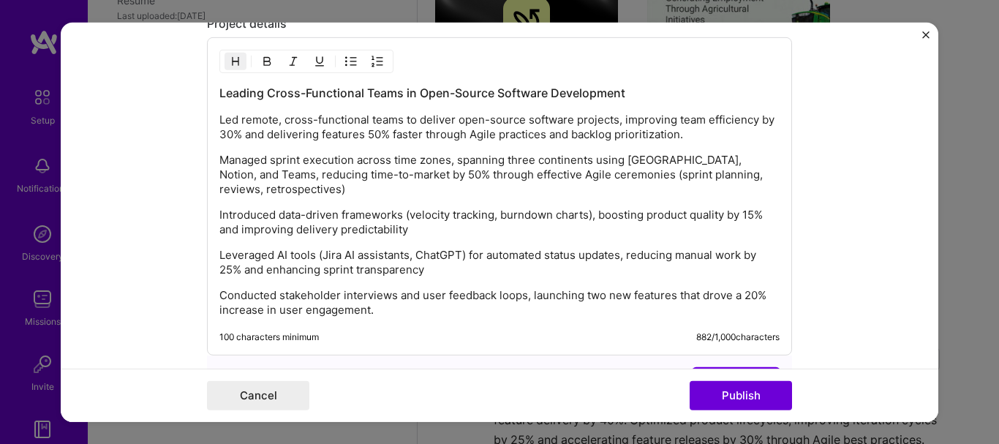
scroll to position [2122, 0]
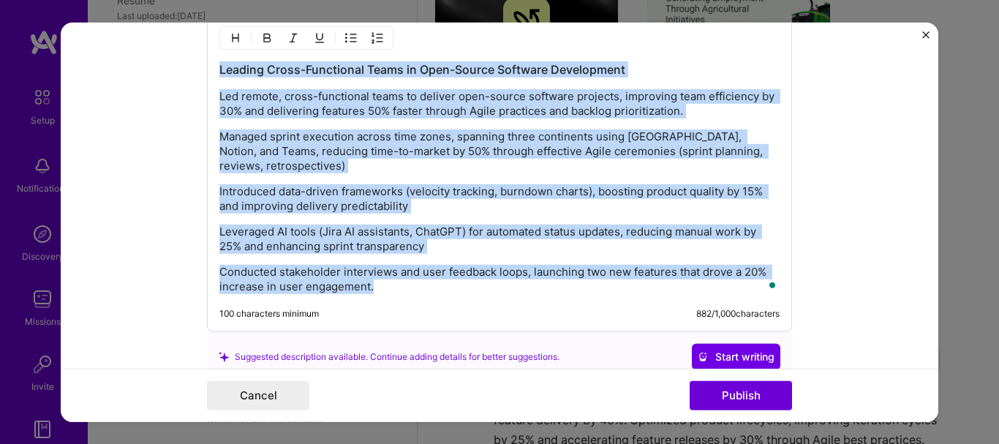
drag, startPoint x: 394, startPoint y: 290, endPoint x: 204, endPoint y: 63, distance: 295.5
click at [207, 63] on div "Leading Cross-Functional Teams in Open-Source Software Development Led remote, …" at bounding box center [499, 173] width 585 height 318
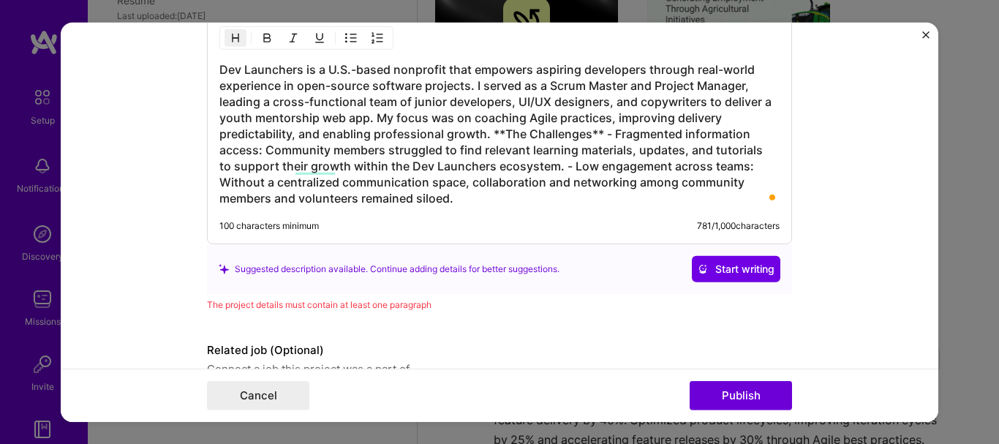
click at [484, 132] on h3 "Dev Launchers is a U.S.-based nonprofit that empowers aspiring developers throu…" at bounding box center [499, 133] width 560 height 145
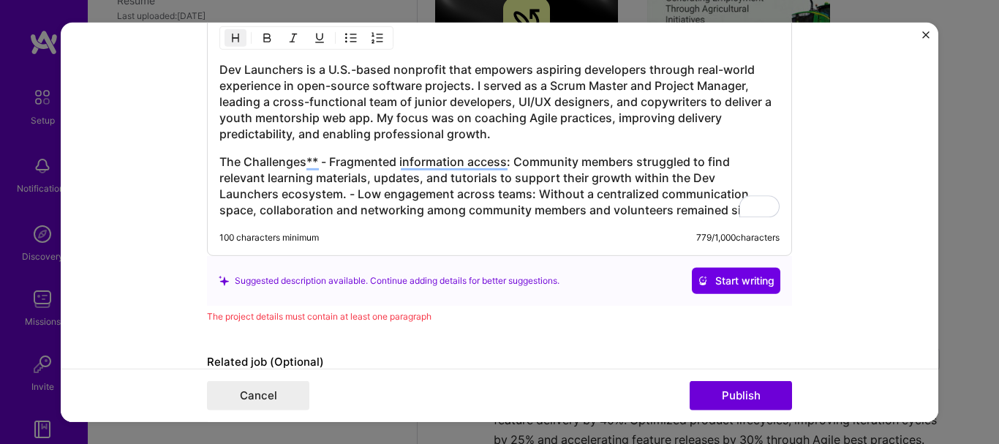
click at [314, 158] on h3 "The Challenges** - Fragmented information access: Community members struggled t…" at bounding box center [499, 186] width 560 height 64
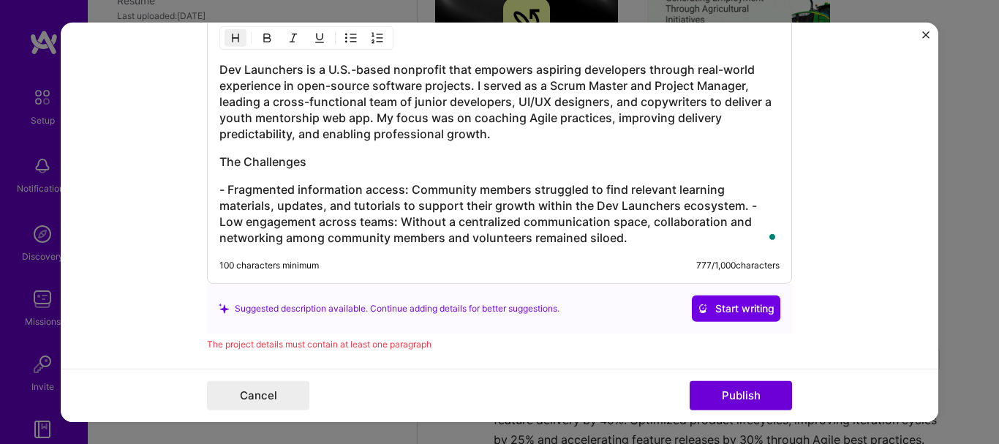
click at [740, 204] on h3 "- Fragmented information access: Community members struggled to find relevant l…" at bounding box center [499, 213] width 560 height 64
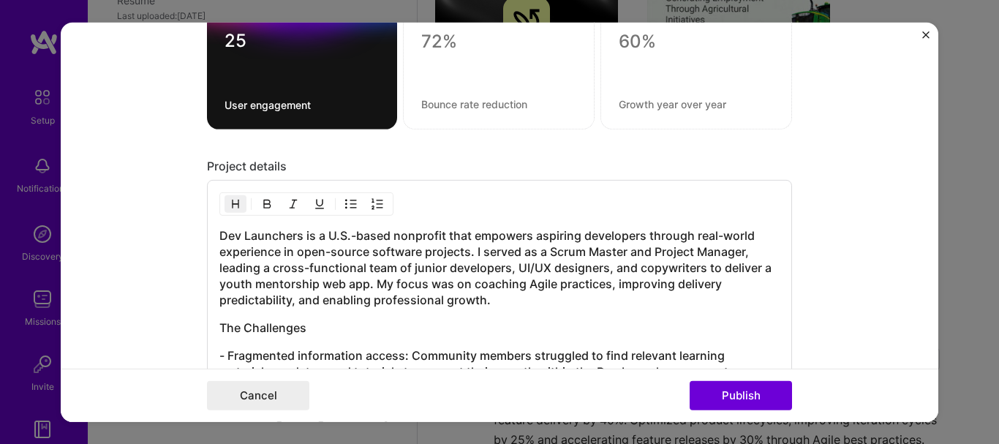
scroll to position [1858, 0]
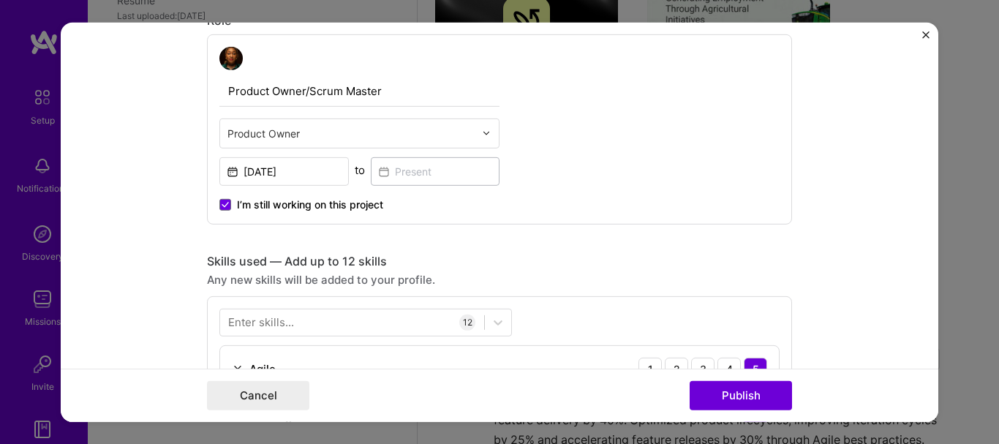
click at [394, 136] on input "text" at bounding box center [351, 132] width 247 height 15
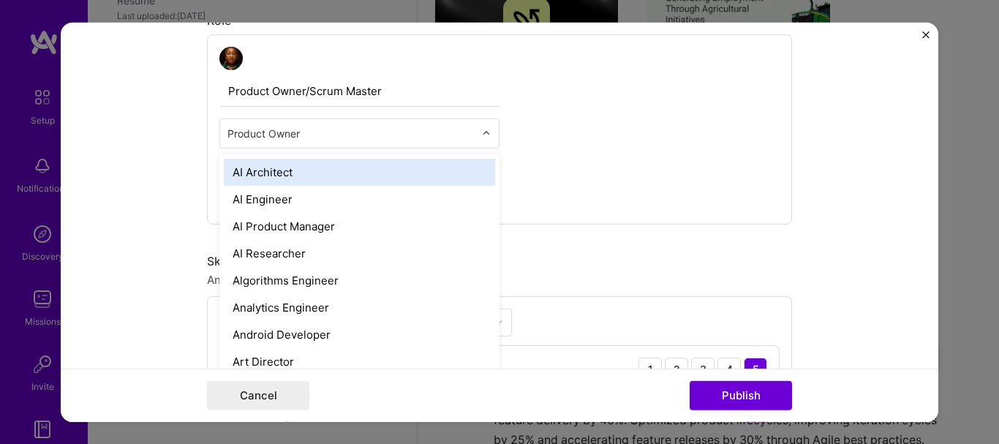
click at [394, 136] on input "text" at bounding box center [351, 132] width 247 height 15
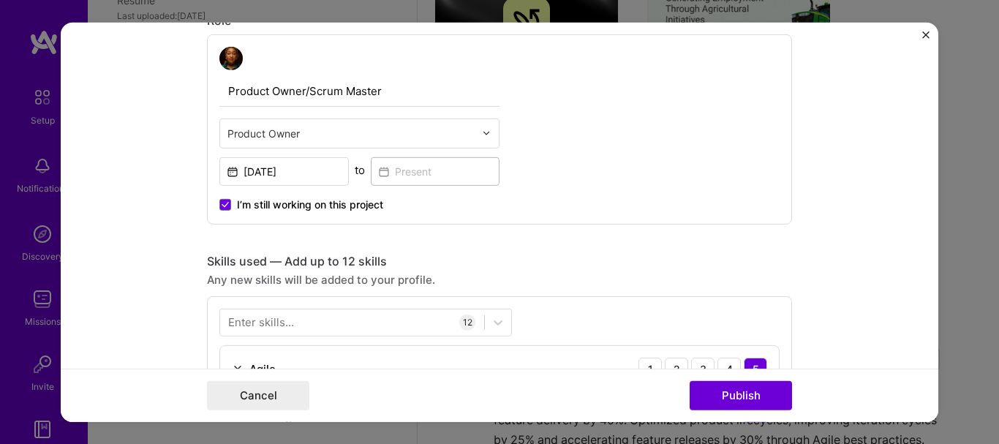
click at [776, 135] on div "Product Owner/Scrum Master Product Owner Aug, 2023 to I’m still working on this…" at bounding box center [499, 129] width 585 height 190
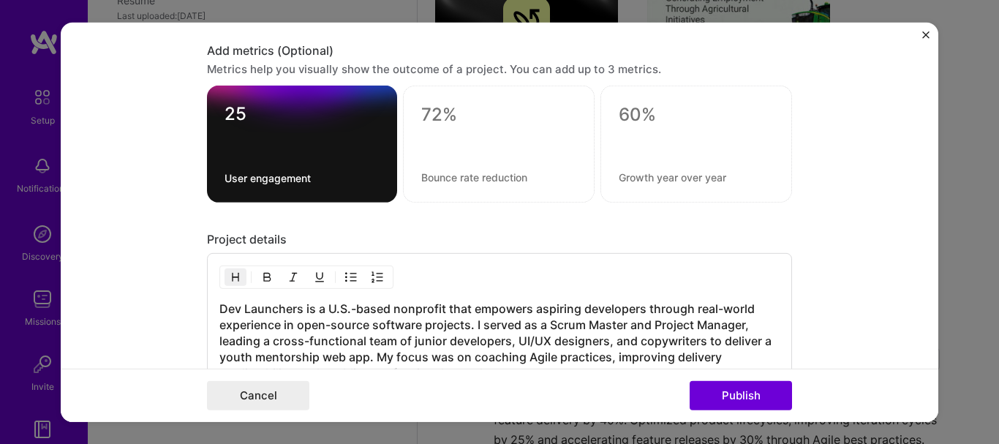
click at [473, 178] on textarea at bounding box center [498, 177] width 155 height 14
paste textarea "Increased team velocity by 25% over four sprints"
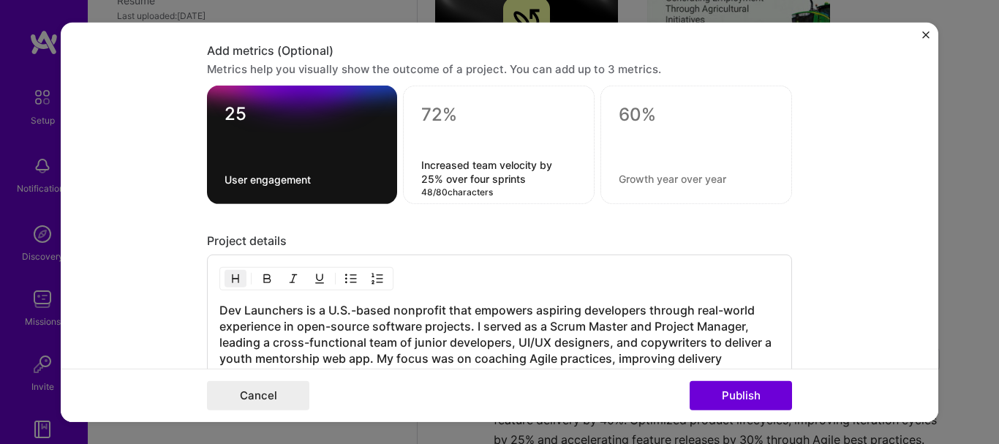
type textarea "Increased team velocity by 25% over four sprints"
click at [444, 111] on textarea at bounding box center [498, 115] width 155 height 22
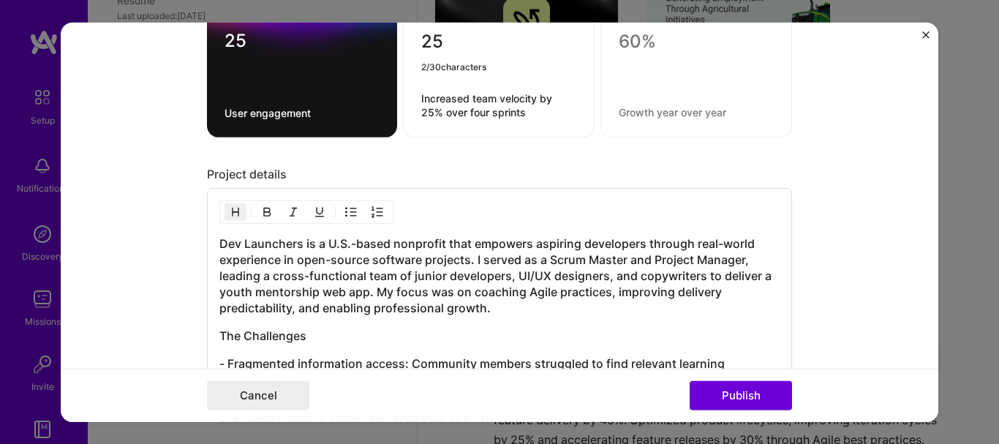
type textarea "25"
click at [695, 168] on div "Project details" at bounding box center [499, 174] width 585 height 15
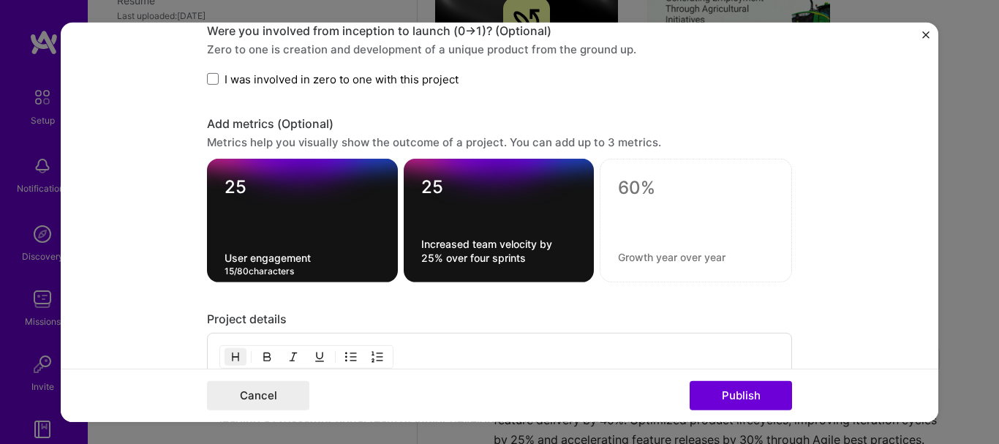
click at [309, 252] on textarea "User engagement" at bounding box center [303, 258] width 156 height 14
click at [240, 183] on textarea "25" at bounding box center [303, 187] width 156 height 22
type textarea "2"
type textarea "30"
click at [808, 228] on form "Project title Remote Team Leadership for Open-Source Projects Company Dev Launc…" at bounding box center [500, 221] width 878 height 399
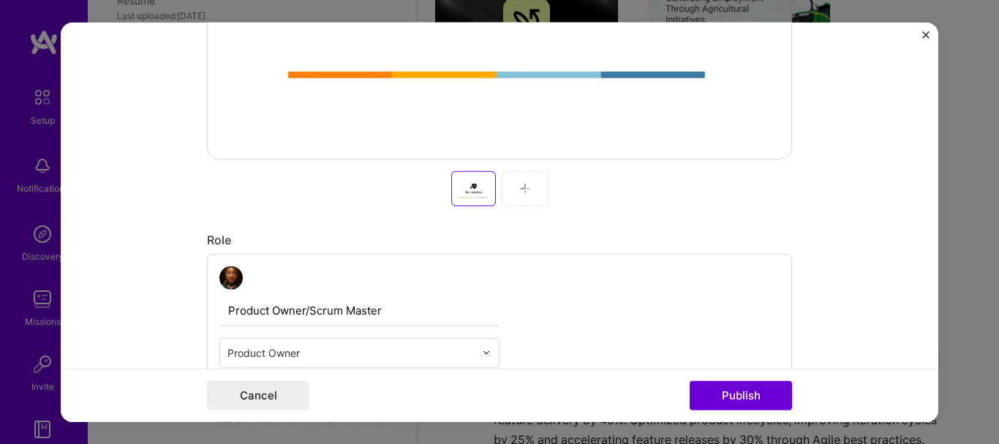
click at [753, 403] on button "Publish" at bounding box center [741, 395] width 102 height 29
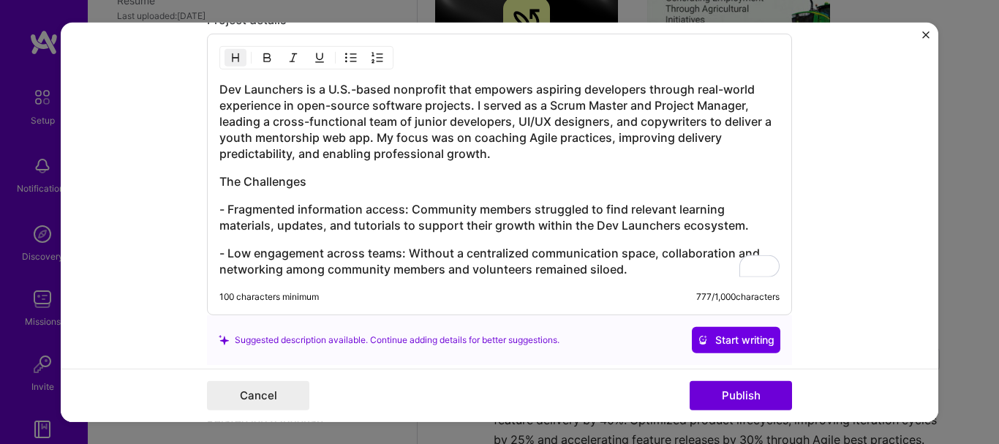
click at [225, 206] on h3 "- Fragmented information access: Community members struggled to find relevant l…" at bounding box center [499, 217] width 560 height 32
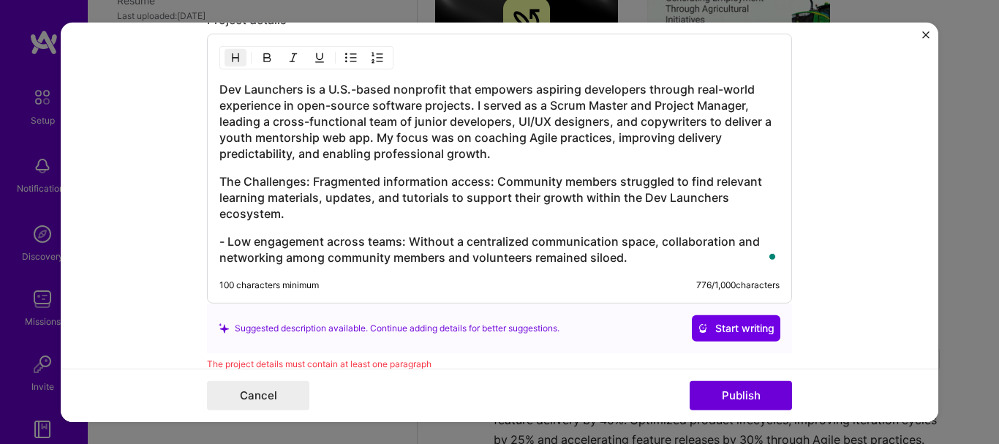
click at [222, 238] on h3 "- Low engagement across teams: Without a centralized communication space, colla…" at bounding box center [499, 249] width 560 height 32
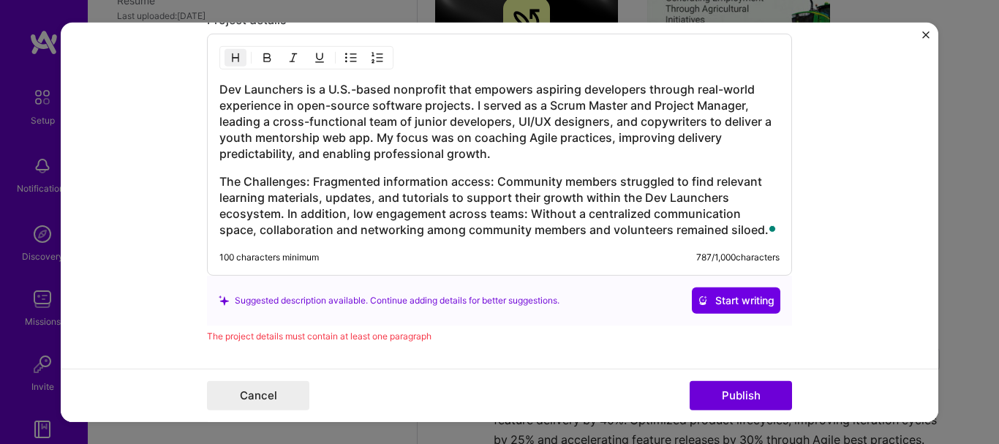
click at [763, 395] on button "Publish" at bounding box center [741, 395] width 102 height 29
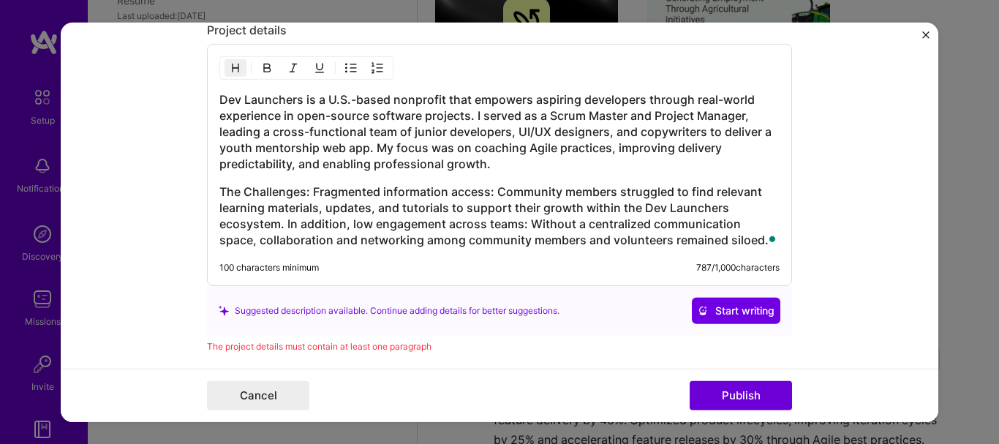
click at [421, 230] on h3 "The Challenges: Fragmented information access: Community members struggled to f…" at bounding box center [499, 216] width 560 height 64
click at [0, 0] on div "Ignore" at bounding box center [0, 0] width 0 height 0
click at [219, 192] on h3 "The Challenges: Fragmented information access: Community members struggled to f…" at bounding box center [499, 216] width 560 height 64
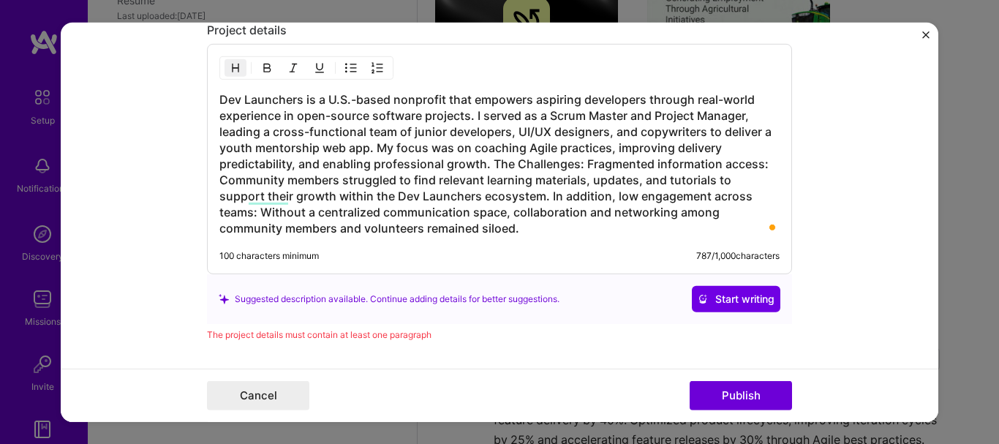
click at [737, 394] on button "Publish" at bounding box center [741, 395] width 102 height 29
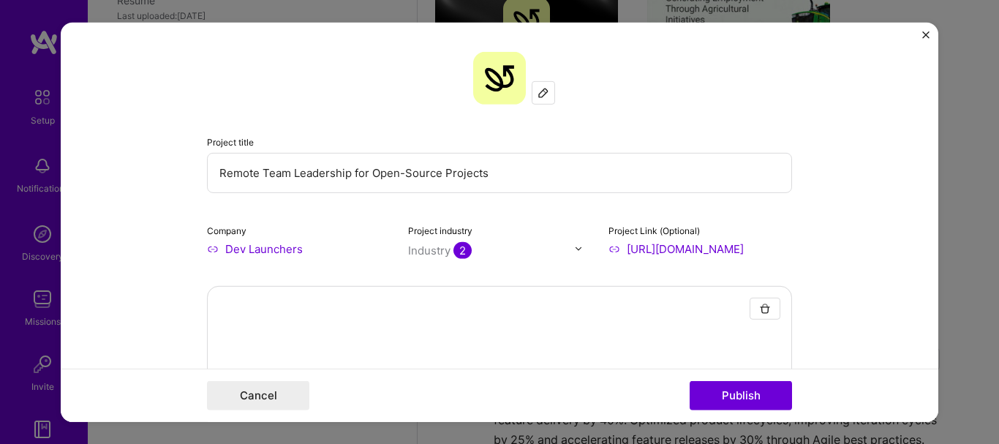
click at [538, 164] on input "Remote Team Leadership for Open-Source Projects" at bounding box center [499, 172] width 585 height 40
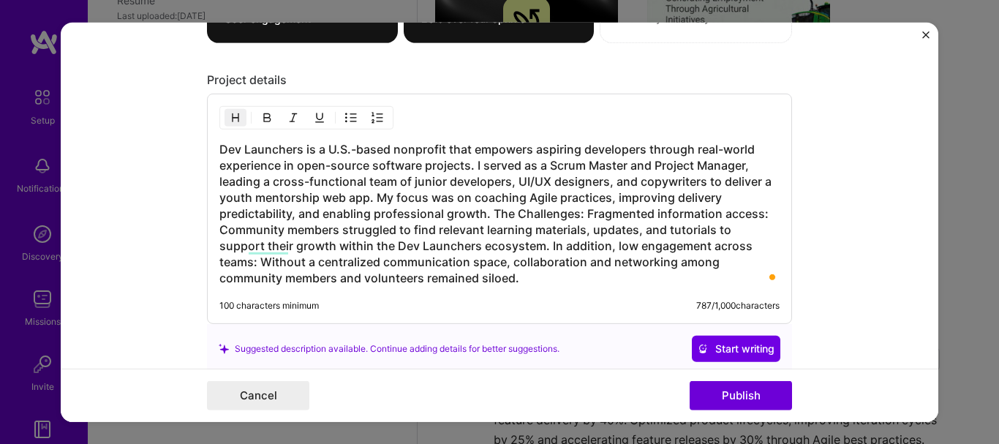
click at [219, 149] on h3 "Dev Launchers is a U.S.-based nonprofit that empowers aspiring developers throu…" at bounding box center [499, 213] width 560 height 145
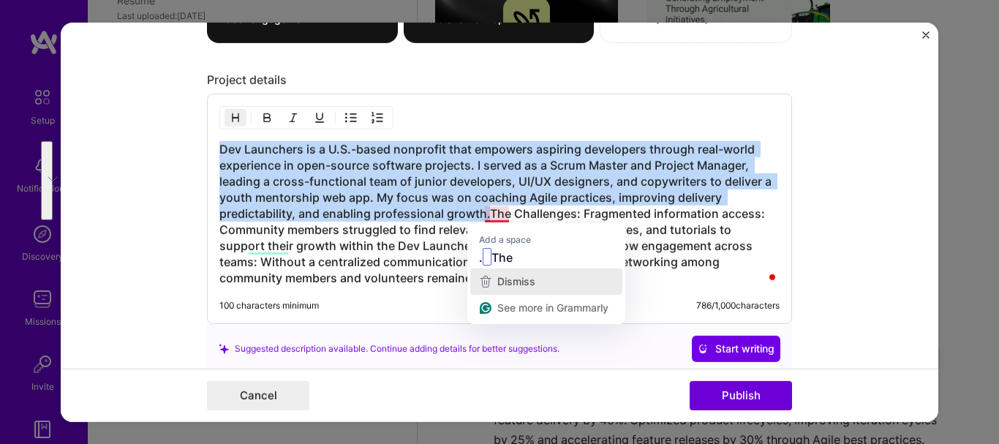
drag, startPoint x: 484, startPoint y: 211, endPoint x: 531, endPoint y: 281, distance: 84.8
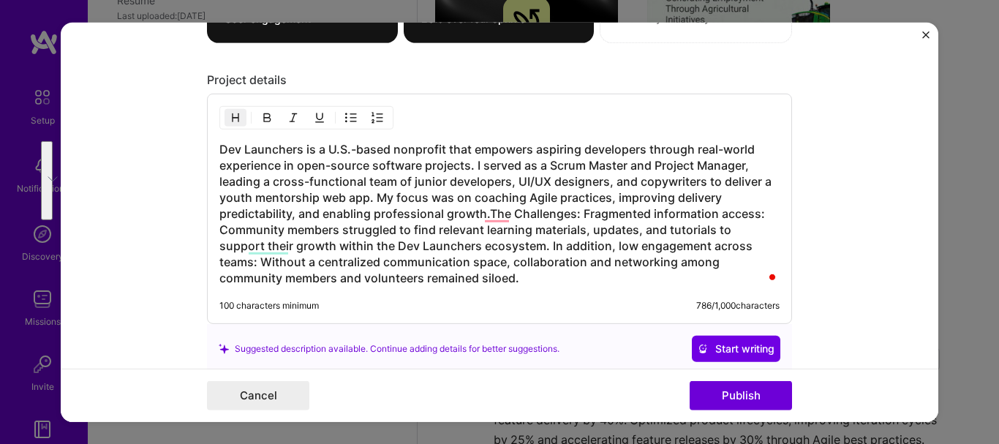
click at [454, 275] on h3 "Dev Launchers is a U.S.-based nonprofit that empowers aspiring developers throu…" at bounding box center [499, 213] width 560 height 145
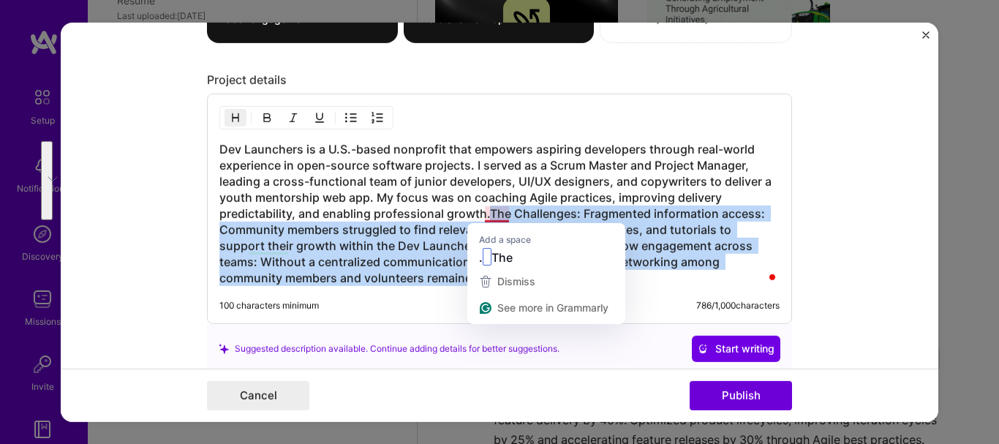
drag, startPoint x: 451, startPoint y: 268, endPoint x: 484, endPoint y: 211, distance: 65.2
click at [484, 211] on h3 "Dev Launchers is a U.S.-based nonprofit that empowers aspiring developers throu…" at bounding box center [499, 213] width 560 height 145
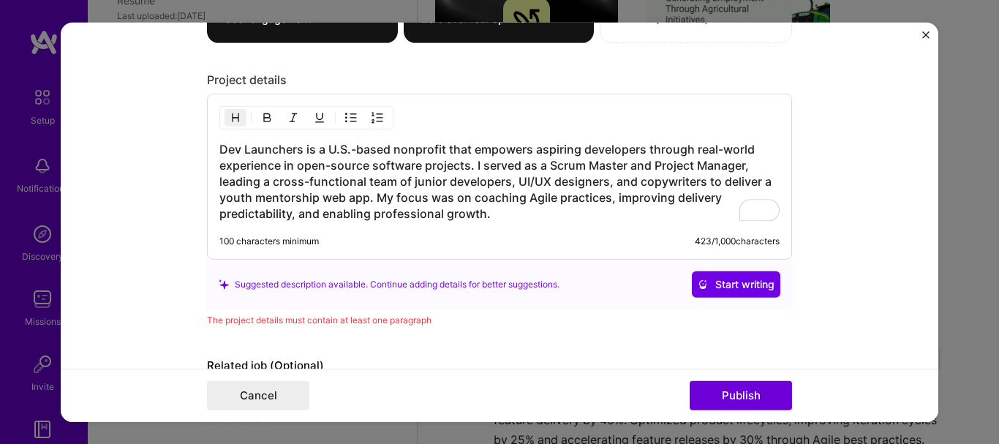
click at [723, 391] on button "Publish" at bounding box center [741, 395] width 102 height 29
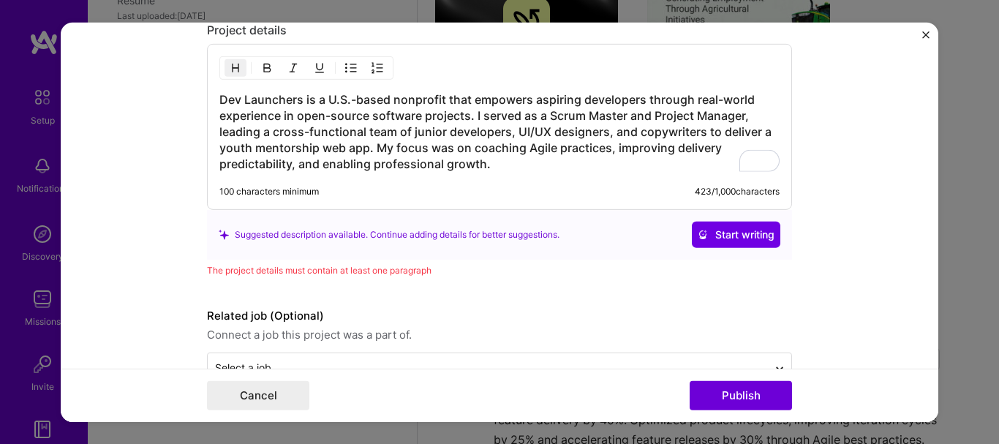
click at [506, 165] on h3 "Dev Launchers is a U.S.-based nonprofit that empowers aspiring developers throu…" at bounding box center [499, 131] width 560 height 80
drag, startPoint x: 495, startPoint y: 164, endPoint x: 214, endPoint y: 101, distance: 288.6
click at [219, 101] on h3 "Dev Launchers is a U.S.-based nonprofit that empowers aspiring developers throu…" at bounding box center [499, 131] width 560 height 80
click at [234, 71] on img "button" at bounding box center [236, 68] width 12 height 12
click at [266, 73] on img "button" at bounding box center [267, 68] width 12 height 12
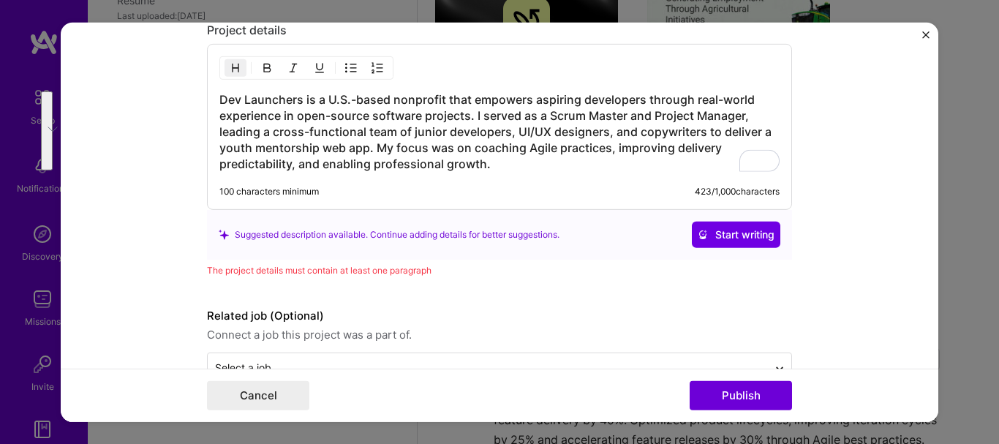
drag, startPoint x: 496, startPoint y: 160, endPoint x: 215, endPoint y: 99, distance: 287.6
click at [219, 99] on h3 "Dev Launchers is a U.S.-based nonprofit that empowers aspiring developers throu…" at bounding box center [499, 131] width 560 height 80
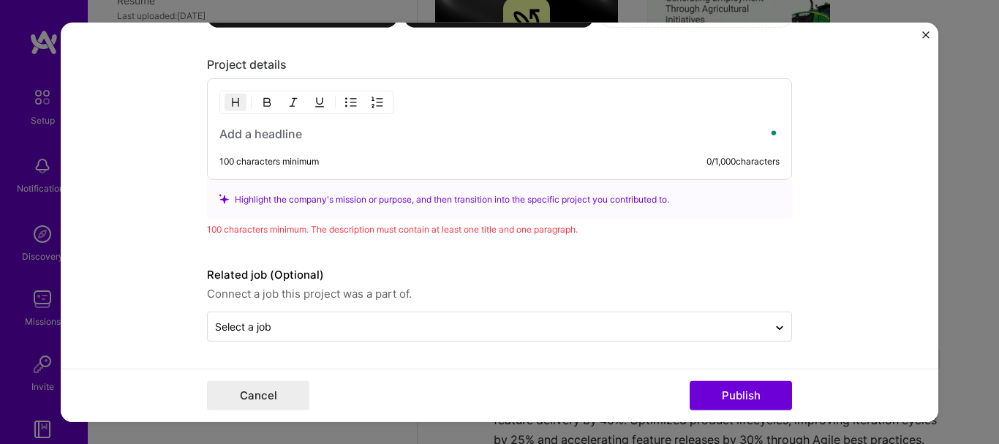
click at [230, 107] on img "button" at bounding box center [236, 103] width 12 height 12
click at [257, 128] on h3 "To enrich screen reader interactions, please activate Accessibility in Grammarl…" at bounding box center [499, 134] width 560 height 16
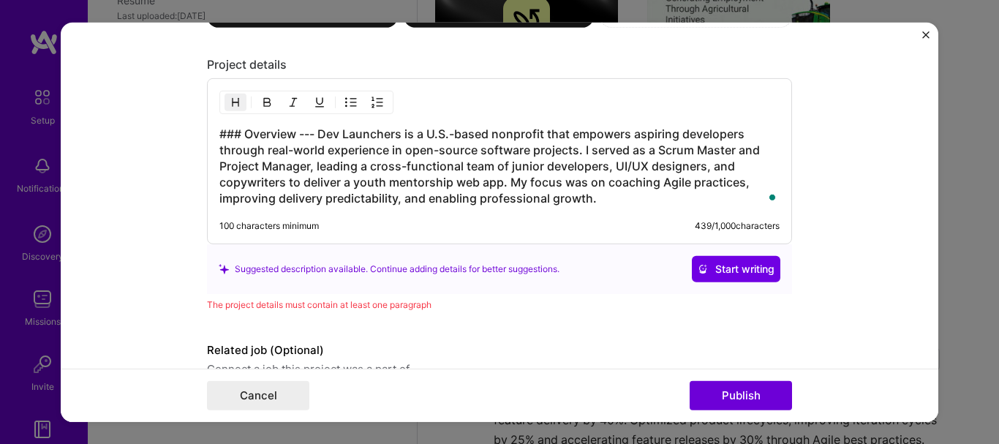
click at [244, 135] on h3 "### Overview --- Dev Launchers is a U.S.-based nonprofit that empowers aspiring…" at bounding box center [499, 166] width 560 height 80
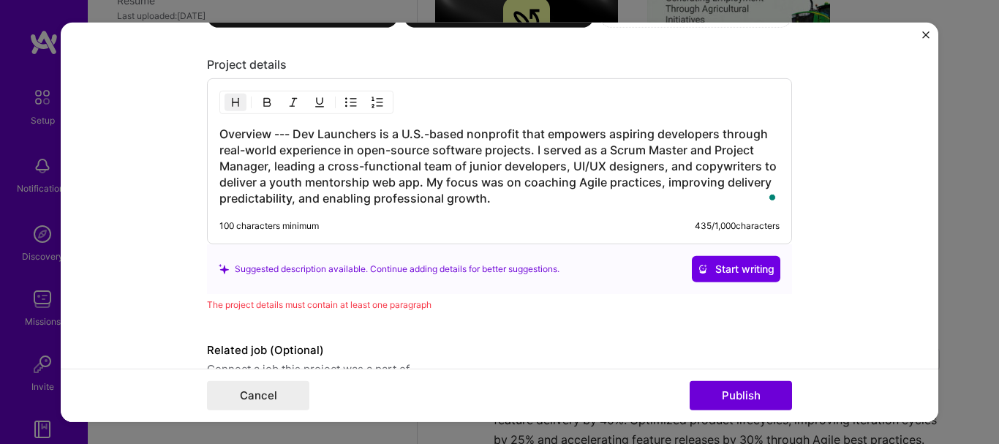
click at [293, 132] on h3 "Overview --- Dev Launchers is a U.S.-based nonprofit that empowers aspiring dev…" at bounding box center [499, 166] width 560 height 80
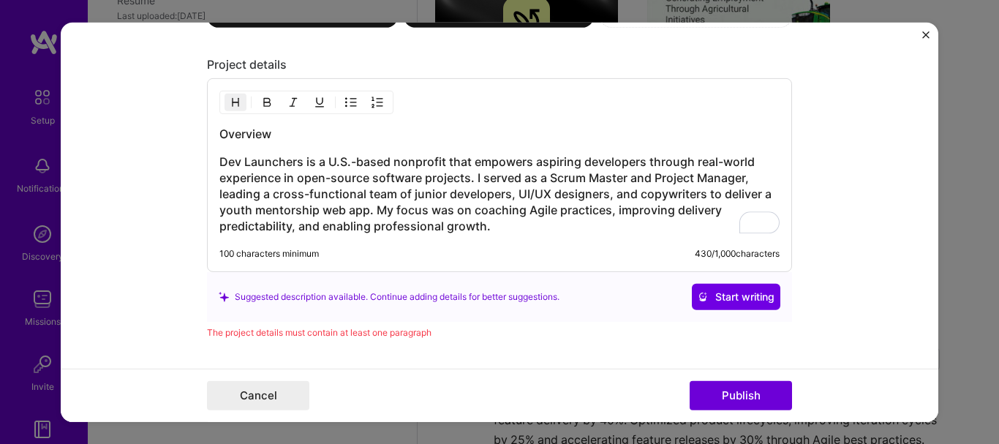
click at [488, 225] on h3 "Dev Launchers is a U.S.-based nonprofit that empowers aspiring developers throu…" at bounding box center [499, 194] width 560 height 80
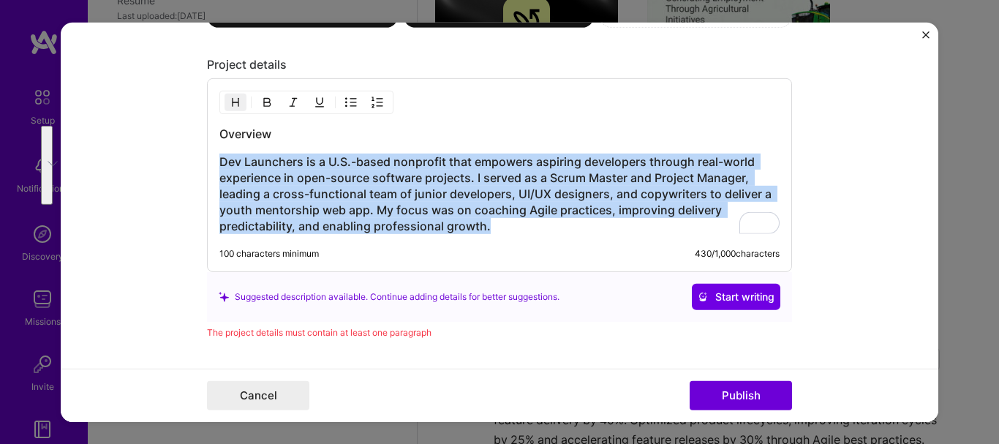
drag, startPoint x: 216, startPoint y: 158, endPoint x: 517, endPoint y: 224, distance: 308.5
click at [517, 224] on h3 "Dev Launchers is a U.S.-based nonprofit that empowers aspiring developers throu…" at bounding box center [499, 194] width 560 height 80
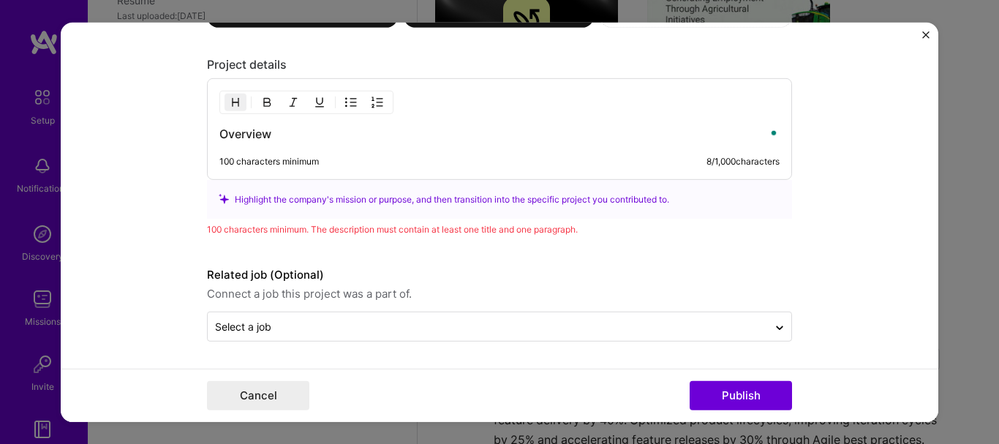
click at [262, 106] on img "button" at bounding box center [267, 103] width 12 height 12
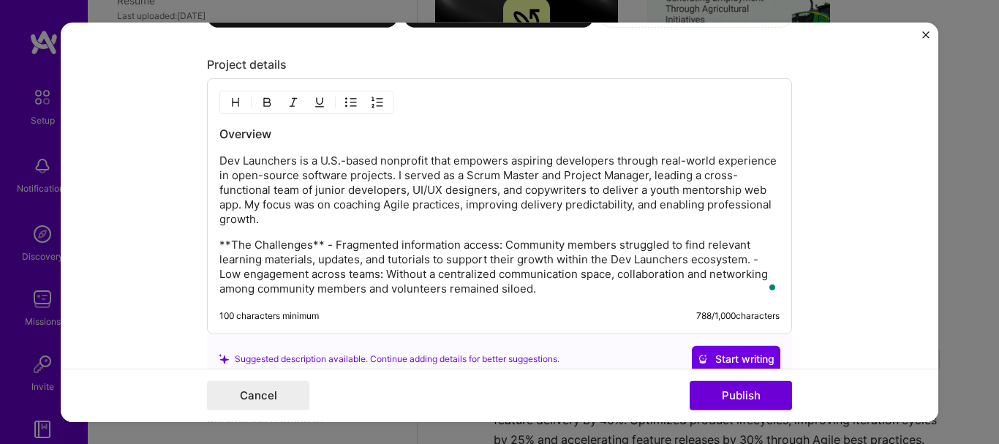
click at [318, 243] on p "**The Challenges** - Fragmented information access: Community members struggled…" at bounding box center [499, 267] width 560 height 59
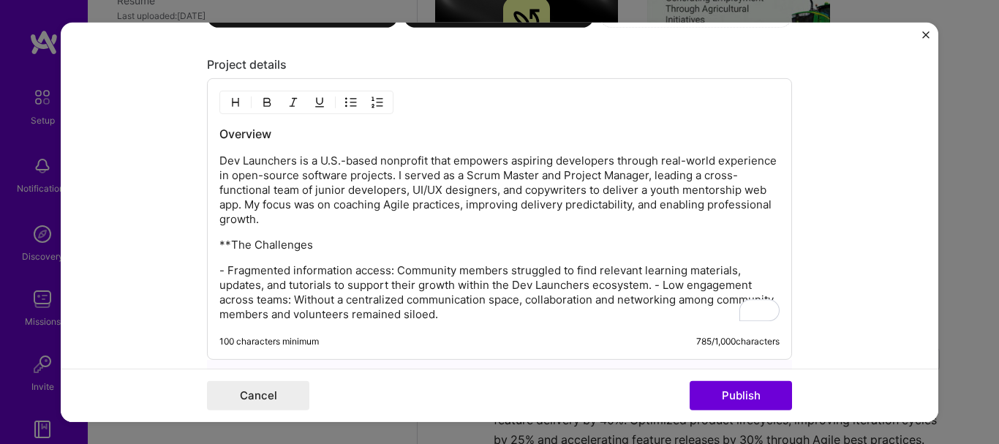
click at [230, 245] on p "**The Challenges" at bounding box center [499, 245] width 560 height 15
drag, startPoint x: 307, startPoint y: 244, endPoint x: 213, endPoint y: 244, distance: 94.4
click at [213, 244] on div "Overview Dev Launchers is a U.S.-based nonprofit that empowers aspiring develop…" at bounding box center [499, 219] width 585 height 282
click at [261, 102] on img "button" at bounding box center [267, 103] width 12 height 12
click at [650, 282] on p "- Fragmented information access: Community members struggled to find relevant l…" at bounding box center [499, 292] width 560 height 59
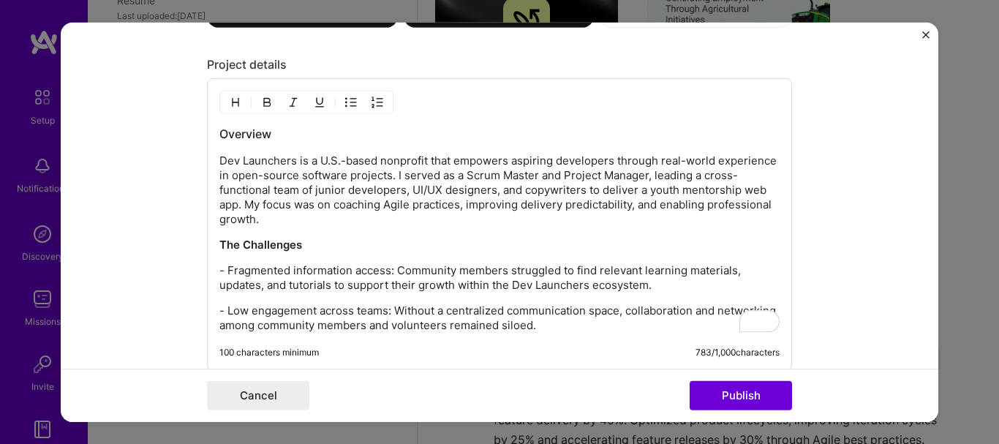
click at [764, 396] on button "Publish" at bounding box center [741, 395] width 102 height 29
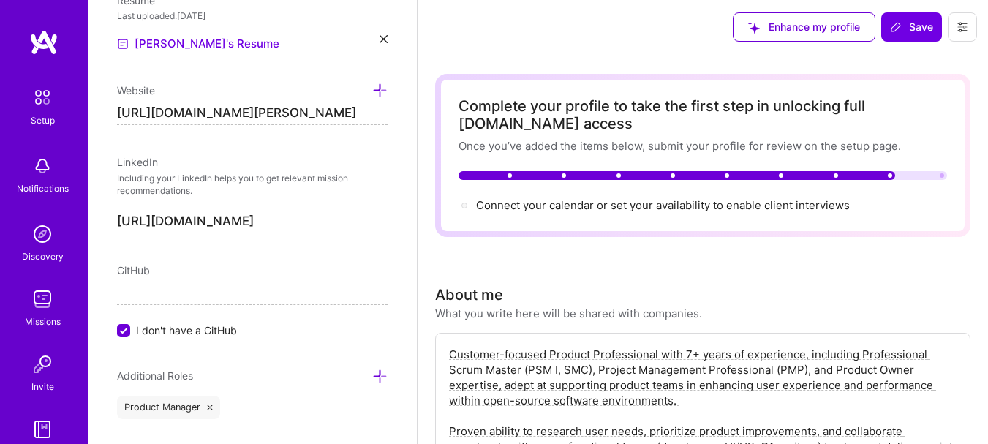
scroll to position [0, 0]
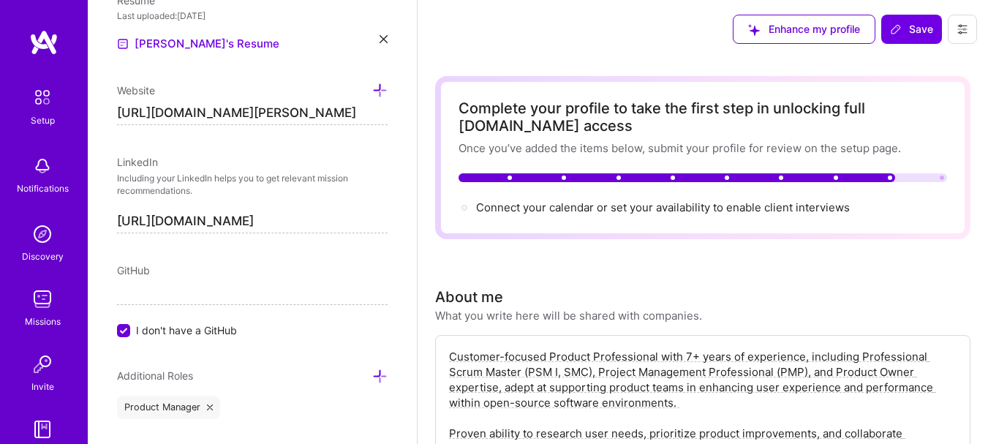
click at [909, 29] on span "Save" at bounding box center [911, 29] width 43 height 15
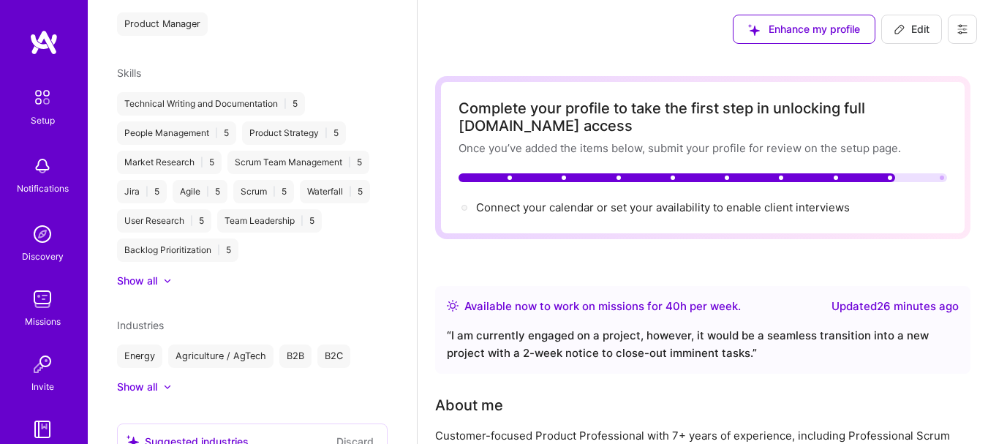
scroll to position [480, 0]
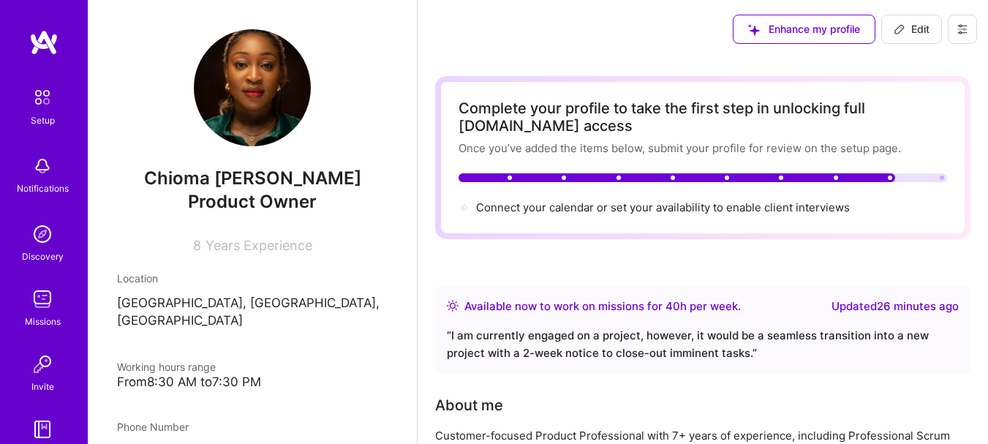
click at [787, 214] on span "Connect your calendar or set your availability to enable client interviews →" at bounding box center [663, 207] width 374 height 14
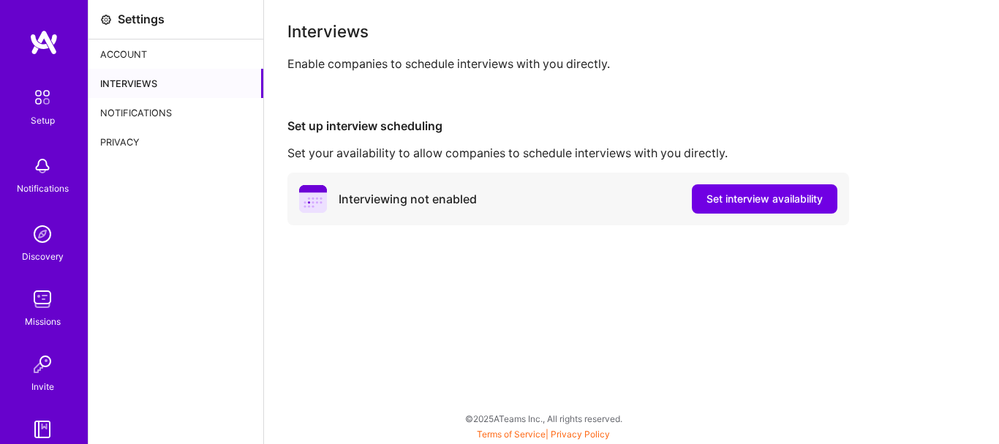
click at [770, 189] on button "Set interview availability" at bounding box center [765, 198] width 146 height 29
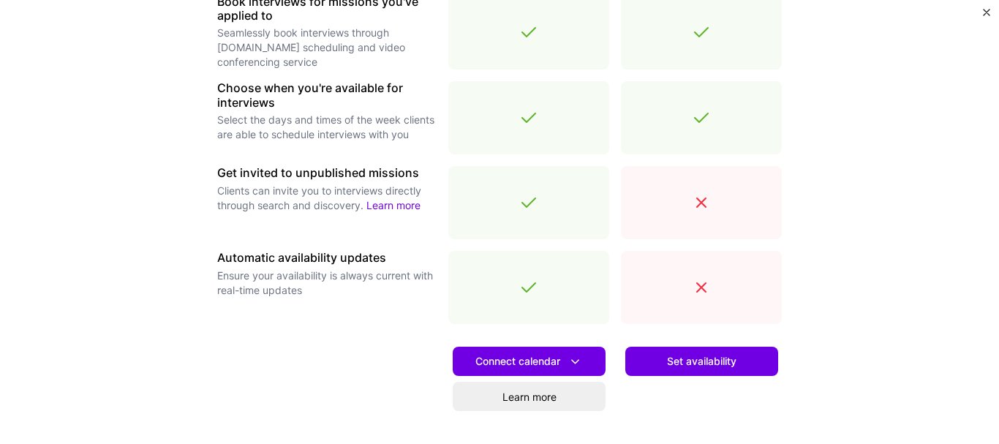
scroll to position [581, 0]
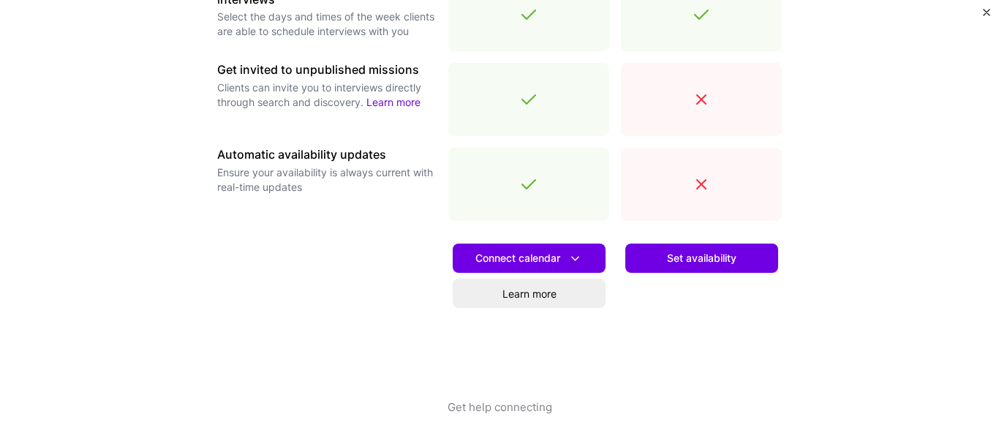
click at [722, 256] on span "Set availability" at bounding box center [701, 258] width 69 height 15
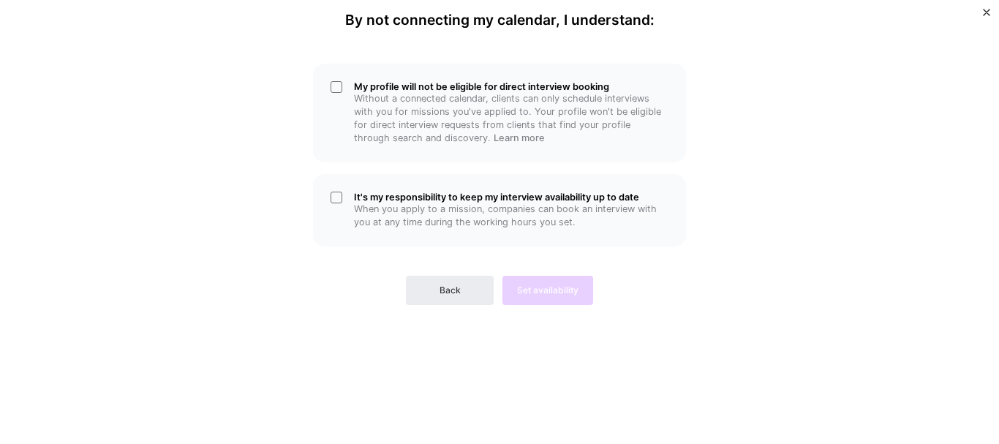
scroll to position [0, 0]
click at [454, 290] on span "Back" at bounding box center [450, 290] width 21 height 13
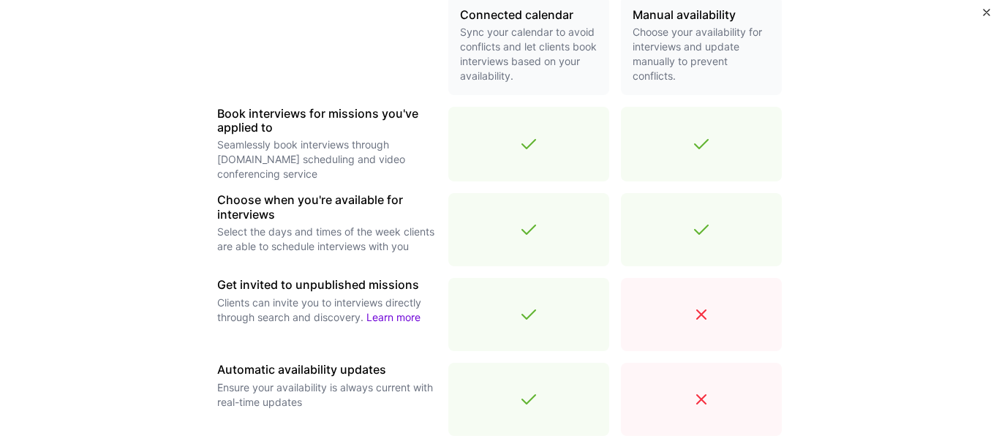
scroll to position [581, 0]
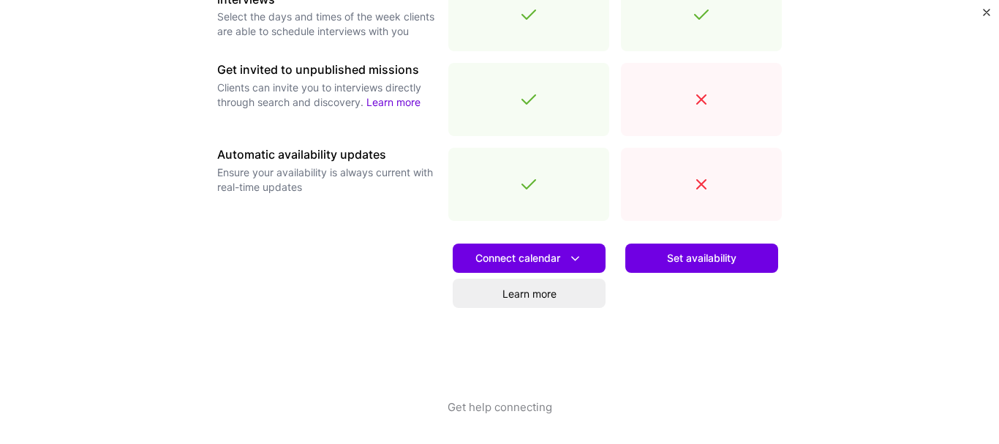
click at [573, 251] on icon at bounding box center [575, 258] width 15 height 15
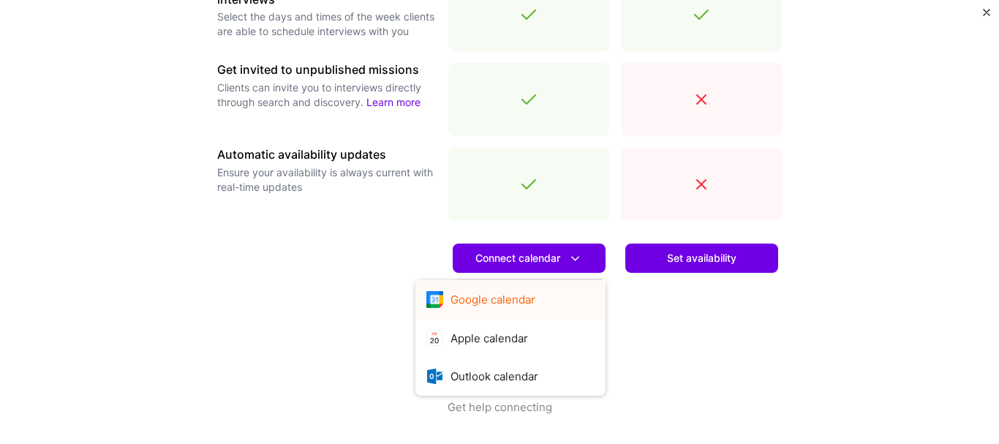
click at [488, 308] on button "Google calendar" at bounding box center [511, 299] width 190 height 39
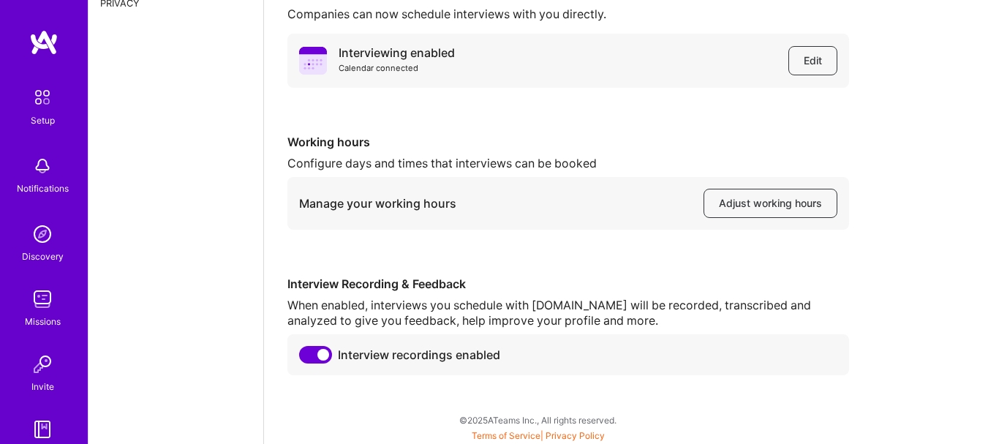
scroll to position [140, 0]
click at [766, 195] on span "Adjust working hours" at bounding box center [770, 202] width 103 height 15
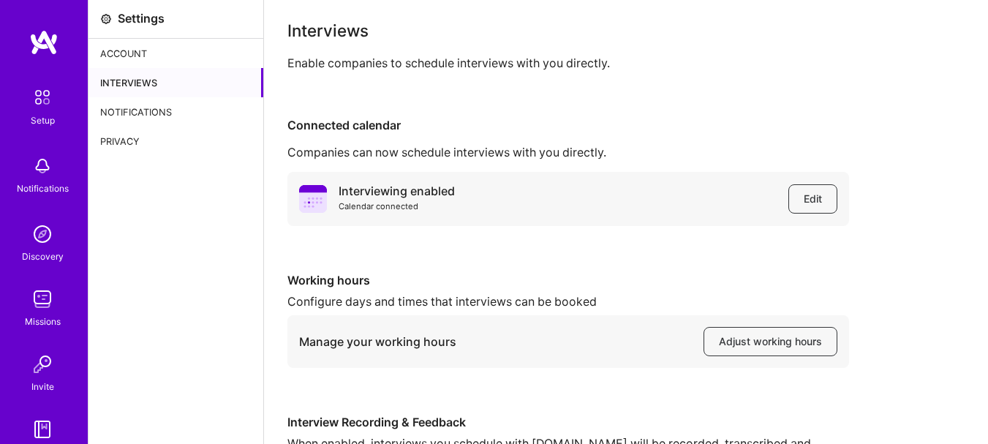
scroll to position [0, 0]
click at [800, 198] on button "Edit" at bounding box center [813, 199] width 49 height 29
click at [780, 347] on span "Adjust working hours" at bounding box center [770, 342] width 103 height 15
click at [47, 113] on div "Setup" at bounding box center [43, 120] width 24 height 15
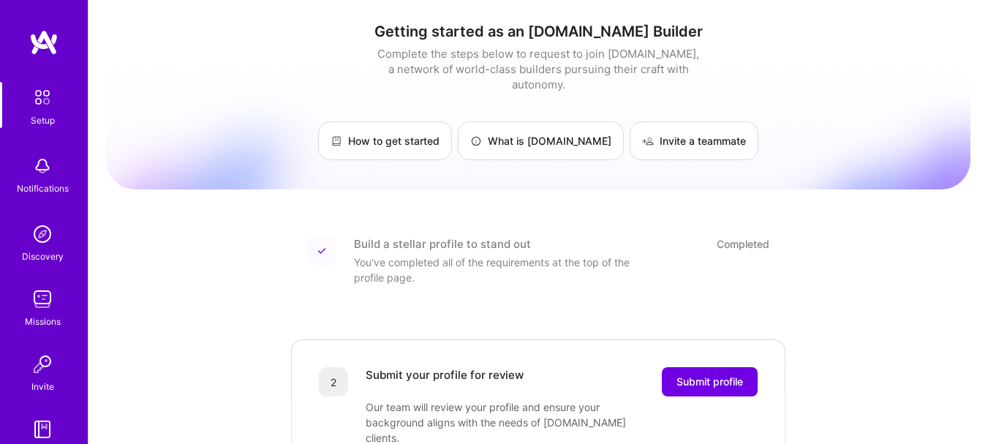
click at [48, 48] on img at bounding box center [43, 42] width 29 height 26
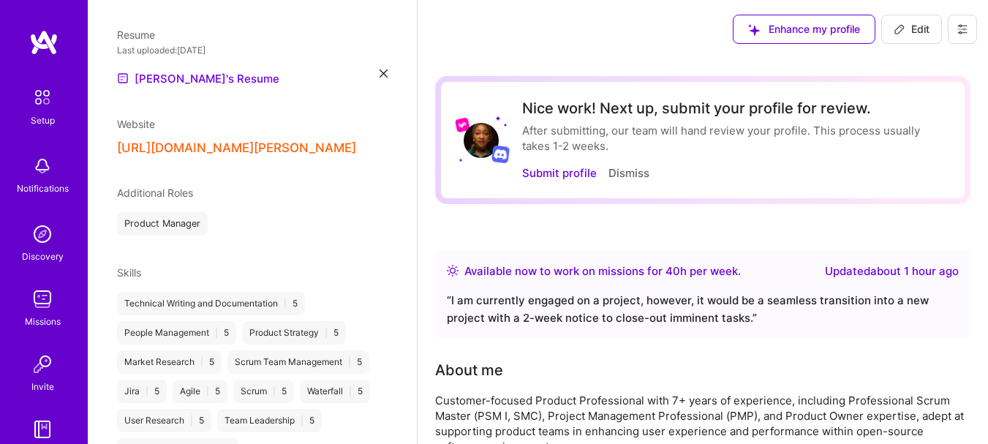
scroll to position [512, 0]
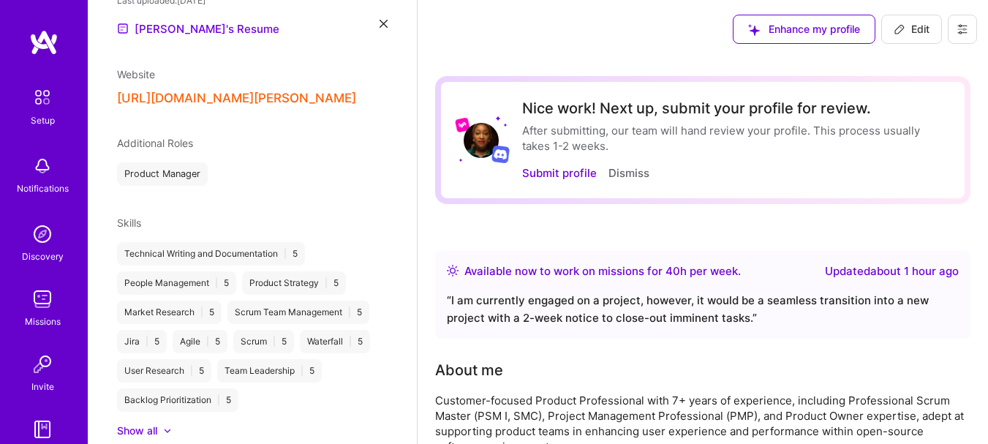
click at [162, 149] on span "Additional Roles" at bounding box center [155, 143] width 76 height 12
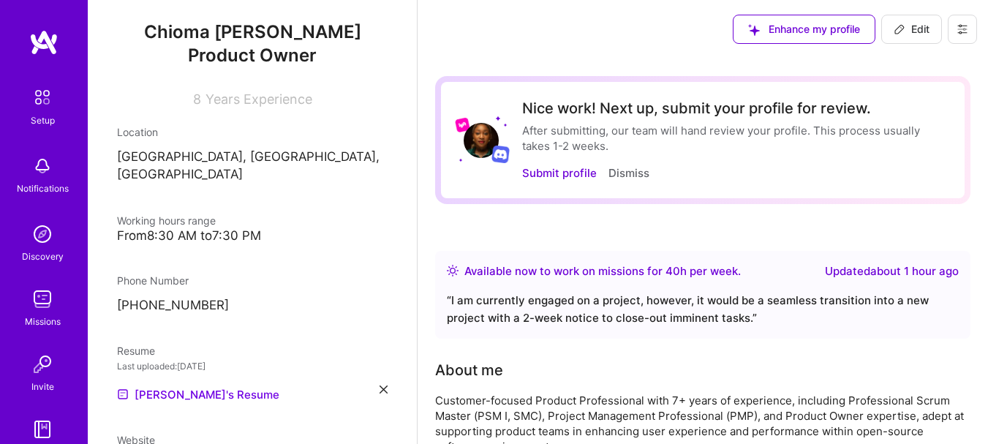
scroll to position [585, 0]
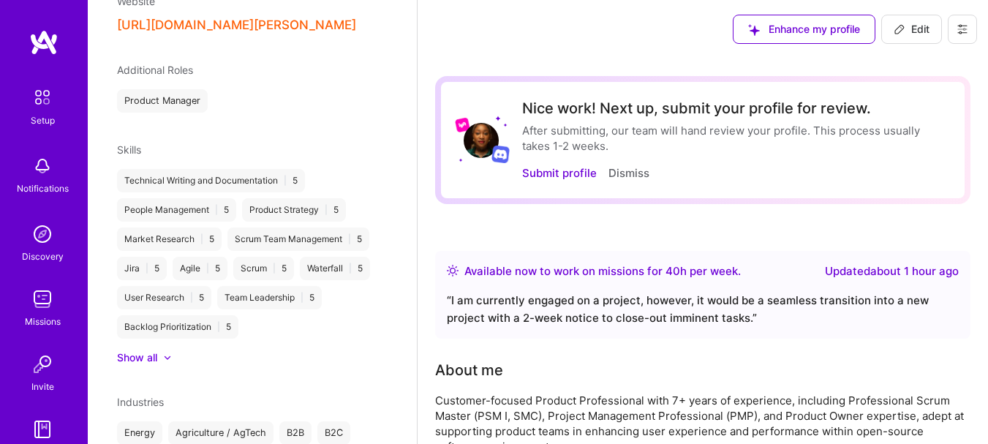
click at [178, 112] on div "Product Manager" at bounding box center [162, 100] width 91 height 23
click at [915, 29] on span "Edit" at bounding box center [912, 29] width 36 height 15
select select "NG"
select select "Right Now"
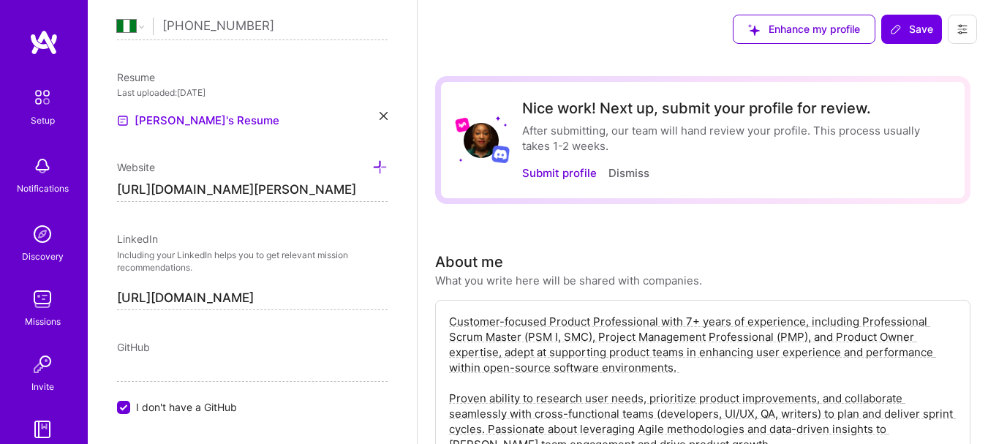
scroll to position [767, 0]
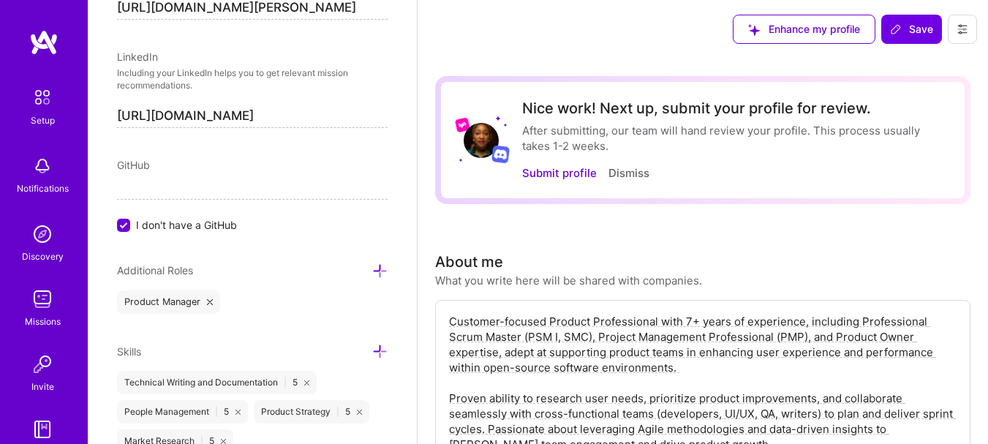
click at [373, 268] on icon at bounding box center [379, 270] width 15 height 15
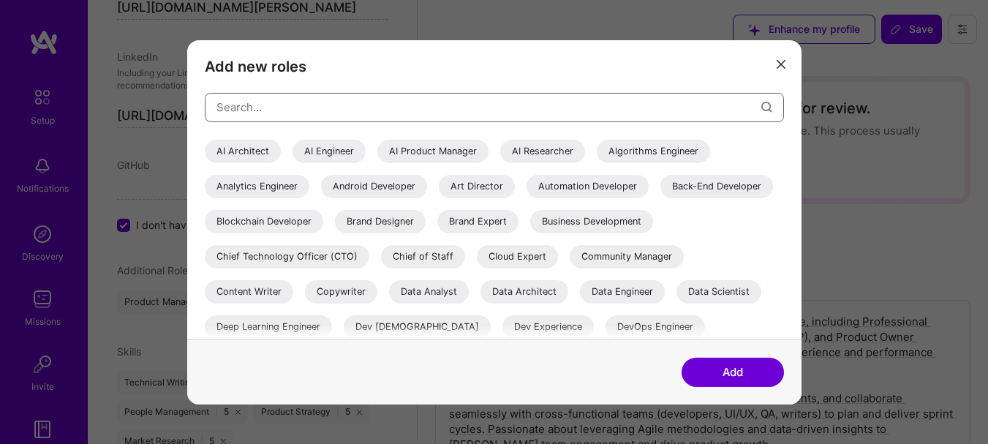
click at [647, 120] on input "modal" at bounding box center [489, 107] width 545 height 37
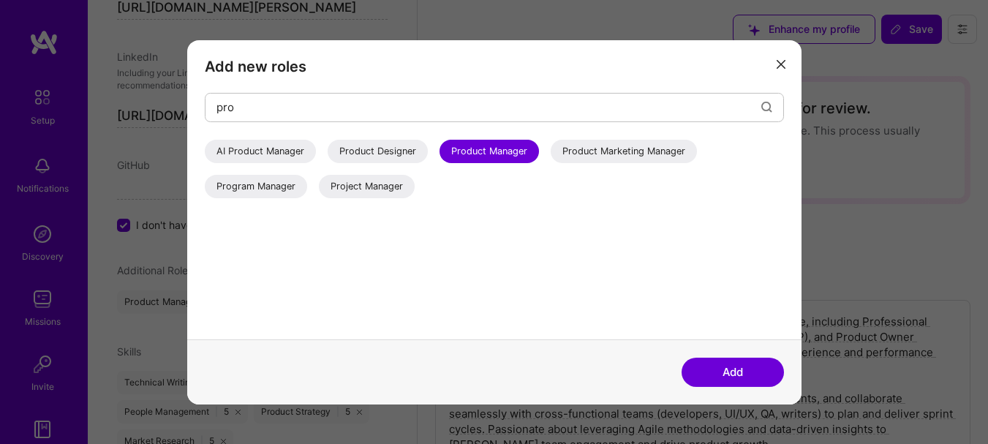
click at [380, 187] on div "Project Manager" at bounding box center [367, 185] width 96 height 23
click at [277, 102] on input "pro" at bounding box center [489, 107] width 545 height 37
type input "p"
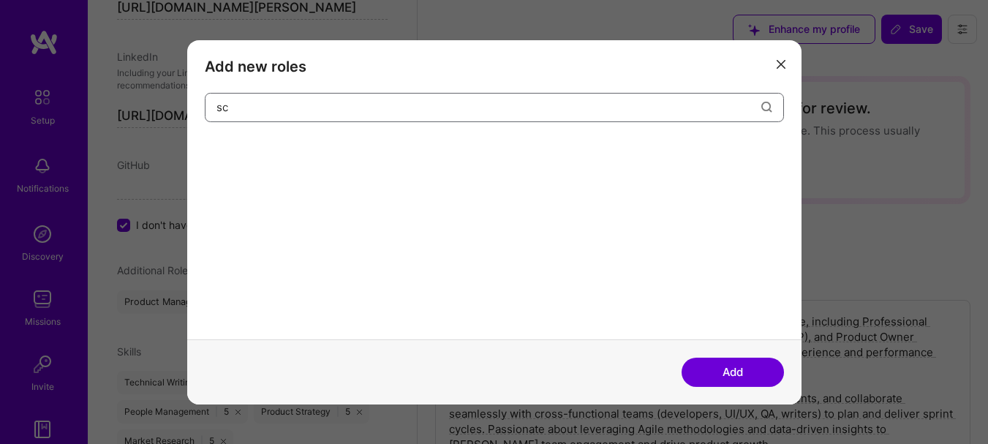
type input "s"
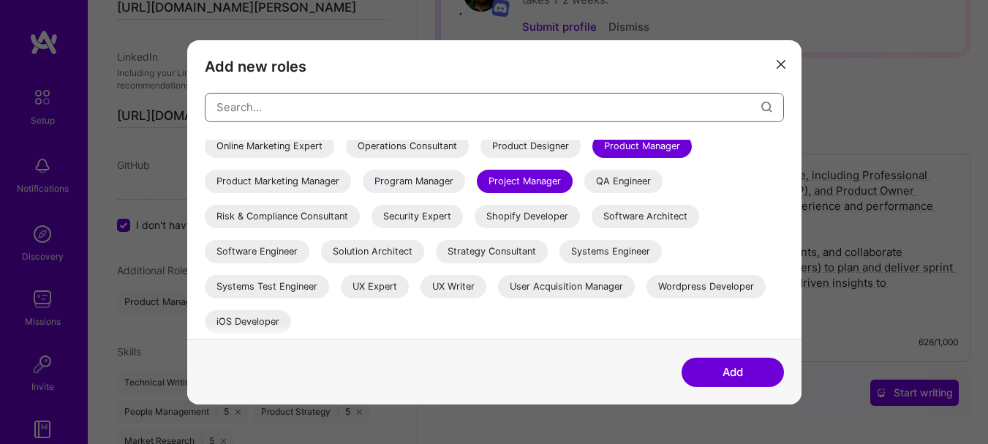
scroll to position [219, 0]
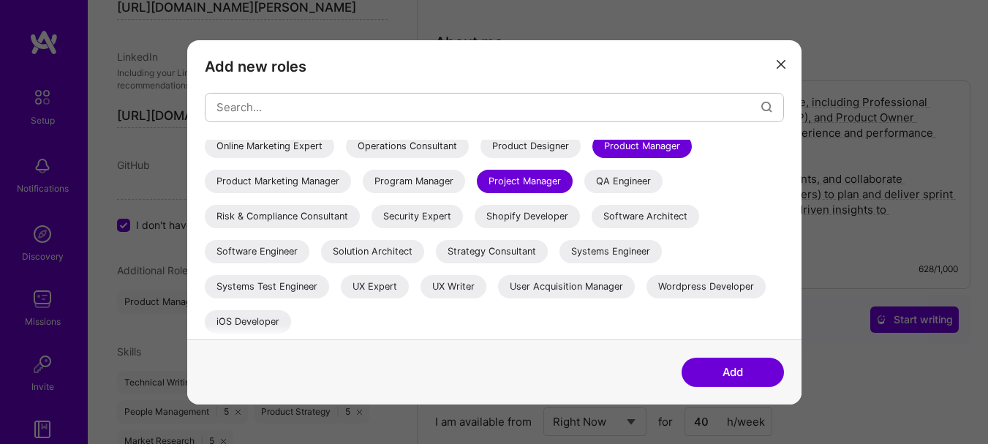
click at [351, 179] on div "Product Marketing Manager" at bounding box center [278, 180] width 146 height 23
click at [351, 181] on div "Product Marketing Manager" at bounding box center [278, 180] width 146 height 23
click at [740, 367] on button "Add" at bounding box center [733, 372] width 102 height 29
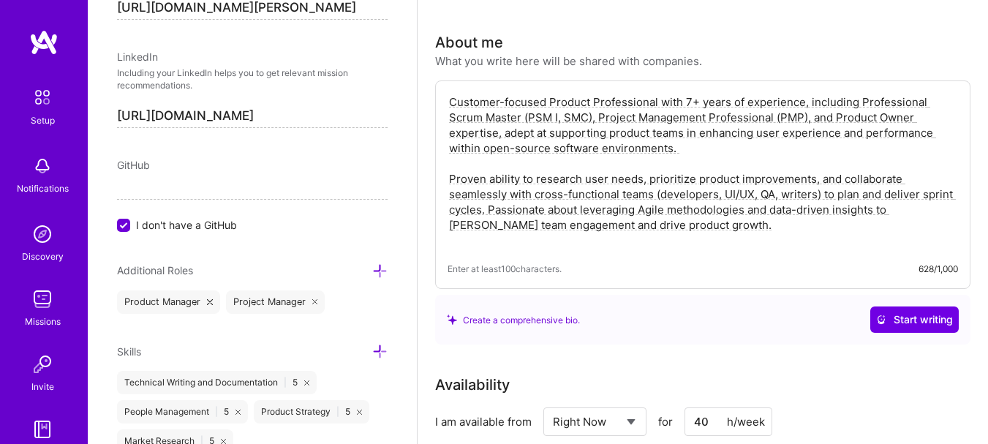
click at [121, 222] on input "I don't have a GitHub" at bounding box center [125, 225] width 13 height 13
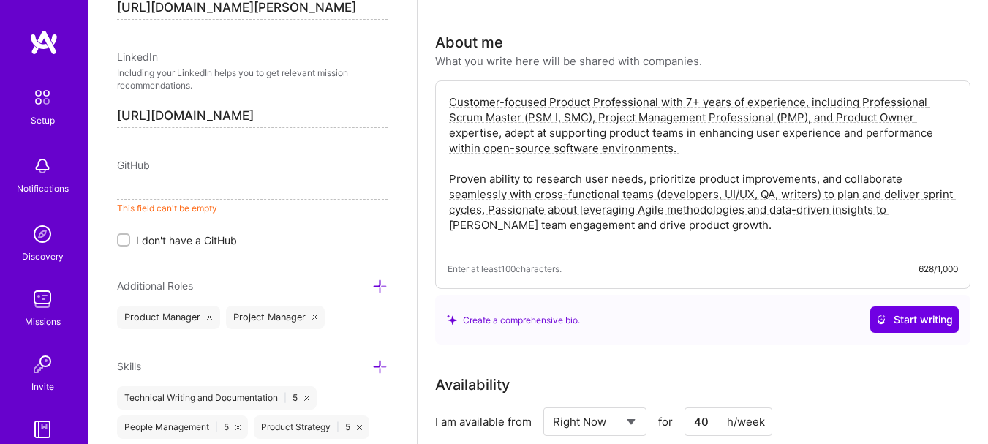
paste input "https://github.com/Andrea-Eze"
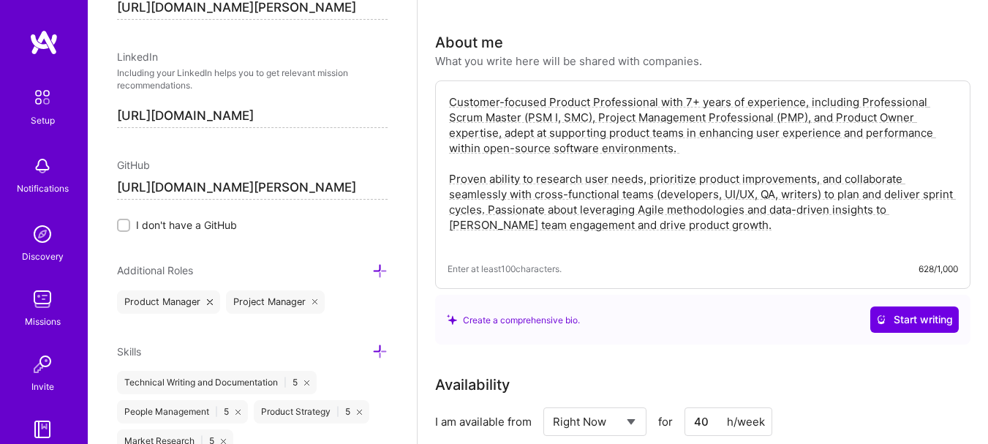
type input "https://github.com/Andrea-Eze"
click at [280, 233] on div "Edit photo Chioma Andrea Eze Product Owner 8 Years Experience Location This is …" at bounding box center [252, 222] width 329 height 444
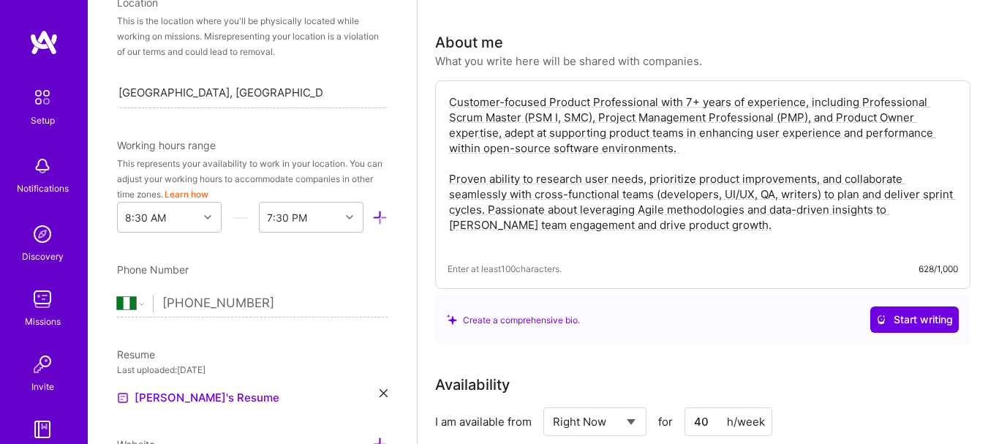
scroll to position [328, 0]
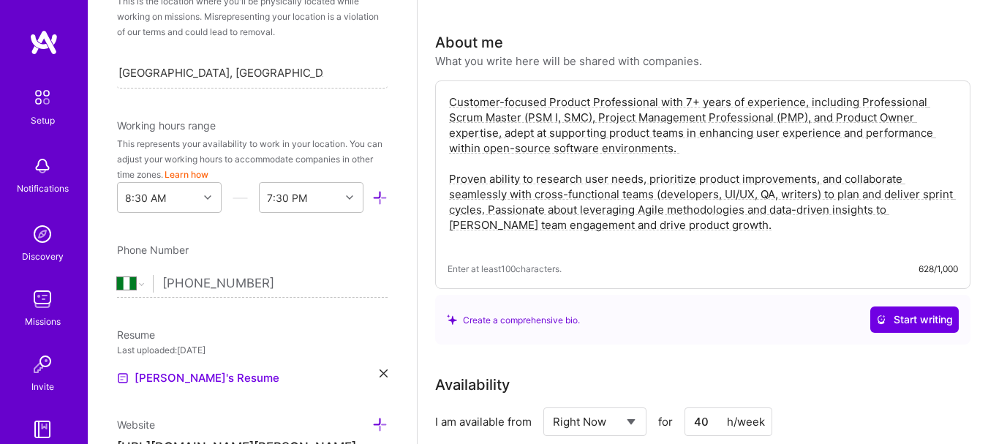
click at [334, 215] on div "Edit photo Chioma Andrea Eze Product Owner 8 Years Experience Location This is …" at bounding box center [252, 222] width 329 height 444
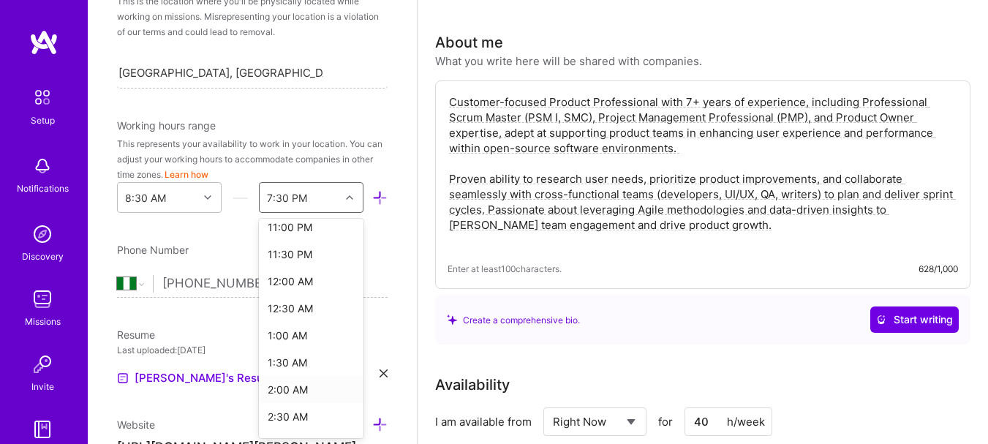
scroll to position [720, 0]
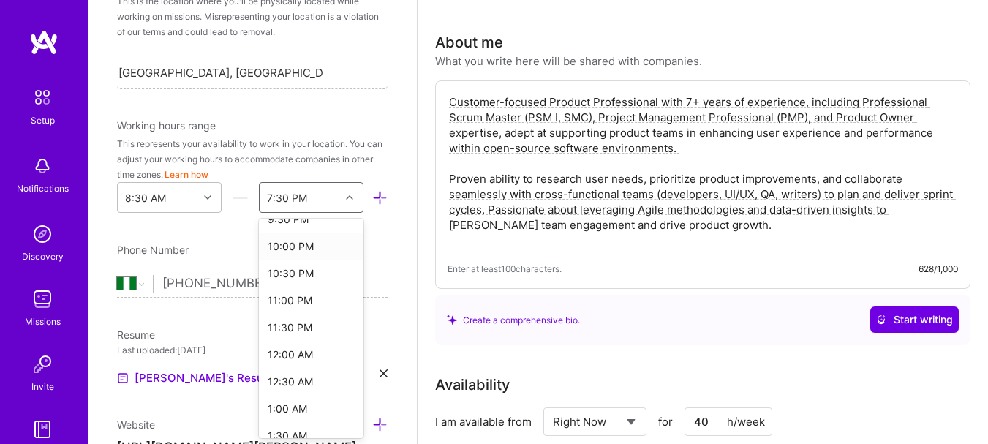
click at [290, 247] on div "10:00 PM" at bounding box center [311, 246] width 105 height 27
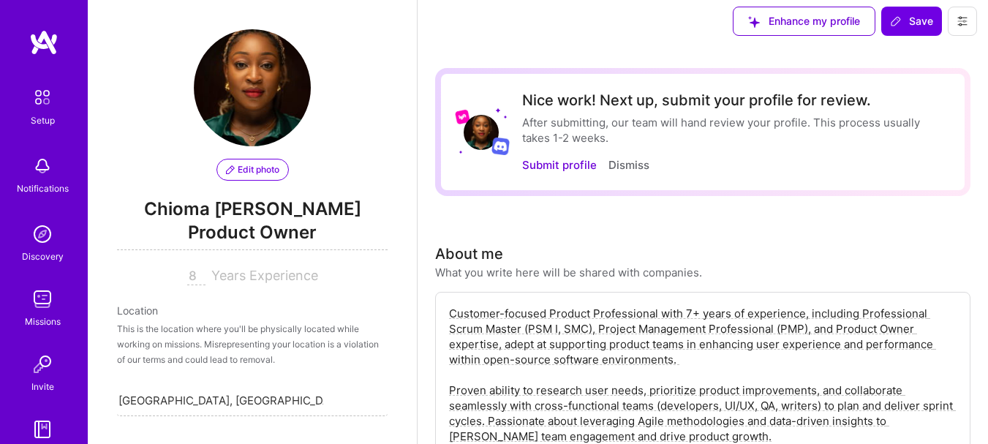
scroll to position [0, 0]
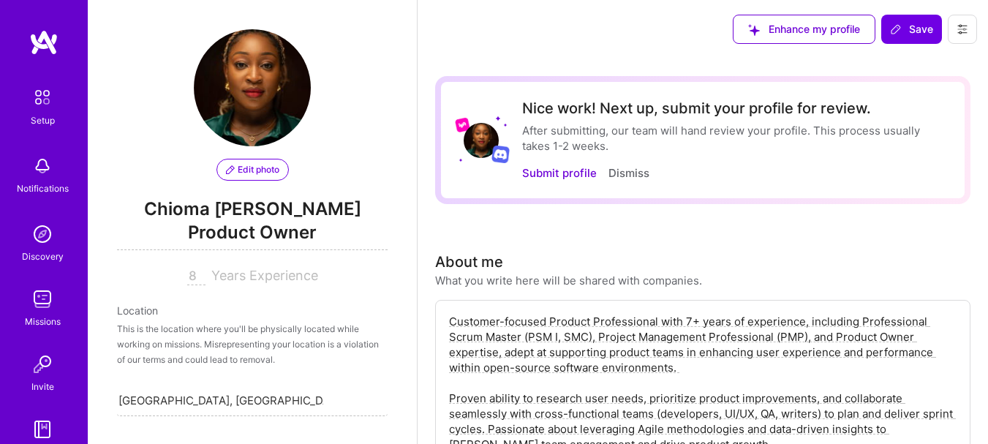
click at [922, 28] on span "Save" at bounding box center [911, 29] width 43 height 15
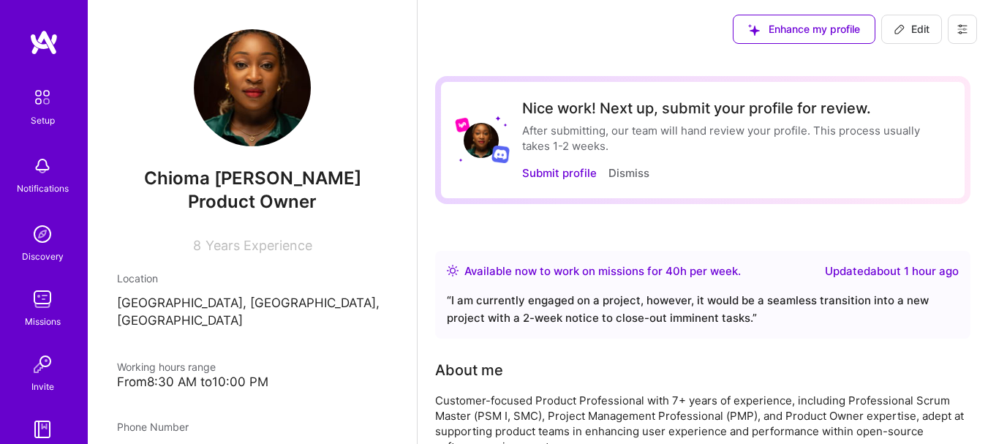
click at [287, 279] on div "Location" at bounding box center [252, 278] width 271 height 15
click at [270, 314] on div "Chioma Andrea Eze Product Owner 8 Years Experience Location Abuja, Federal Capi…" at bounding box center [252, 222] width 329 height 444
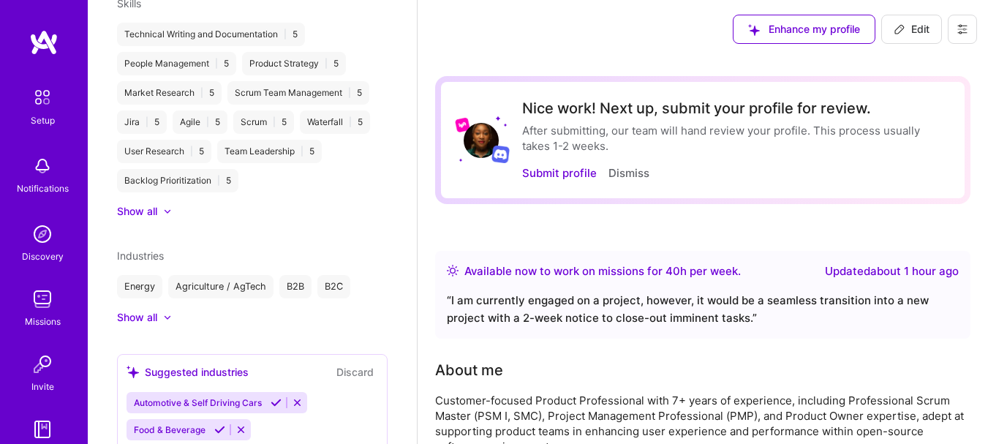
scroll to position [852, 0]
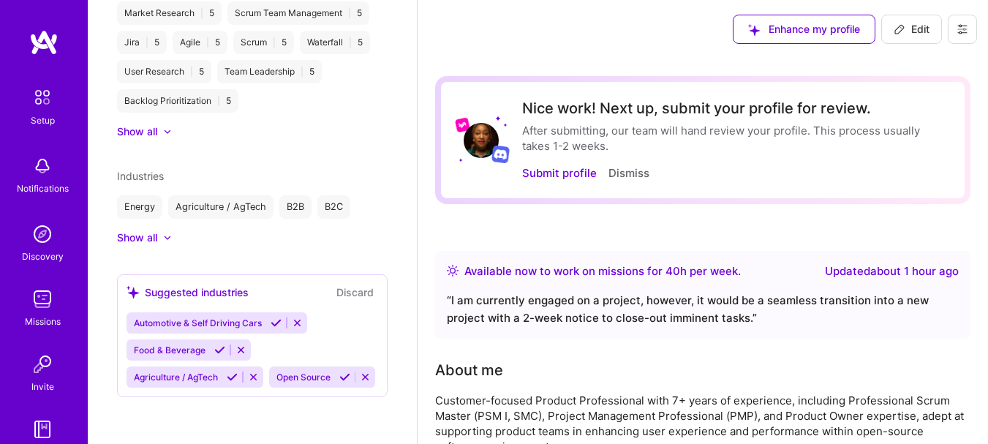
click at [557, 171] on button "Submit profile" at bounding box center [559, 172] width 75 height 15
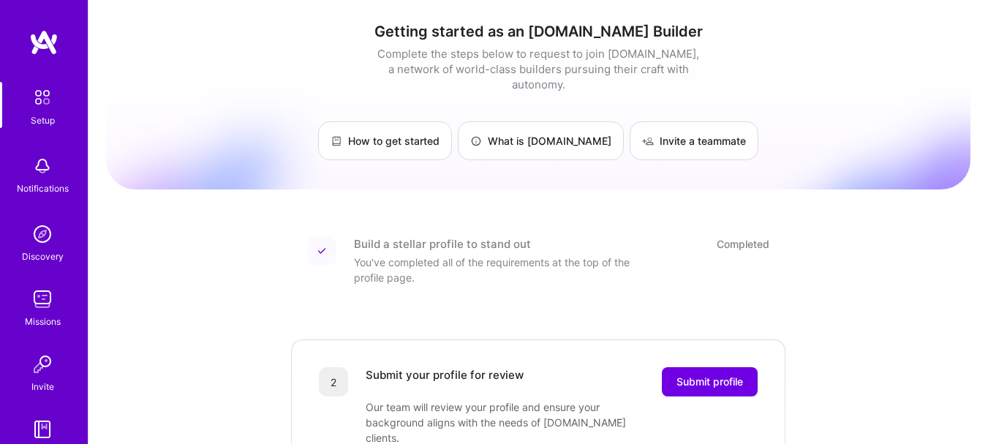
click at [722, 375] on span "Submit profile" at bounding box center [710, 382] width 67 height 15
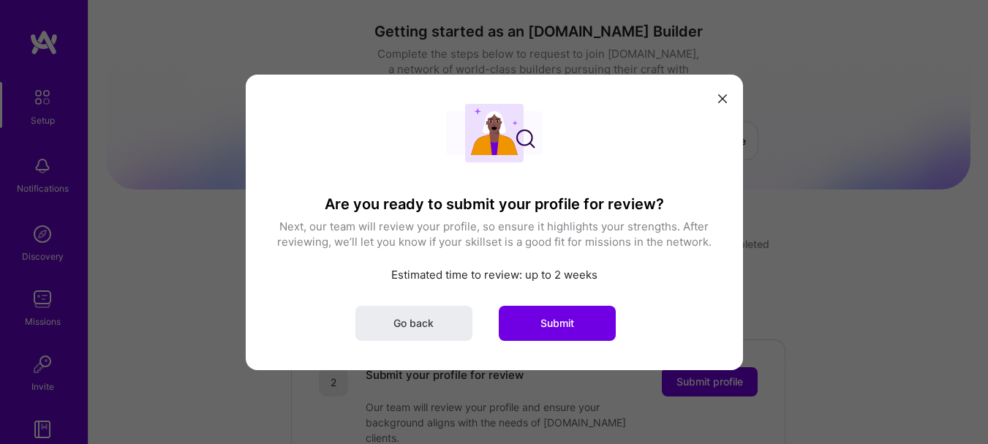
click at [593, 324] on button "Submit" at bounding box center [557, 322] width 117 height 35
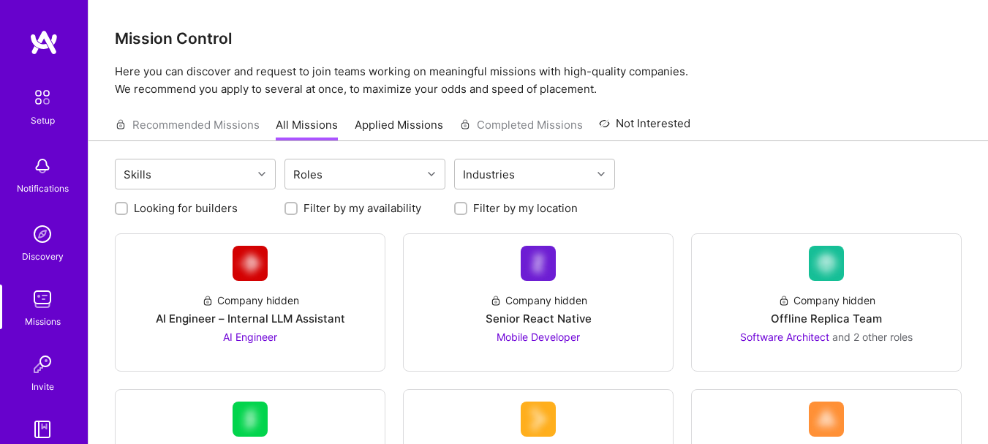
click at [530, 321] on div "Senior React Native" at bounding box center [539, 318] width 106 height 15
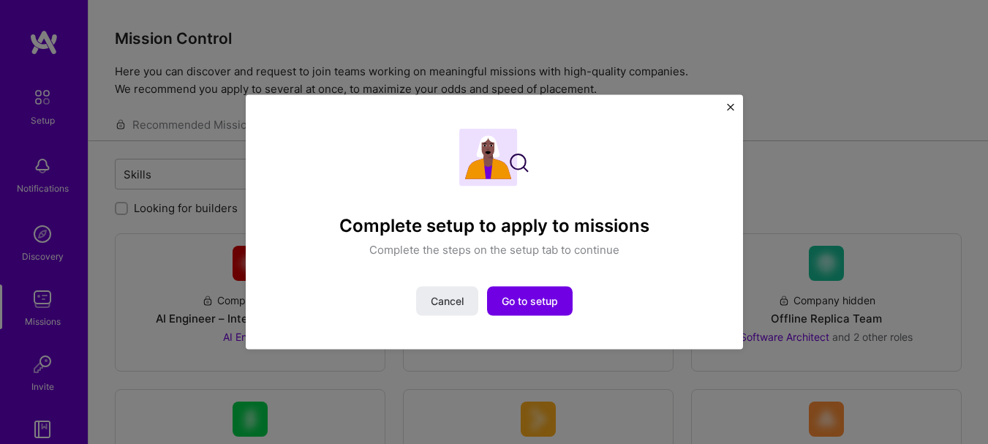
click at [449, 294] on span "Cancel" at bounding box center [447, 301] width 33 height 15
